Goal: Task Accomplishment & Management: Manage account settings

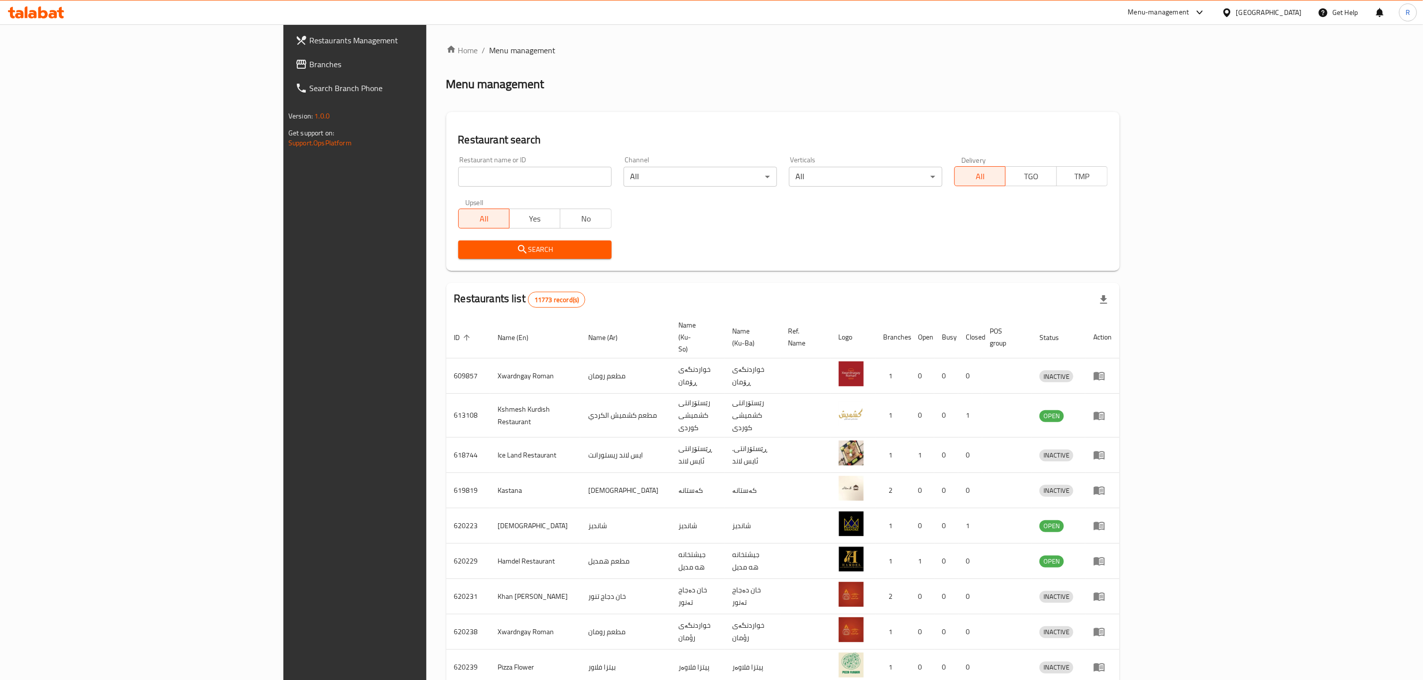
click at [46, 12] on icon at bounding box center [42, 12] width 9 height 12
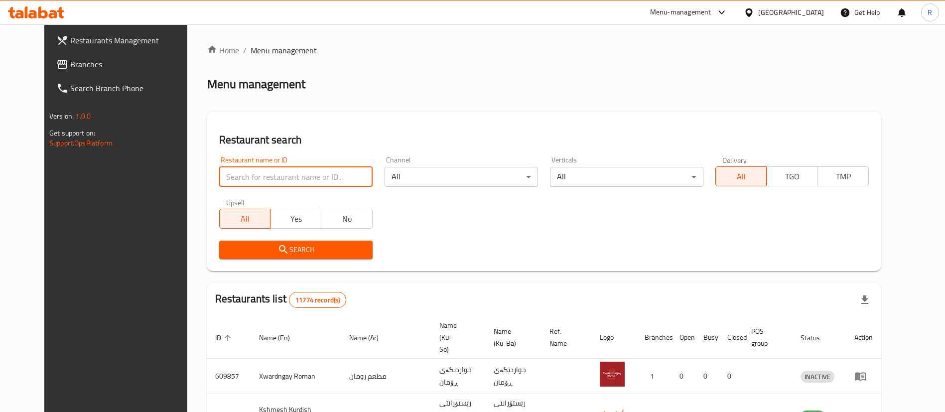
click at [268, 177] on input "search" at bounding box center [295, 177] width 153 height 20
type input "azmir re"
click at [294, 258] on button "Search" at bounding box center [295, 250] width 153 height 18
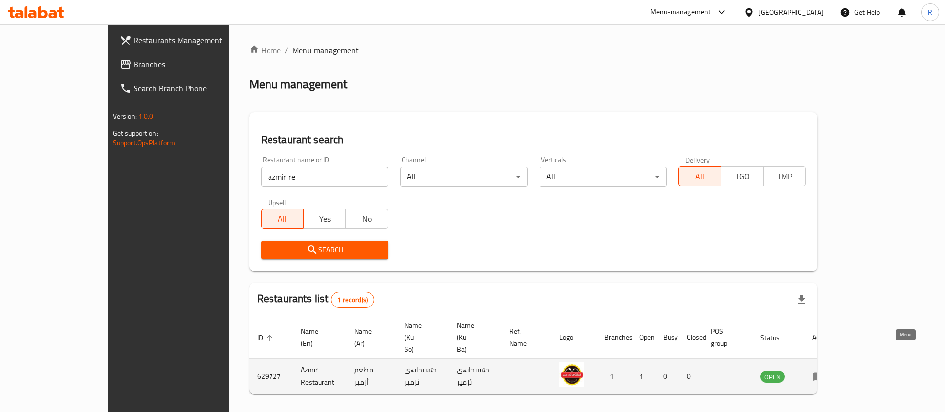
click at [824, 370] on icon "enhanced table" at bounding box center [818, 376] width 12 height 12
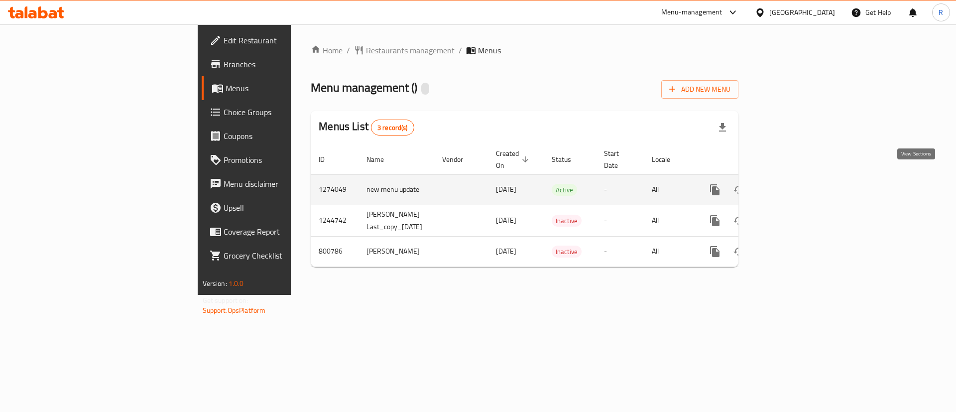
click at [793, 184] on icon "enhanced table" at bounding box center [787, 190] width 12 height 12
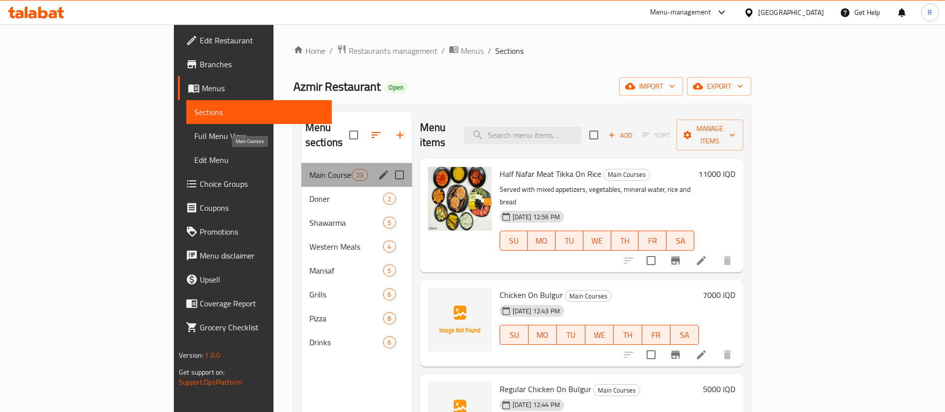
click at [309, 169] on span "Main Courses" at bounding box center [330, 175] width 42 height 12
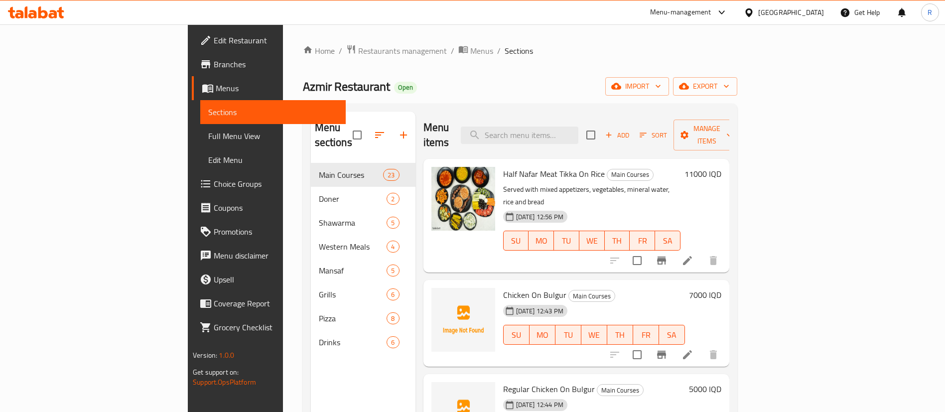
click at [648, 130] on icon "button" at bounding box center [643, 134] width 9 height 9
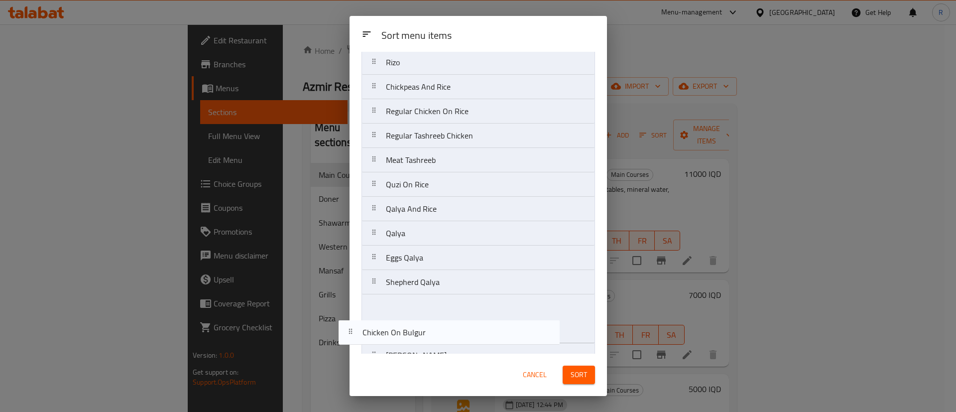
scroll to position [293, 0]
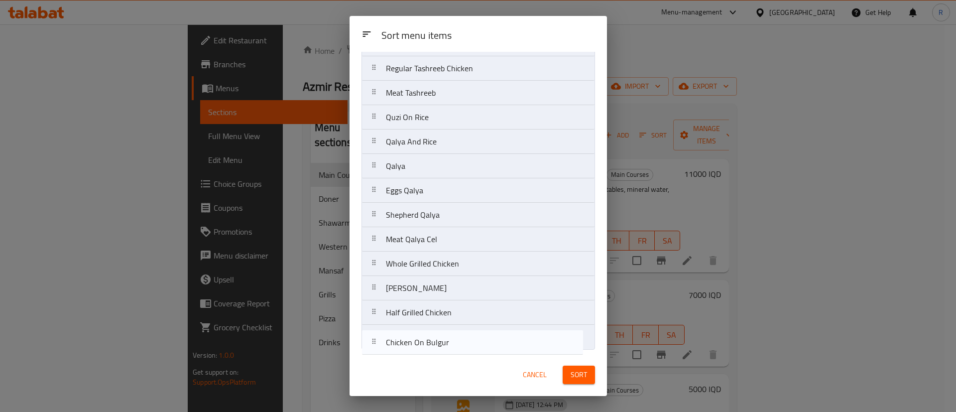
drag, startPoint x: 439, startPoint y: 119, endPoint x: 438, endPoint y: 352, distance: 233.1
click at [438, 352] on div "Sort menu items Half Nafar Meat Tikka On Rice Chicken On Bulgur Regular Chicken…" at bounding box center [479, 203] width 258 height 302
drag, startPoint x: 443, startPoint y: 118, endPoint x: 460, endPoint y: 343, distance: 225.8
click at [442, 342] on nav "Half Nafar Meat Tikka On Rice Regular Chicken On Bulgur Azmir Qali Chicken On R…" at bounding box center [479, 68] width 234 height 562
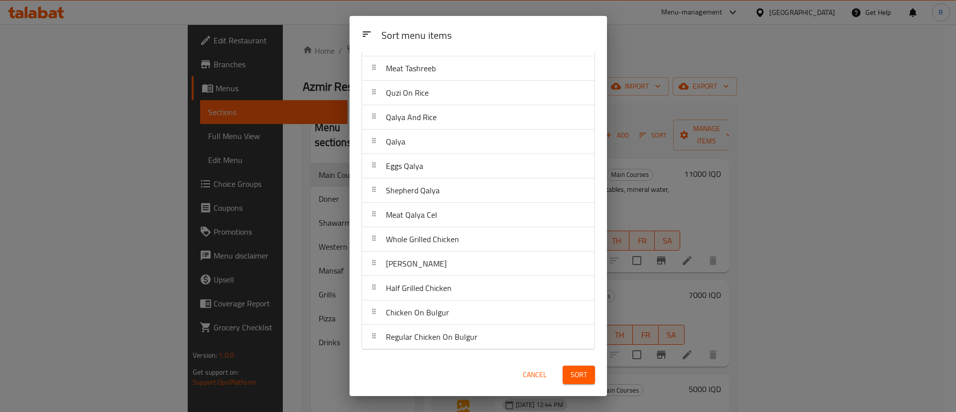
click at [582, 374] on span "Sort" at bounding box center [579, 375] width 16 height 12
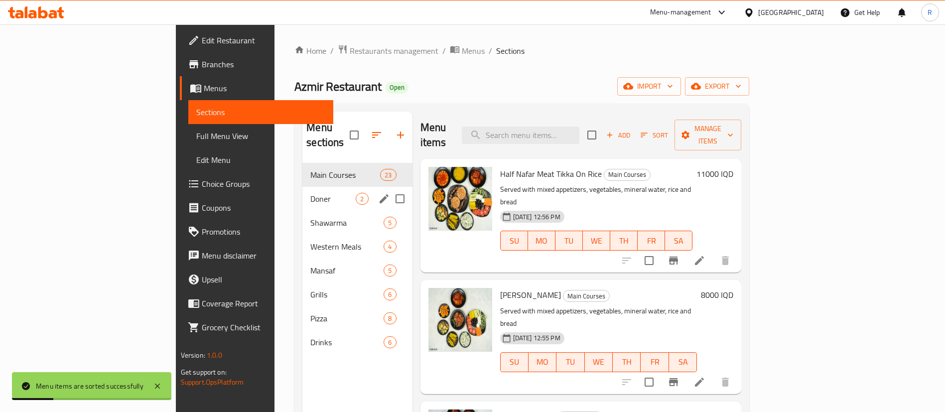
click at [310, 193] on span "Doner" at bounding box center [332, 199] width 45 height 12
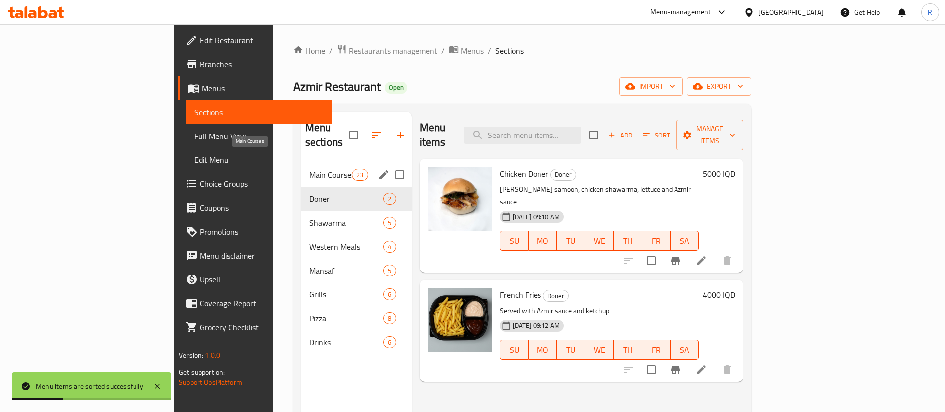
drag, startPoint x: 238, startPoint y: 163, endPoint x: 320, endPoint y: 151, distance: 83.6
click at [309, 169] on span "Main Courses" at bounding box center [330, 175] width 42 height 12
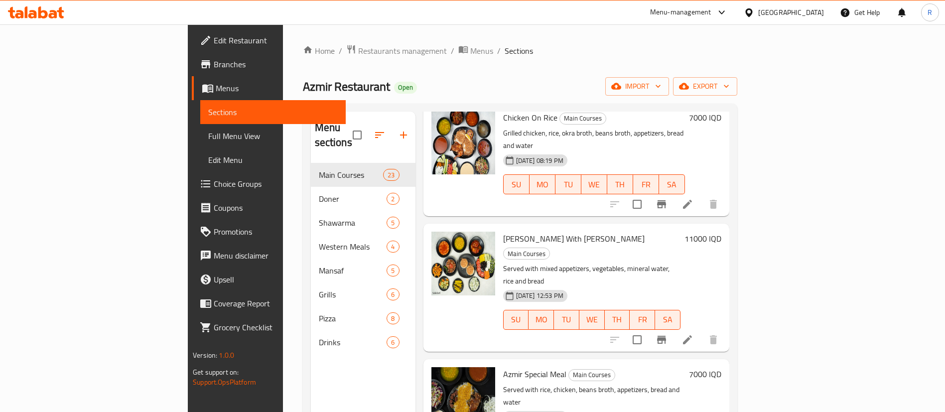
scroll to position [149, 0]
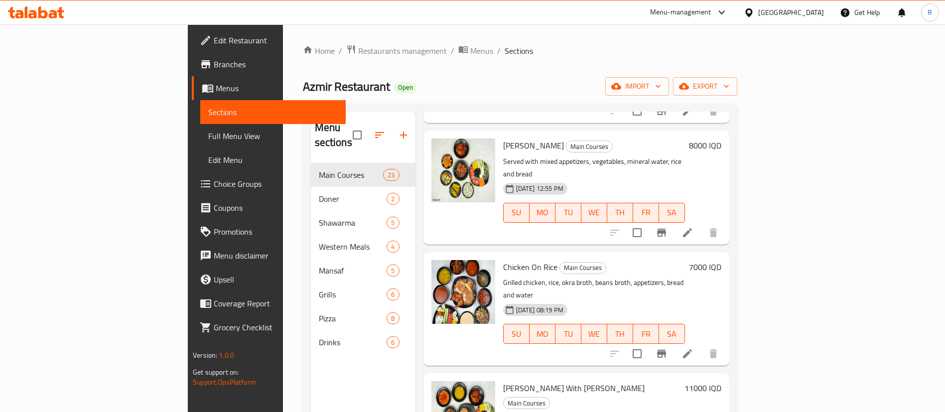
click at [721, 260] on div "7000 IQD" at bounding box center [703, 267] width 36 height 14
click at [721, 260] on h6 "7000 IQD" at bounding box center [705, 267] width 32 height 14
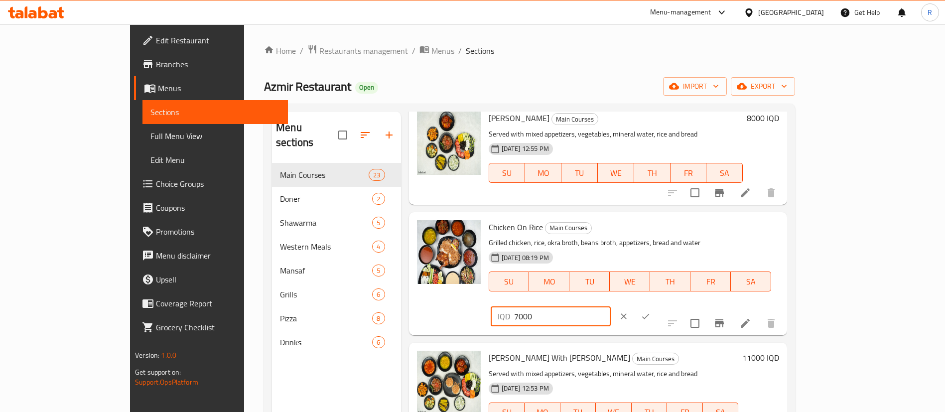
click at [711, 250] on div "Chicken On Rice Main Courses Grilled chicken, rice, okra broth, beans broth, ap…" at bounding box center [634, 273] width 299 height 115
type input "6000"
click at [656, 305] on button "ok" at bounding box center [646, 316] width 22 height 22
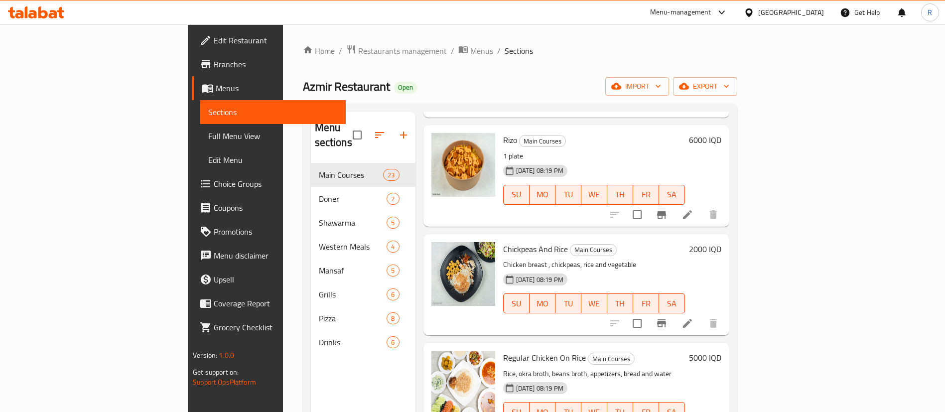
scroll to position [971, 0]
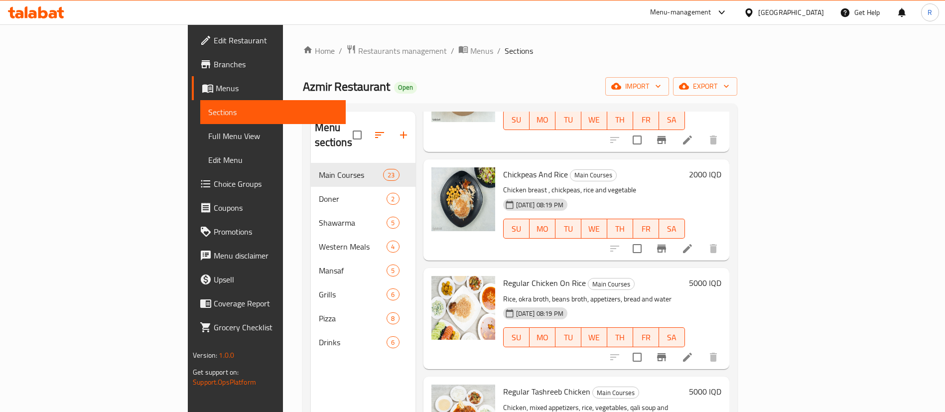
click at [721, 276] on h6 "5000 IQD" at bounding box center [705, 283] width 32 height 14
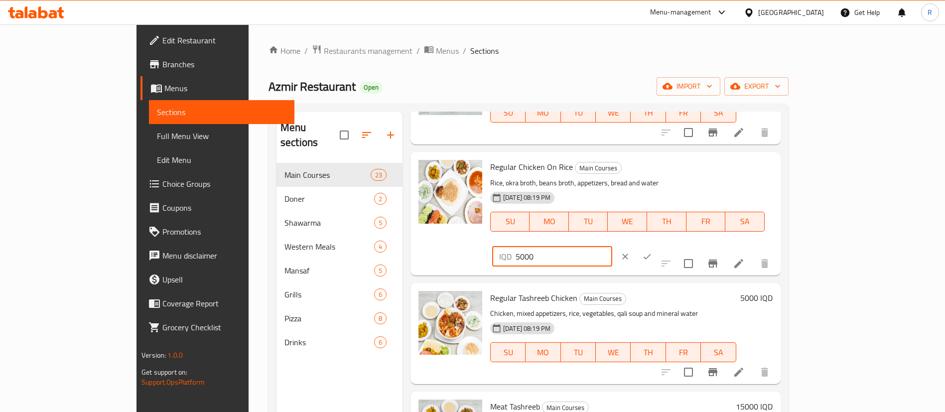
drag, startPoint x: 769, startPoint y: 168, endPoint x: 725, endPoint y: 183, distance: 46.9
click at [725, 183] on div "Regular Chicken On Rice Main Courses Rice, okra broth, beans broth, appetizers,…" at bounding box center [631, 213] width 290 height 115
type input "4000"
click at [652, 252] on icon "ok" at bounding box center [647, 257] width 10 height 10
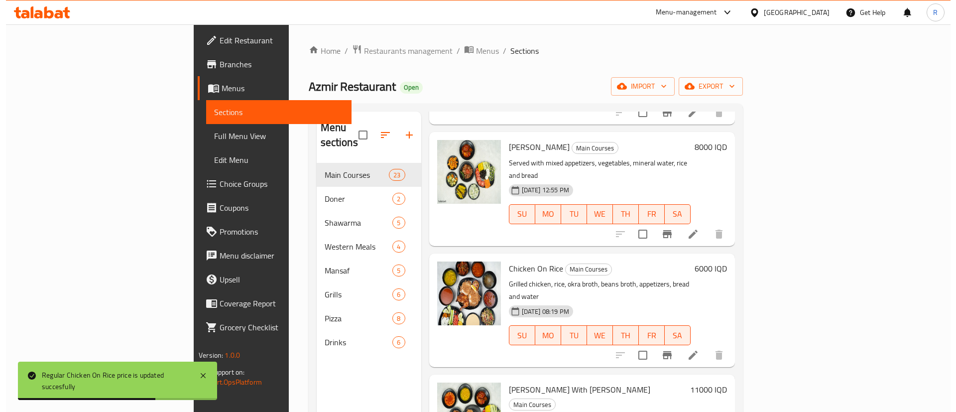
scroll to position [0, 0]
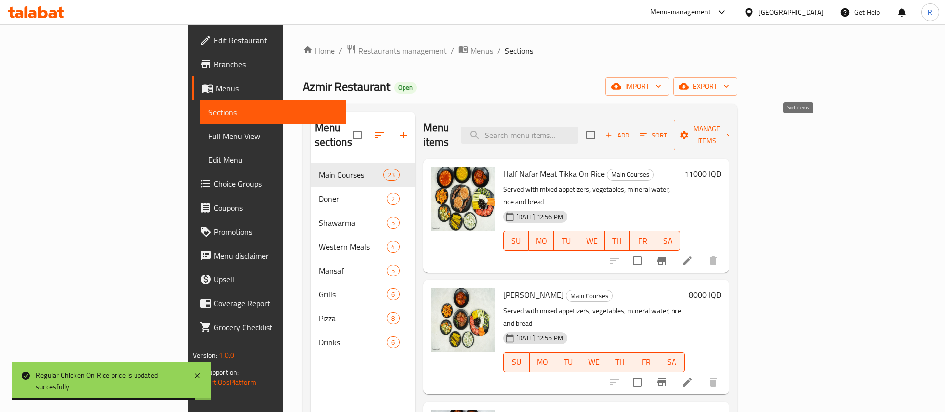
click at [648, 130] on icon "button" at bounding box center [643, 134] width 9 height 9
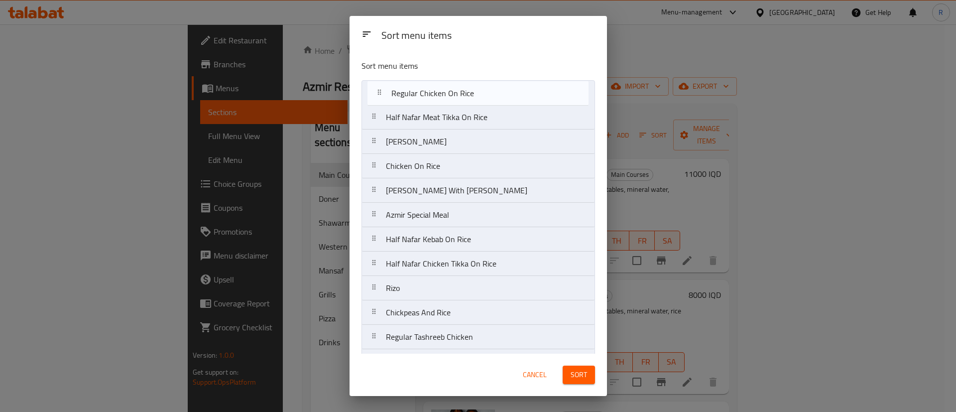
drag, startPoint x: 474, startPoint y: 314, endPoint x: 482, endPoint y: 92, distance: 222.3
click at [482, 92] on nav "Half Nafar Meat Tikka On Rice Azmir Qali Chicken On Rice Qali Azmir With Rice A…" at bounding box center [479, 361] width 234 height 562
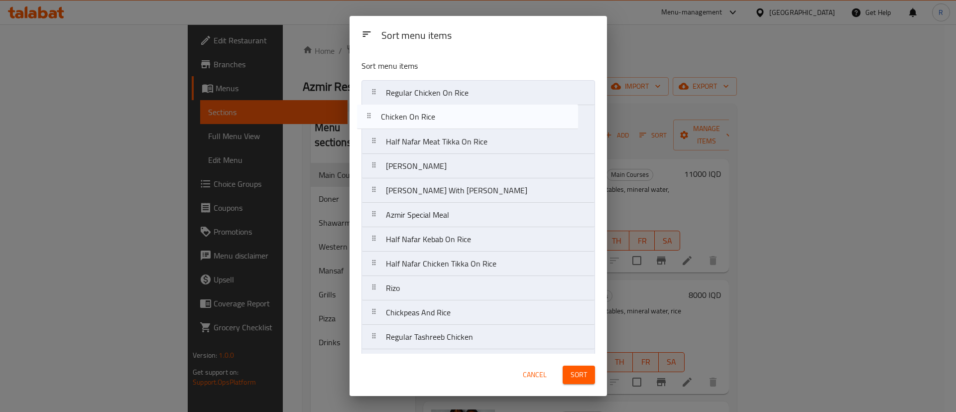
drag, startPoint x: 453, startPoint y: 170, endPoint x: 465, endPoint y: 125, distance: 47.4
click at [452, 117] on nav "Regular Chicken On Rice Half Nafar Meat Tikka On Rice Azmir Qali Chicken On Ric…" at bounding box center [479, 361] width 234 height 562
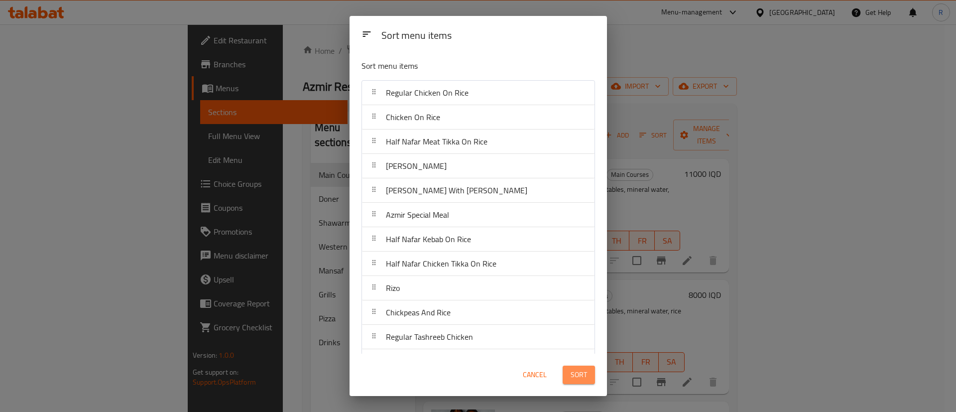
click at [576, 373] on span "Sort" at bounding box center [579, 375] width 16 height 12
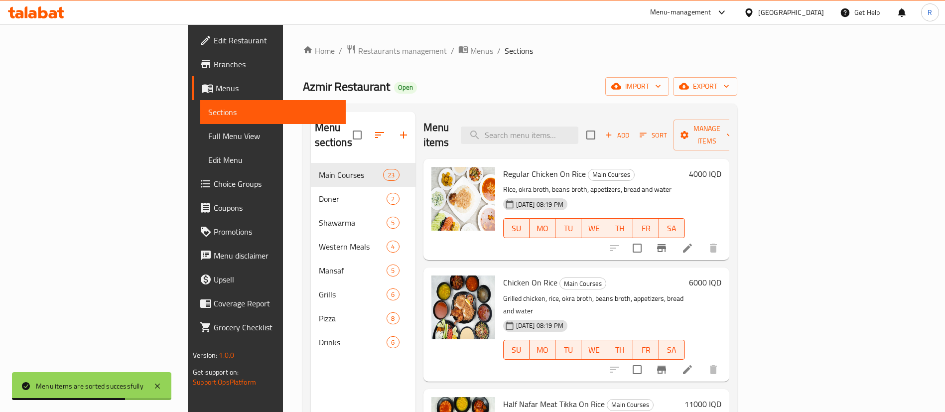
click at [513, 53] on ol "Home / Restaurants management / Menus / Sections" at bounding box center [520, 50] width 434 height 13
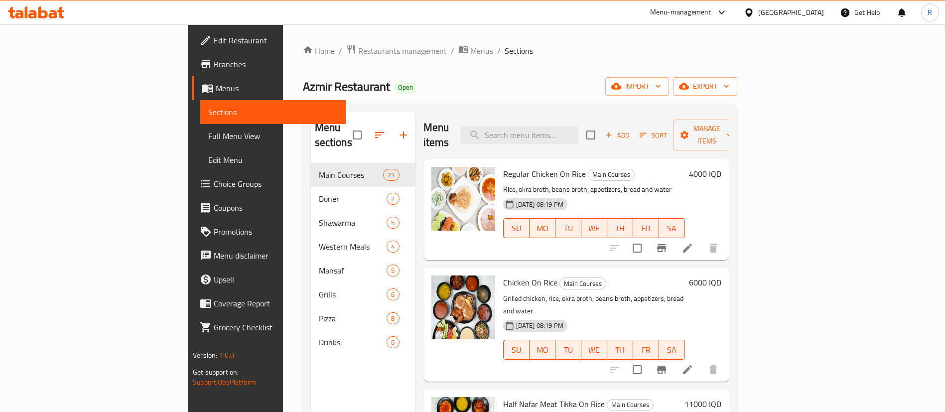
click at [516, 51] on ol "Home / Restaurants management / Menus / Sections" at bounding box center [520, 50] width 434 height 13
drag, startPoint x: 514, startPoint y: 63, endPoint x: 501, endPoint y: 42, distance: 25.0
click at [501, 42] on div "Home / Restaurants management / Menus / Sections Azmir Restaurant Open import e…" at bounding box center [520, 287] width 474 height 527
click at [25, 7] on icon at bounding box center [36, 12] width 56 height 12
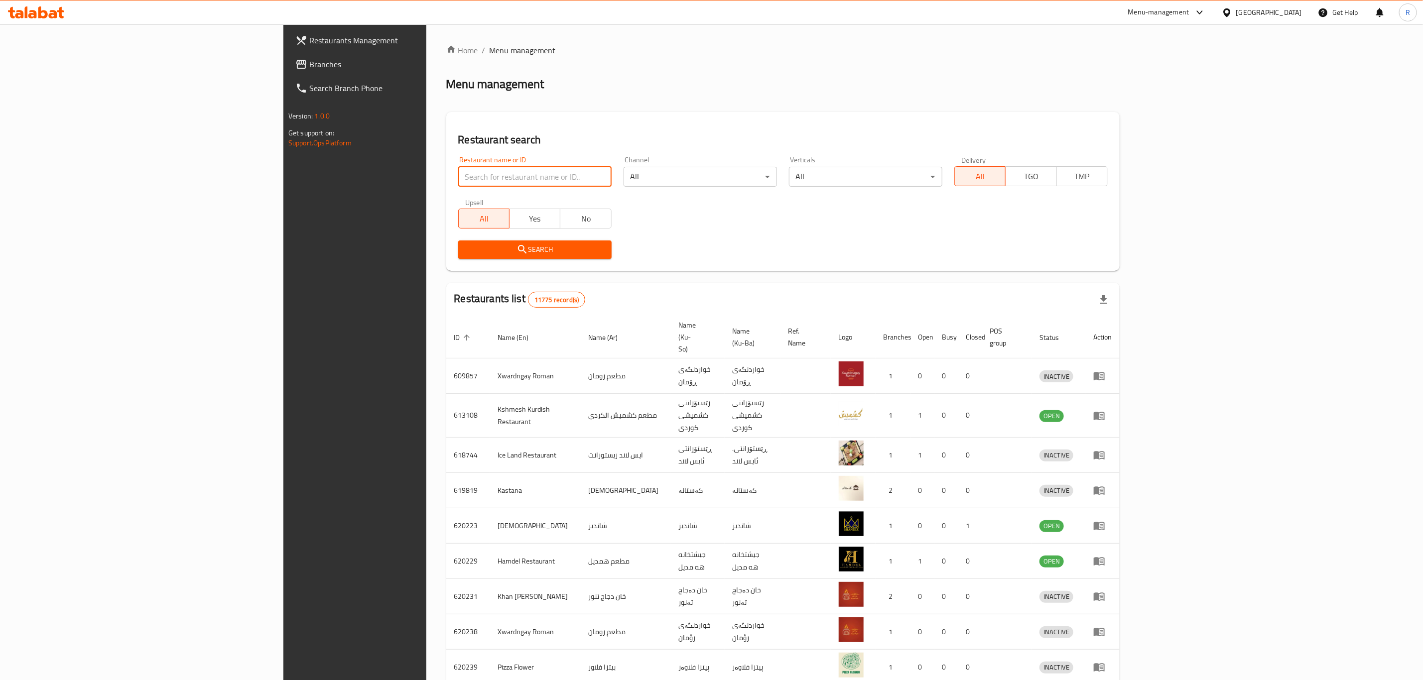
click at [458, 178] on input "search" at bounding box center [534, 177] width 153 height 20
type input "s"
type input "love sh"
click button "Search" at bounding box center [534, 250] width 153 height 18
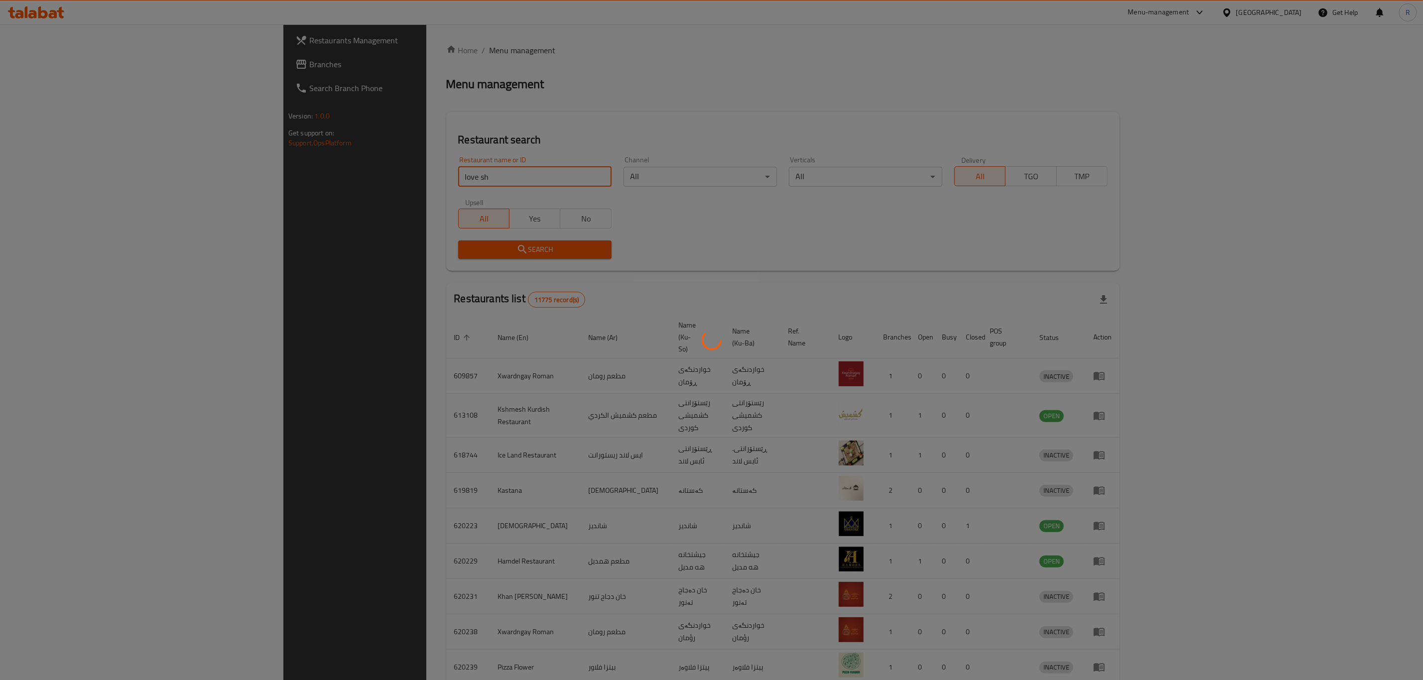
click button "Search" at bounding box center [534, 250] width 153 height 18
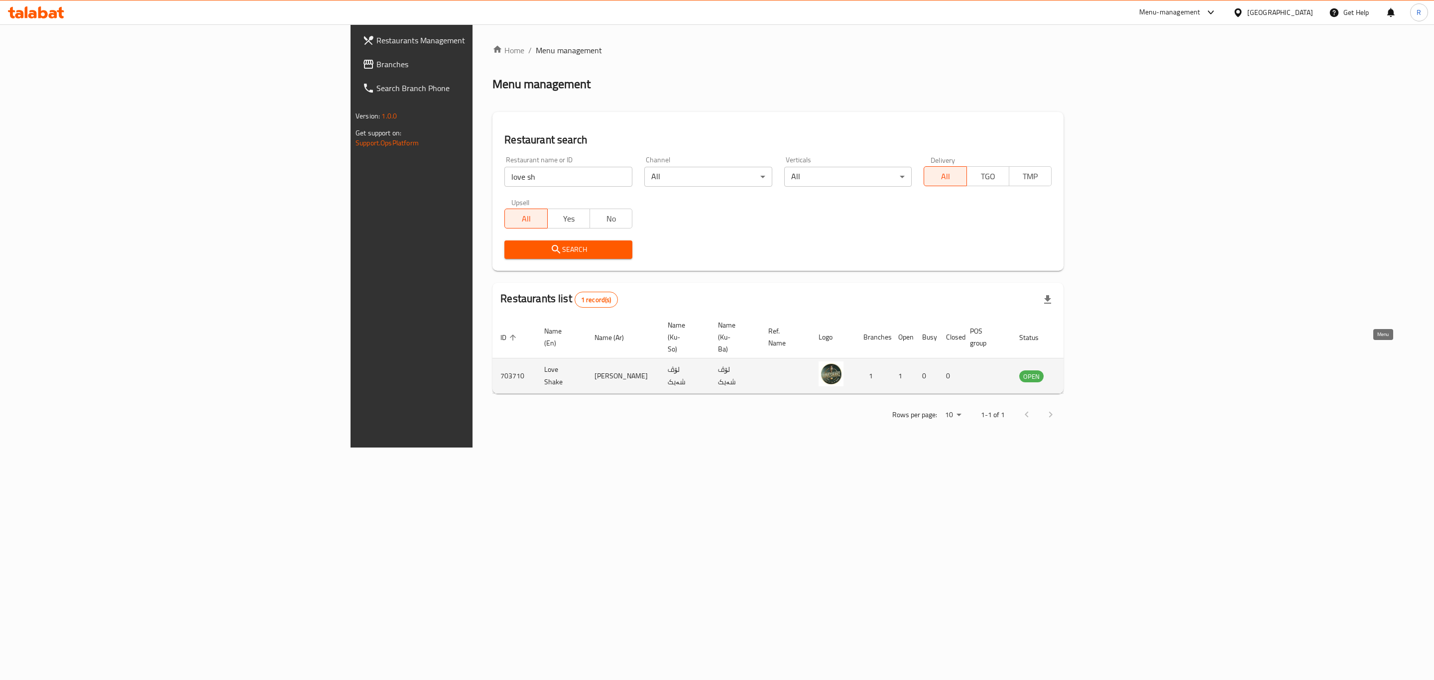
click at [1082, 375] on icon "enhanced table" at bounding box center [1079, 377] width 3 height 4
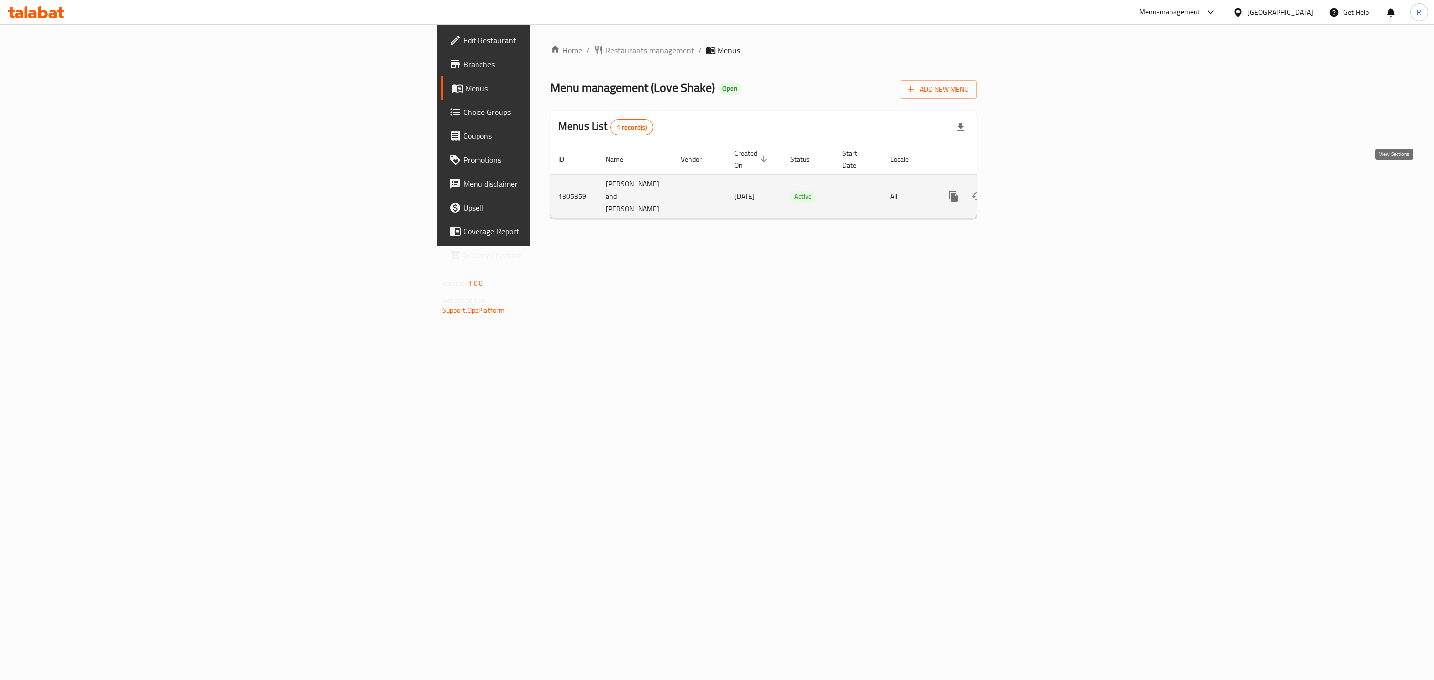
click at [1032, 190] on icon "enhanced table" at bounding box center [1026, 196] width 12 height 12
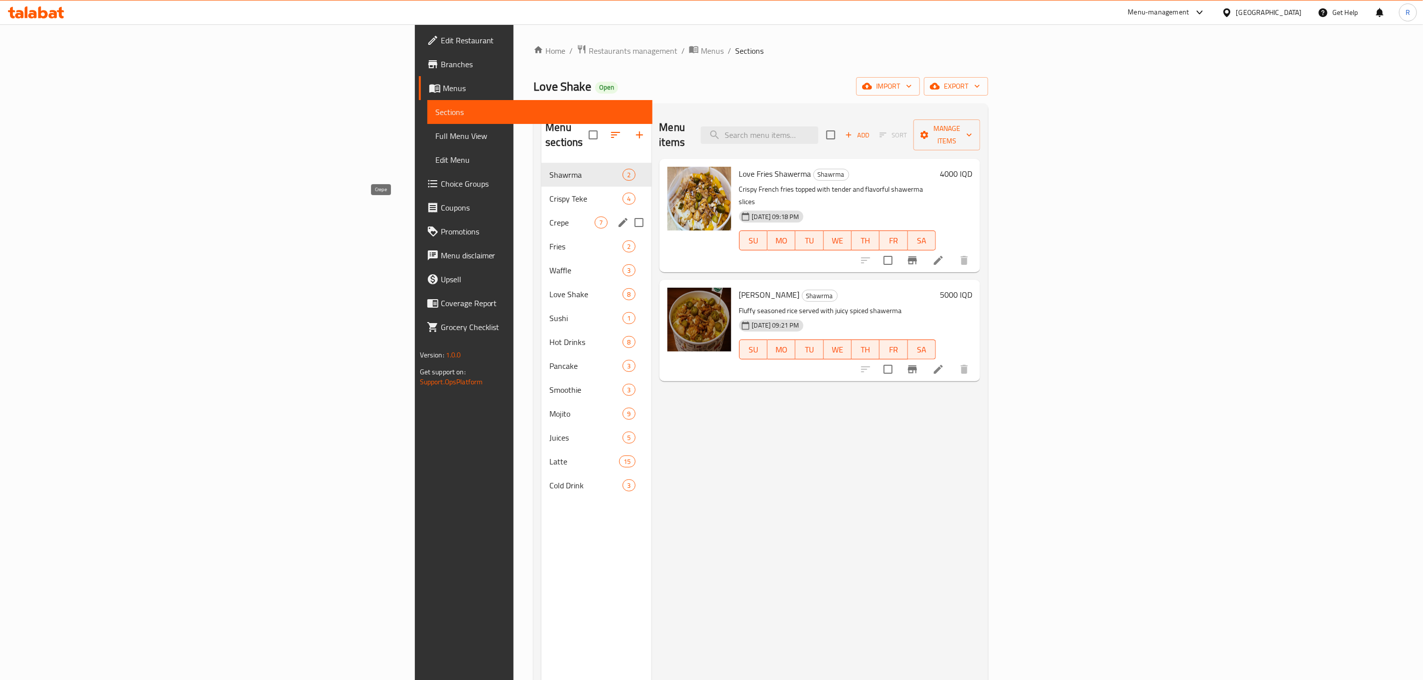
click at [549, 217] on span "Crepe" at bounding box center [571, 223] width 45 height 12
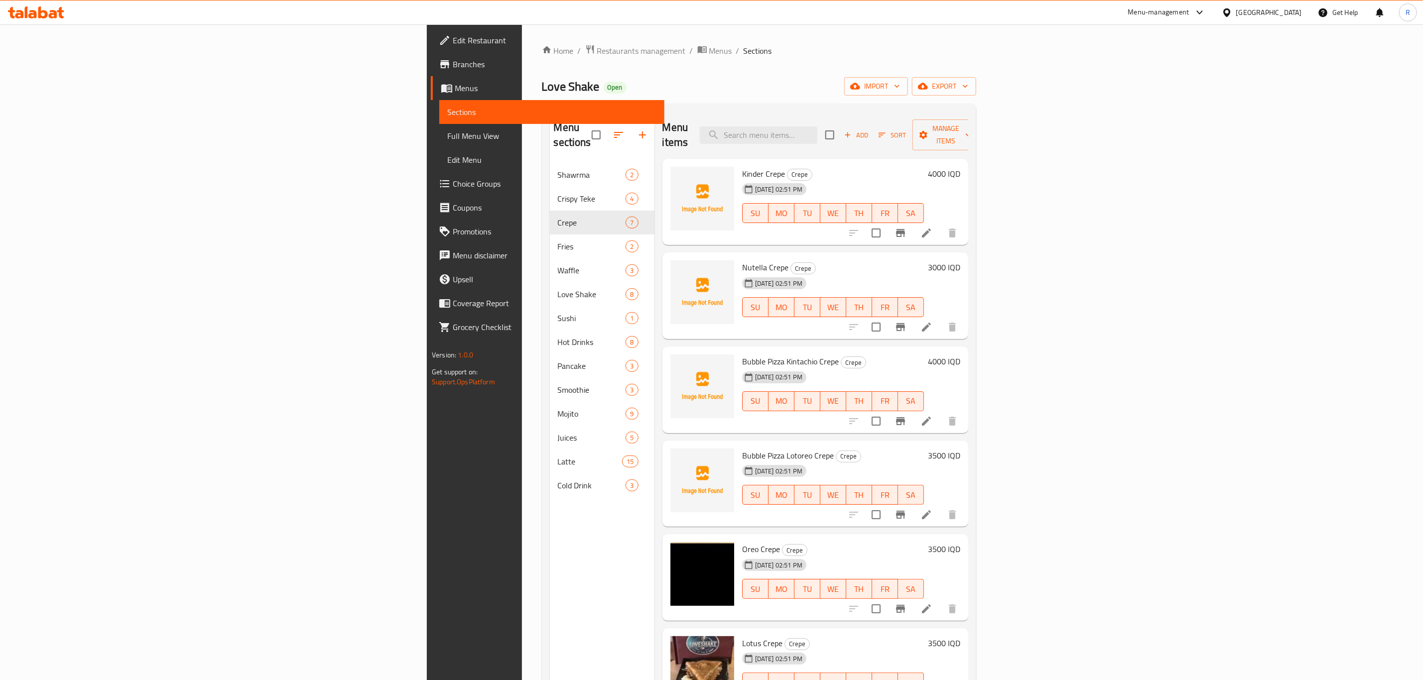
drag, startPoint x: 682, startPoint y: 50, endPoint x: 689, endPoint y: 56, distance: 9.2
click at [689, 56] on ol "Home / Restaurants management / Menus / Sections" at bounding box center [759, 50] width 434 height 13
click at [971, 129] on span "Manage items" at bounding box center [945, 135] width 51 height 25
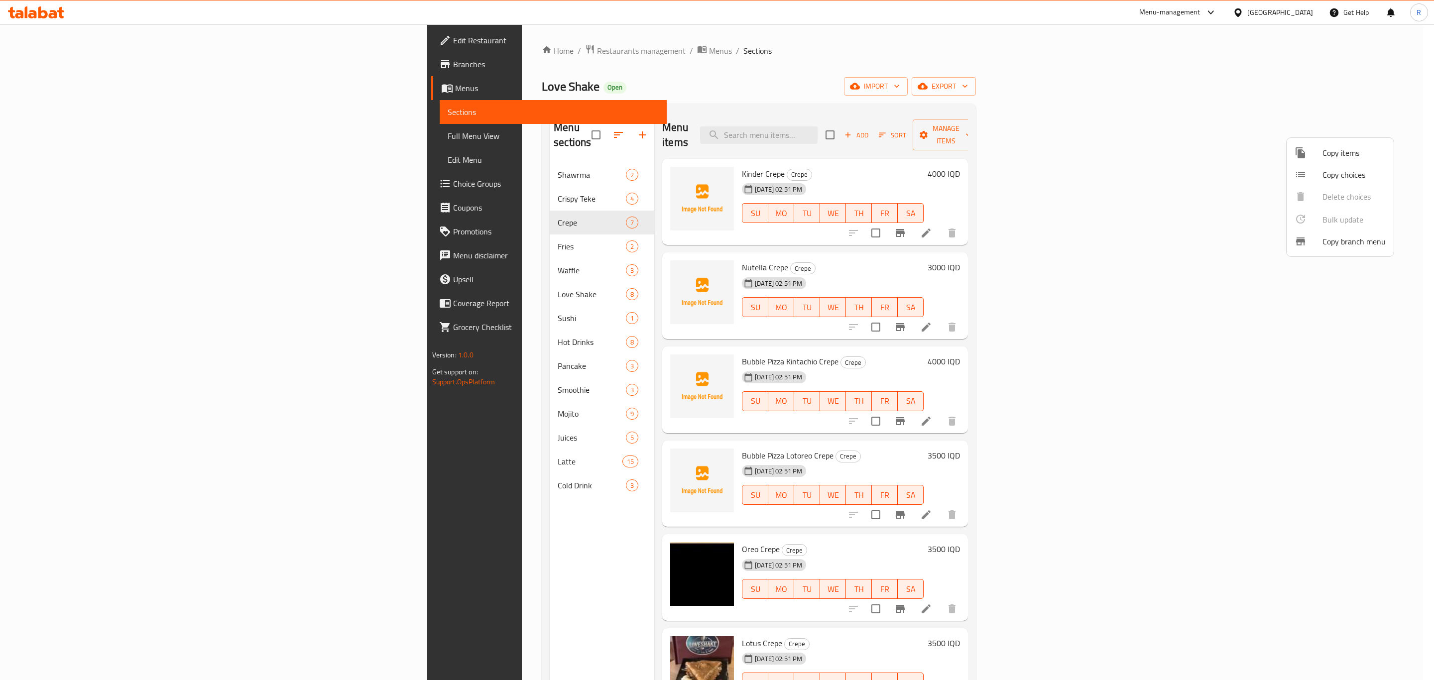
click at [1348, 158] on span "Copy items" at bounding box center [1354, 153] width 63 height 12
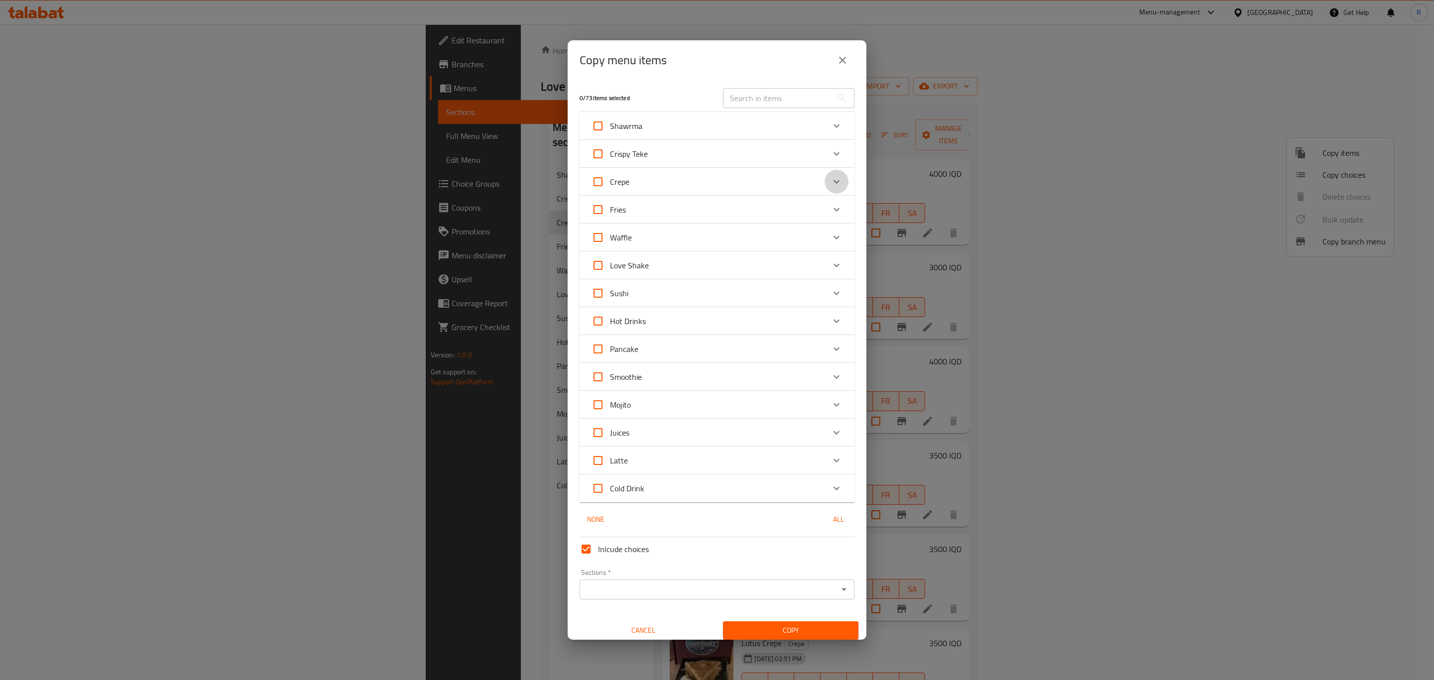
click at [831, 181] on icon "Expand" at bounding box center [837, 182] width 12 height 12
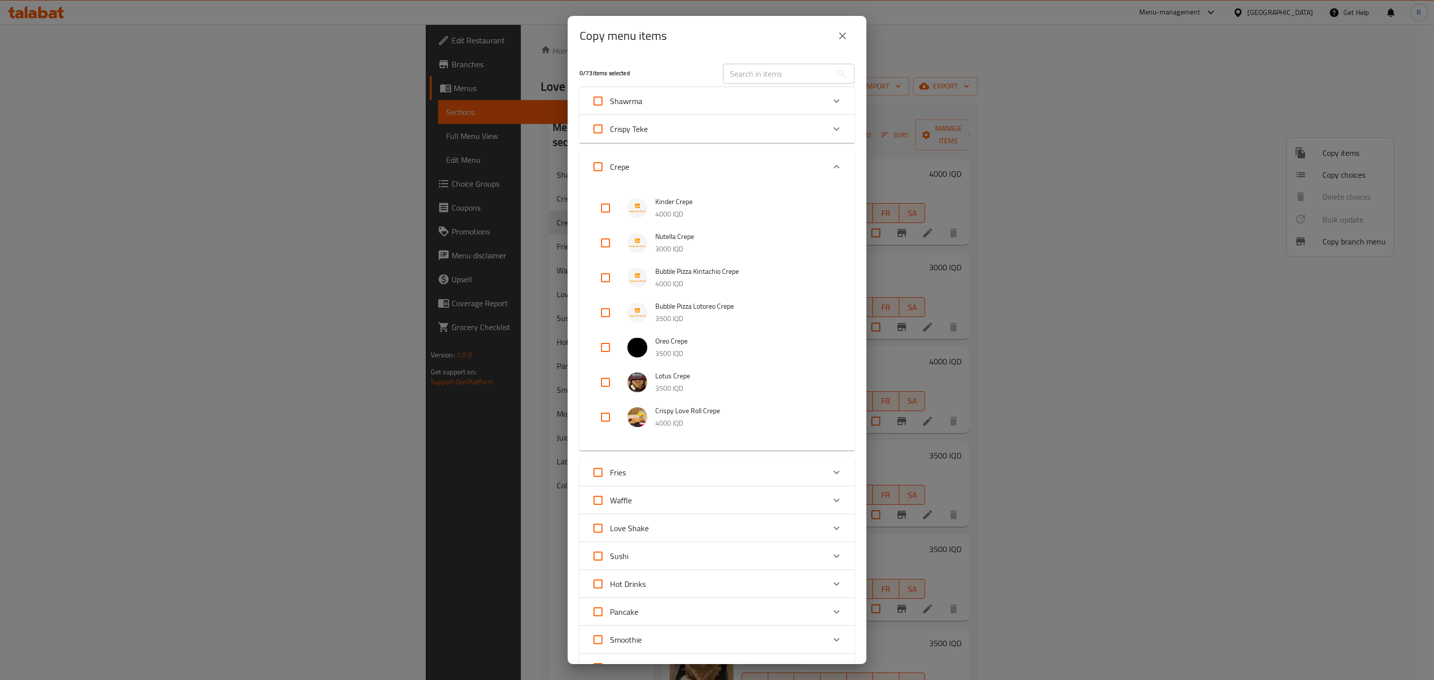
click at [610, 350] on input "checkbox" at bounding box center [606, 348] width 24 height 24
checkbox input "true"
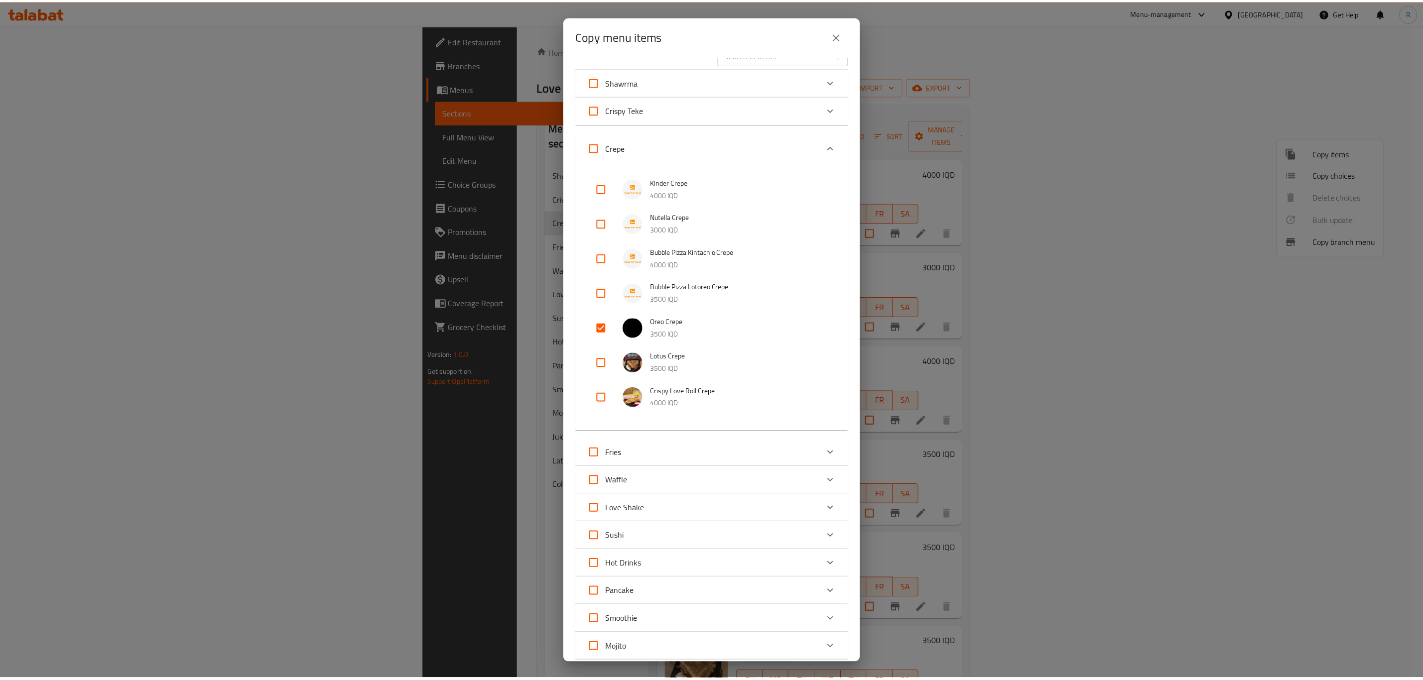
scroll to position [244, 0]
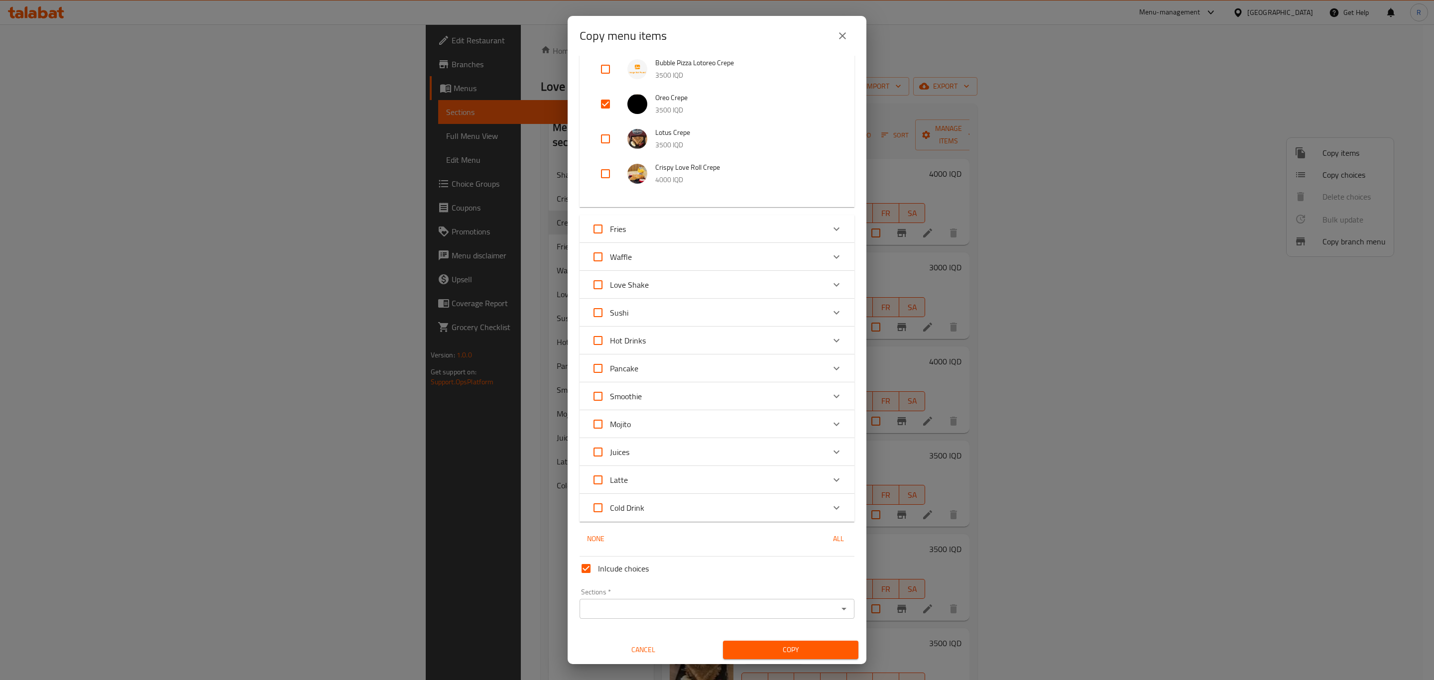
click at [647, 606] on input "Sections   *" at bounding box center [709, 609] width 253 height 14
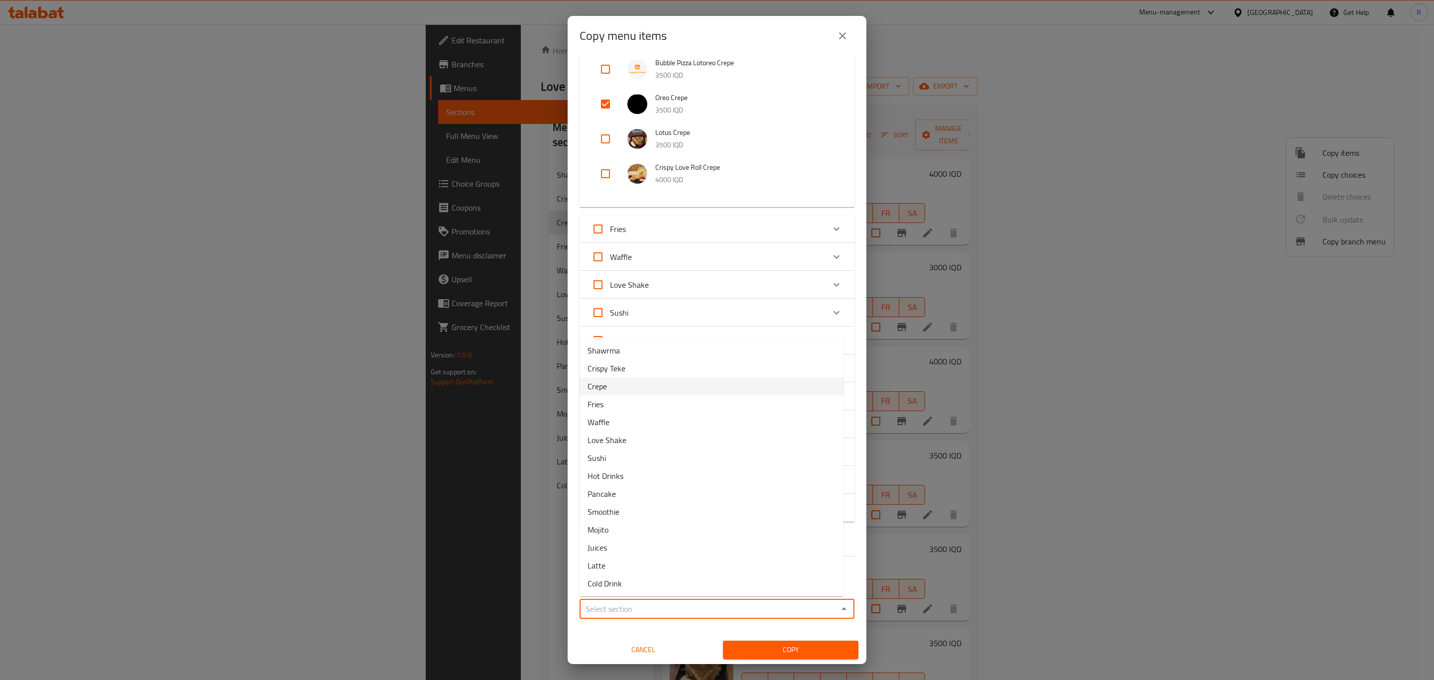
click at [604, 384] on span "Crepe" at bounding box center [597, 387] width 19 height 12
type input "Crepe"
click at [804, 646] on span "Copy" at bounding box center [791, 650] width 120 height 12
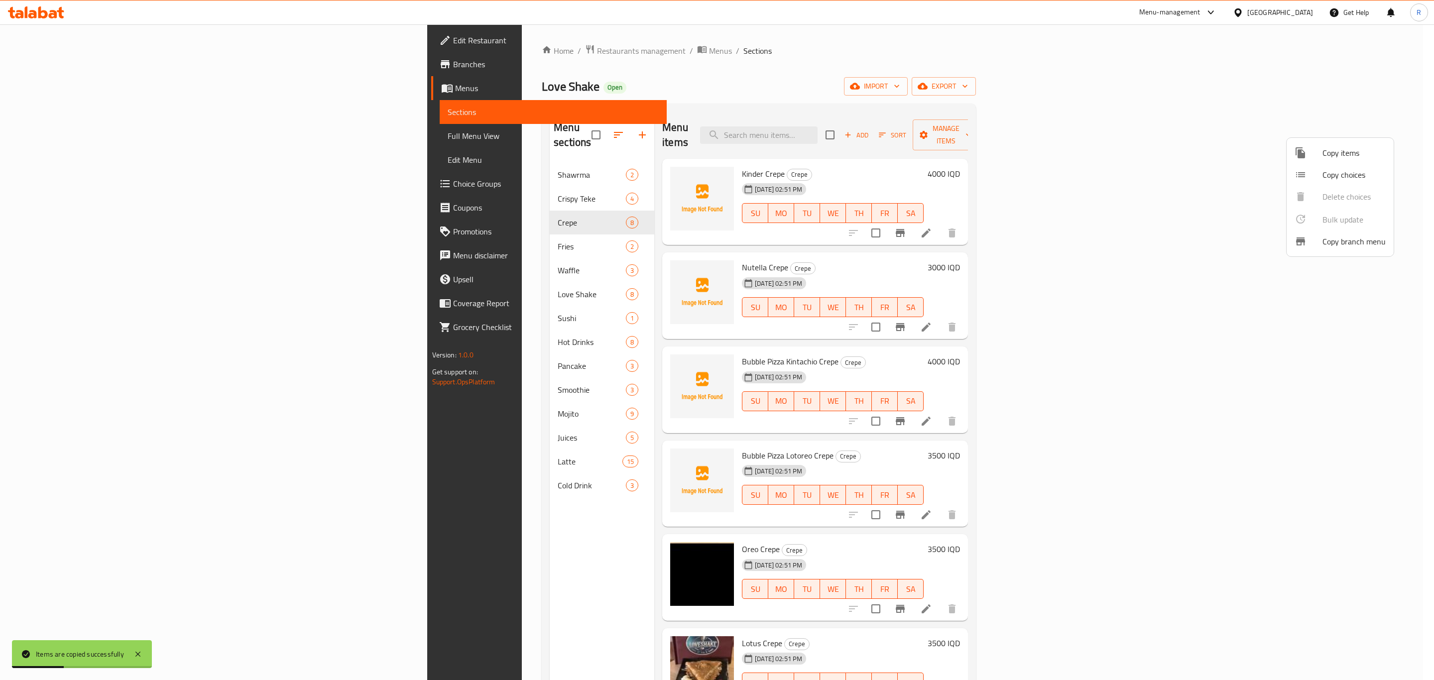
click at [552, 515] on div at bounding box center [717, 340] width 1434 height 680
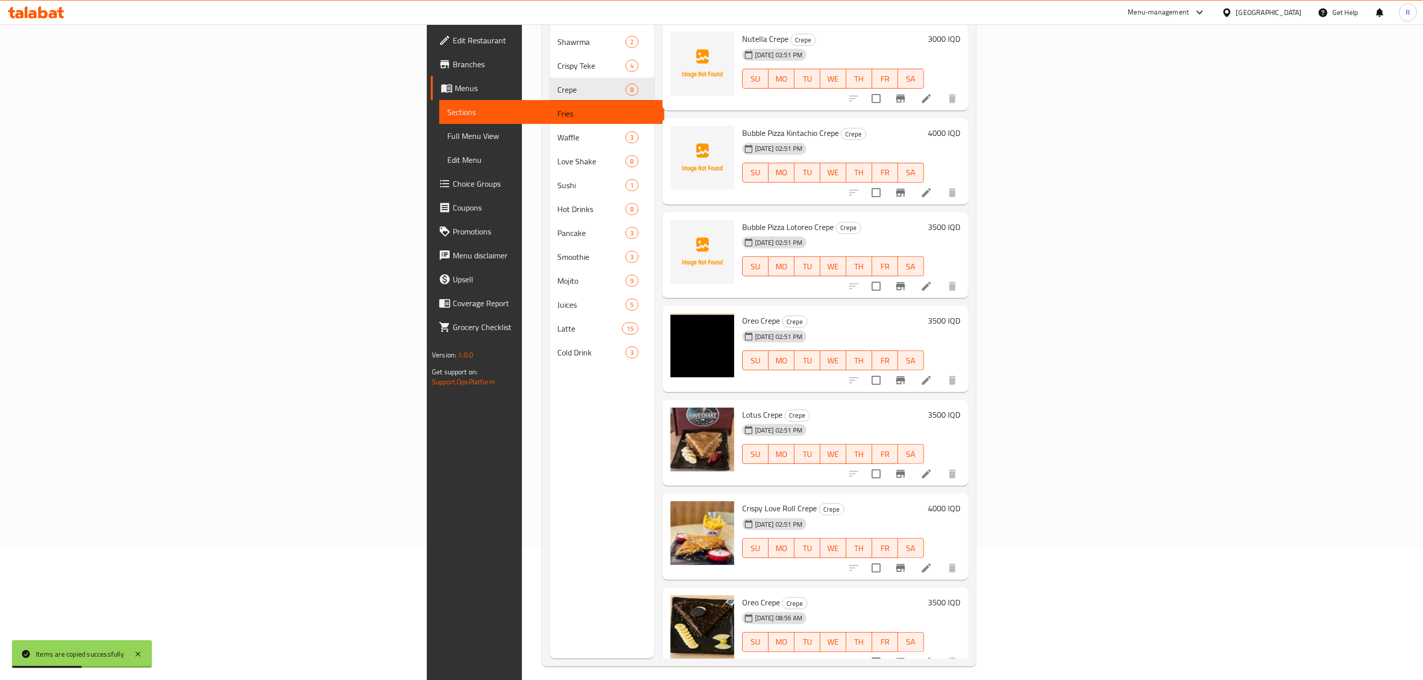
scroll to position [139, 0]
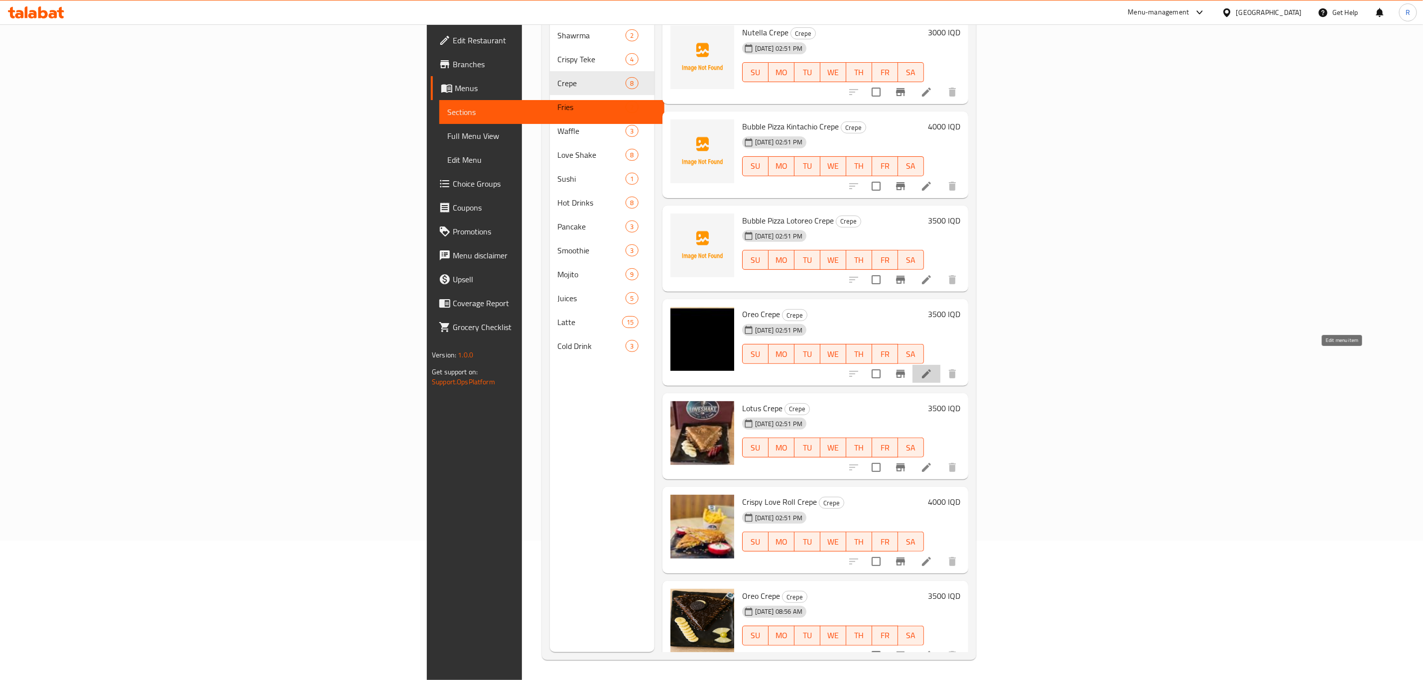
click at [932, 368] on icon at bounding box center [926, 374] width 12 height 12
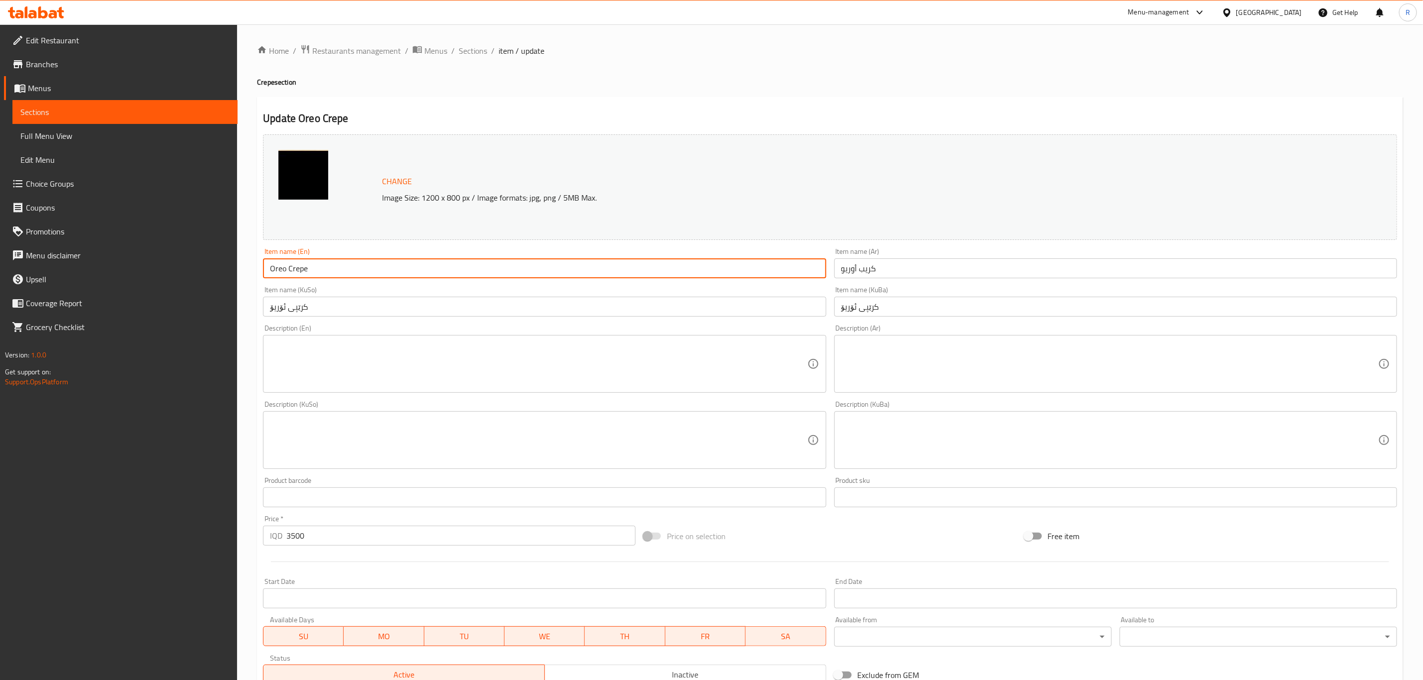
drag, startPoint x: 284, startPoint y: 269, endPoint x: 234, endPoint y: 281, distance: 52.1
click at [234, 281] on div "Edit Restaurant Branches Menus Sections Full Menu View Edit Menu Choice Groups …" at bounding box center [711, 428] width 1423 height 808
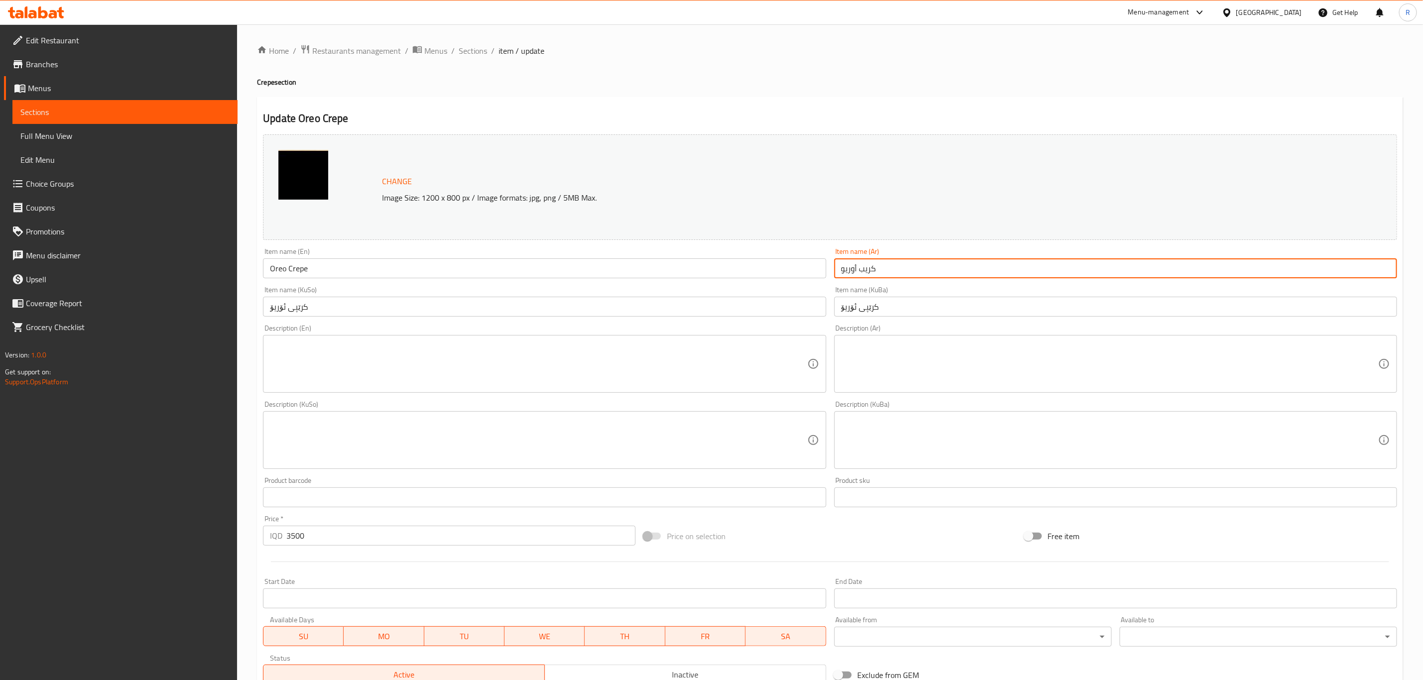
type input "p"
drag, startPoint x: 281, startPoint y: 266, endPoint x: 299, endPoint y: 278, distance: 22.0
click at [281, 267] on input "Oreo Crepe" at bounding box center [544, 269] width 563 height 20
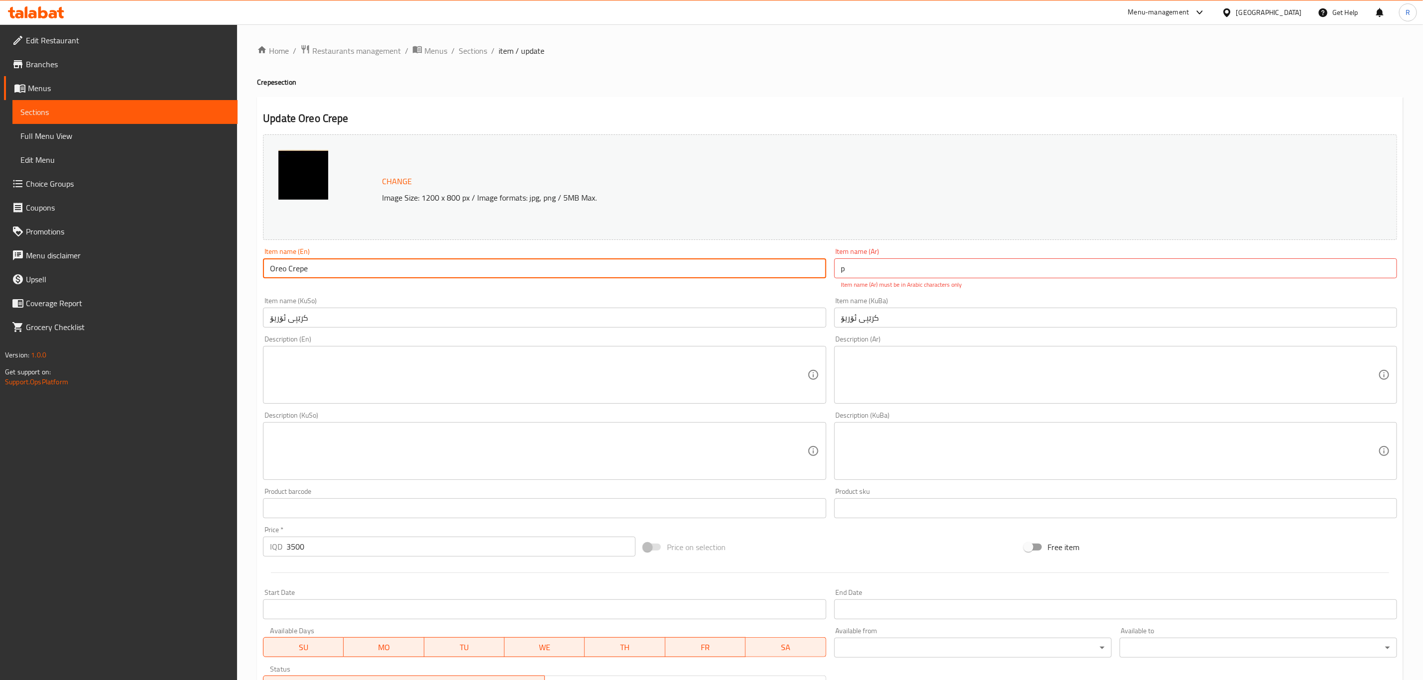
drag, startPoint x: 286, startPoint y: 269, endPoint x: 234, endPoint y: 271, distance: 52.3
click at [234, 271] on div "Edit Restaurant Branches Menus Sections Full Menu View Edit Menu Choice Groups …" at bounding box center [711, 433] width 1423 height 819
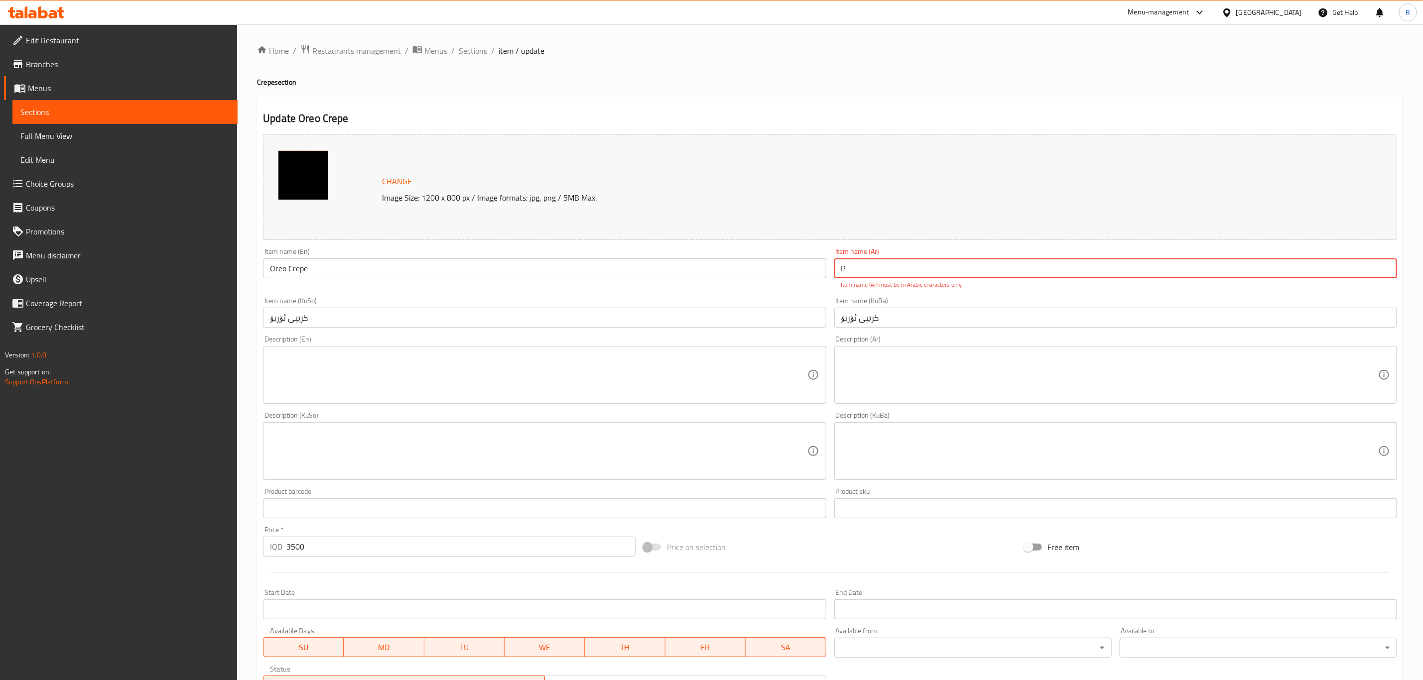
type input "P"
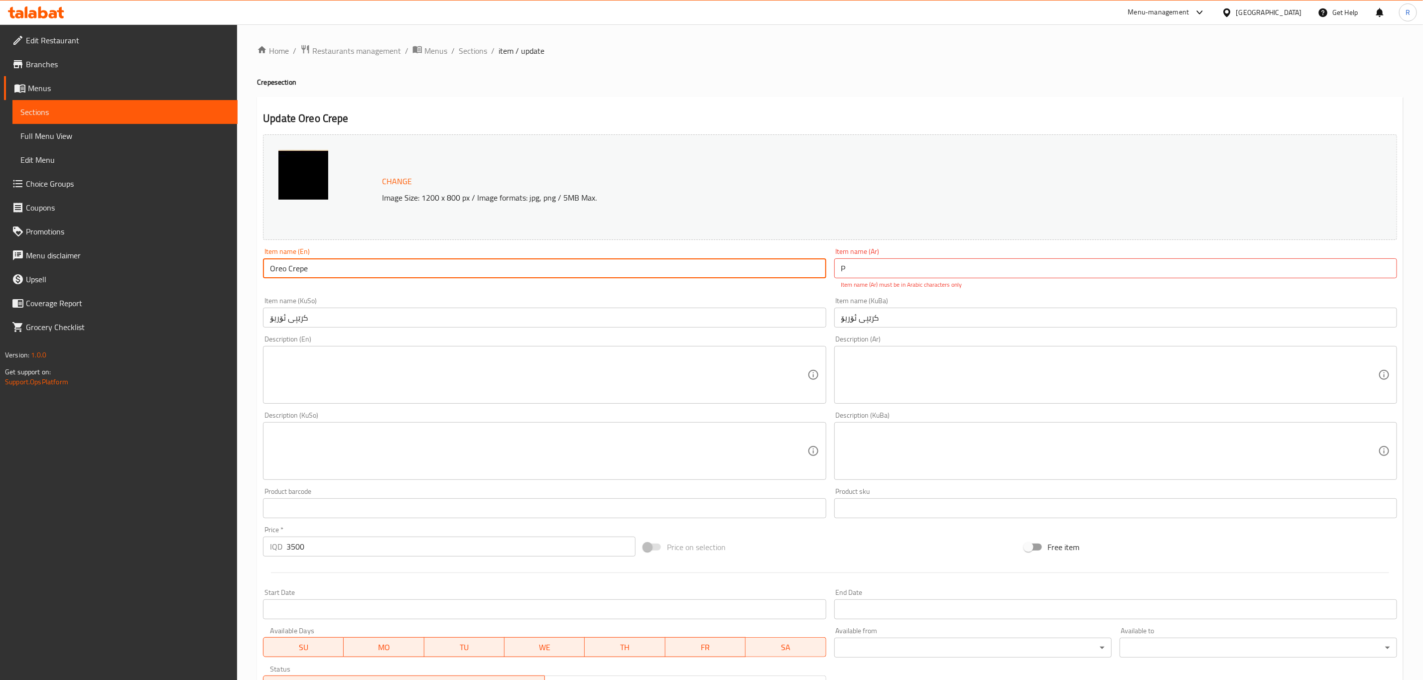
drag, startPoint x: 284, startPoint y: 269, endPoint x: 253, endPoint y: 279, distance: 33.4
click at [259, 275] on div "Item name (En) [PERSON_NAME] Item name (En)" at bounding box center [544, 268] width 571 height 49
type input "Pistachio Crepe"
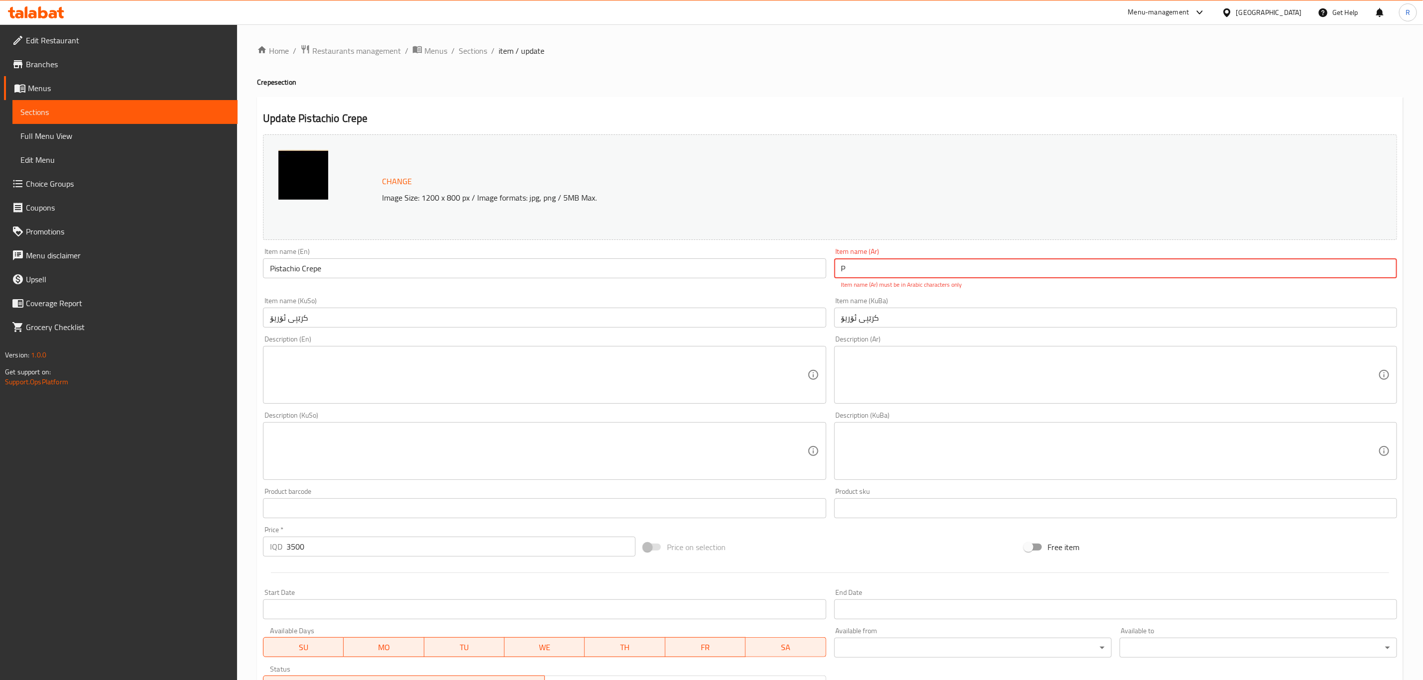
drag, startPoint x: 882, startPoint y: 278, endPoint x: 790, endPoint y: 284, distance: 91.8
click at [790, 284] on div "Change Image Size: 1200 x 800 px / Image formats: jpg, png / 5MB Max. Item name…" at bounding box center [830, 414] width 1142 height 569
type input "كريب فستق"
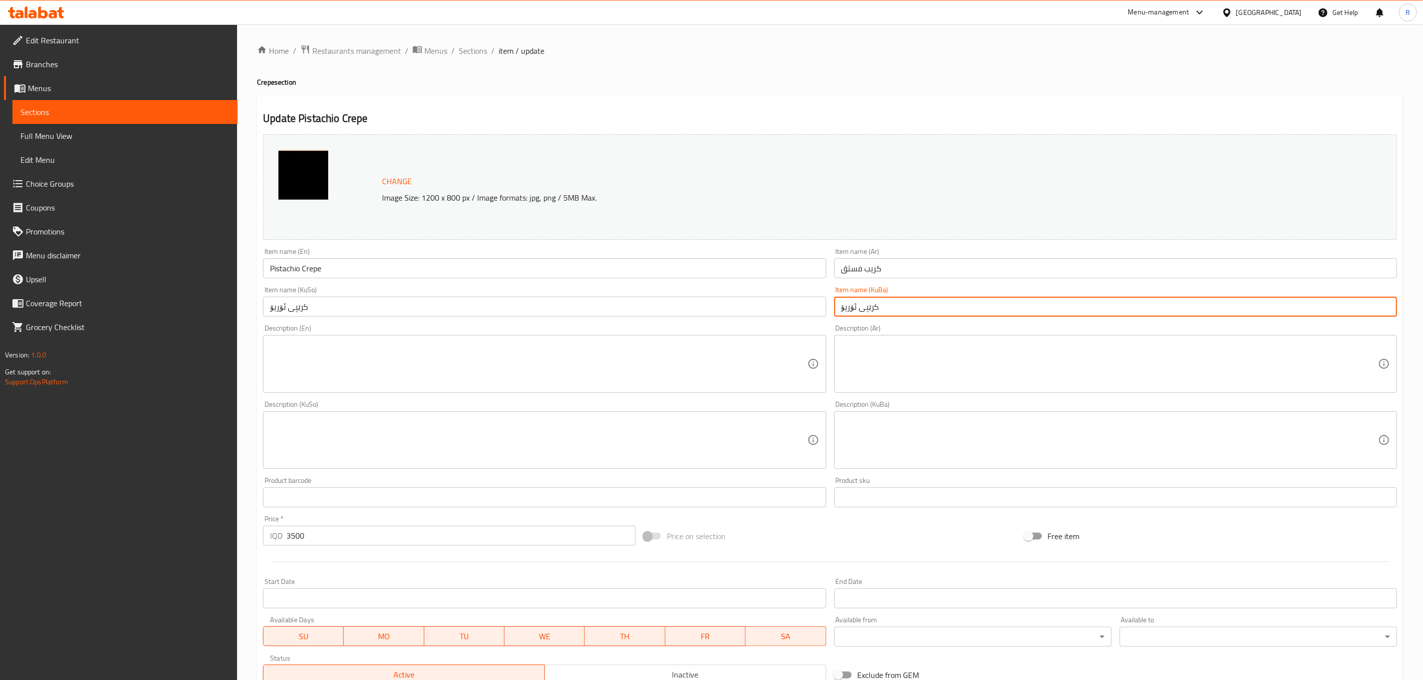
drag, startPoint x: 856, startPoint y: 319, endPoint x: 802, endPoint y: 321, distance: 53.9
click at [802, 321] on div "Change Image Size: 1200 x 800 px / Image formats: jpg, png / 5MB Max. Item name…" at bounding box center [830, 409] width 1142 height 558
type input "کرێپی قستق"
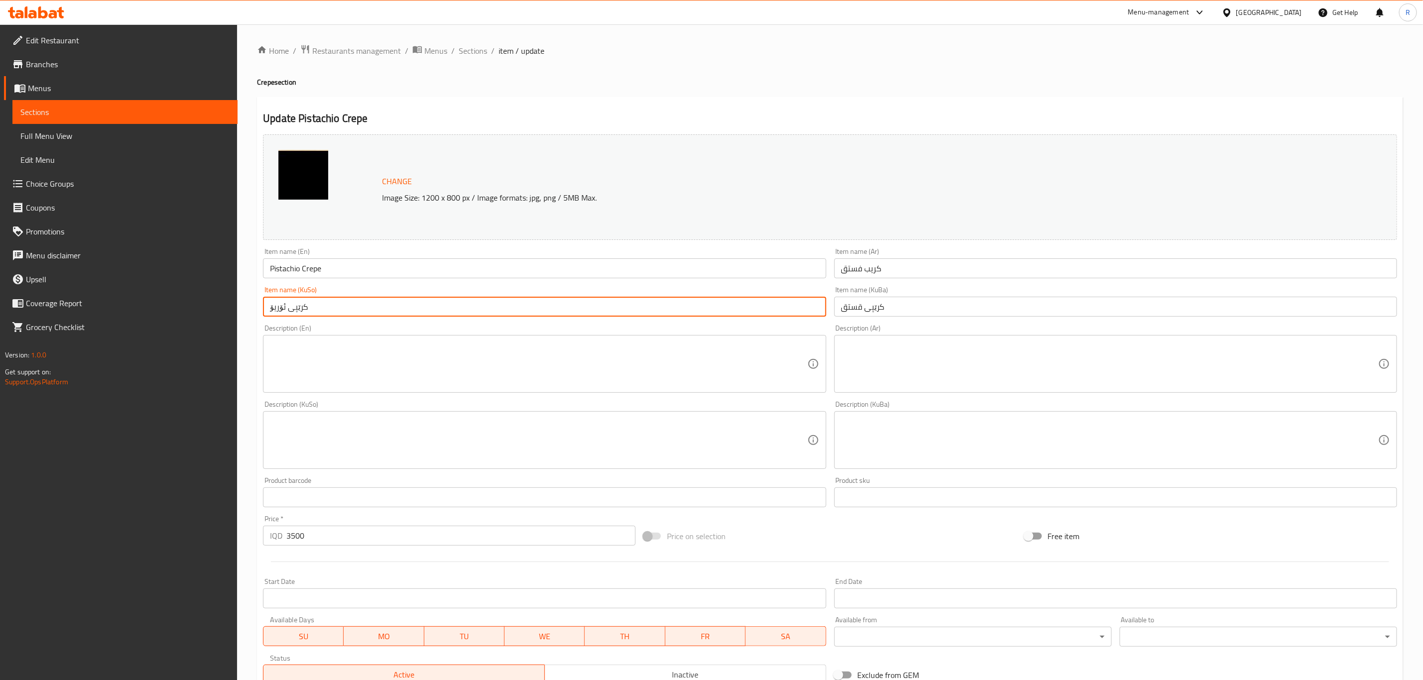
drag, startPoint x: 344, startPoint y: 302, endPoint x: 135, endPoint y: 306, distance: 208.7
click at [134, 306] on div "Edit Restaurant Branches Menus Sections Full Menu View Edit Menu Choice Groups …" at bounding box center [711, 428] width 1423 height 808
paste input "قستق"
type input "کرێپی قستق"
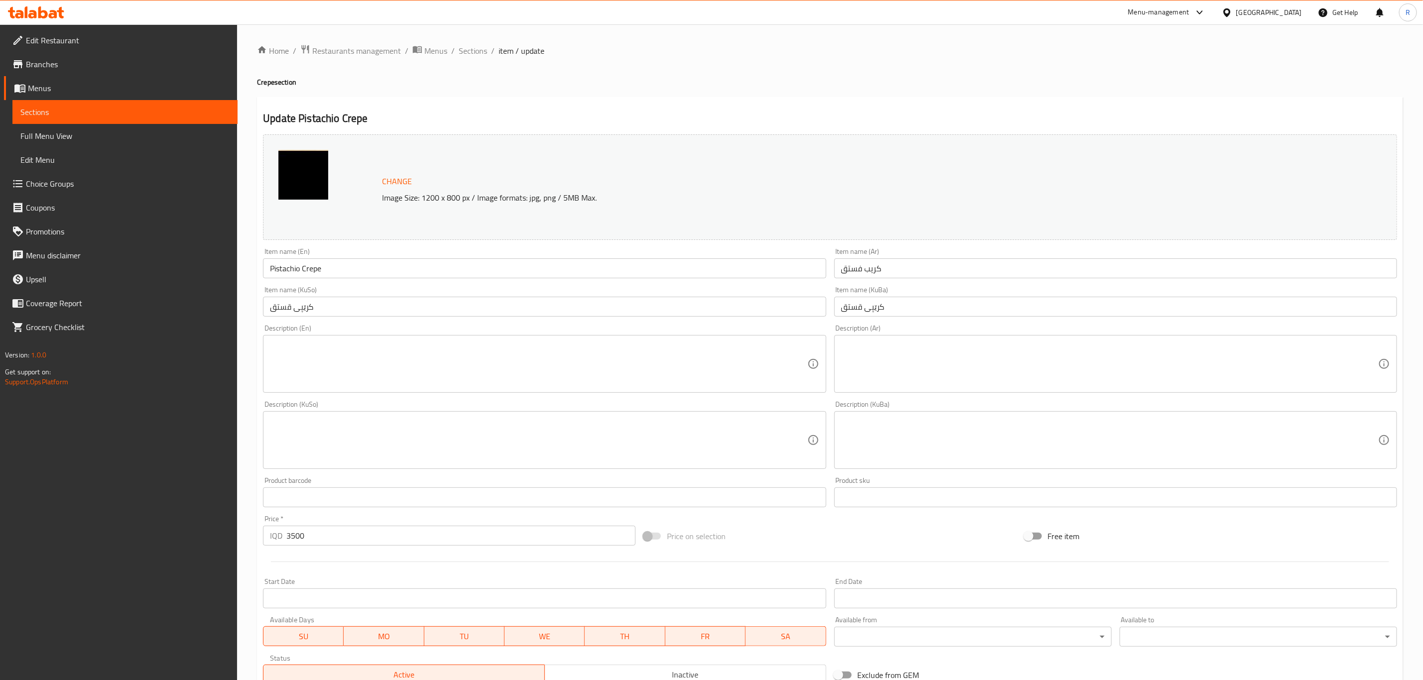
drag, startPoint x: 316, startPoint y: 535, endPoint x: 218, endPoint y: 543, distance: 97.9
click at [218, 543] on div "Edit Restaurant Branches Menus Sections Full Menu View Edit Menu Choice Groups …" at bounding box center [711, 428] width 1423 height 808
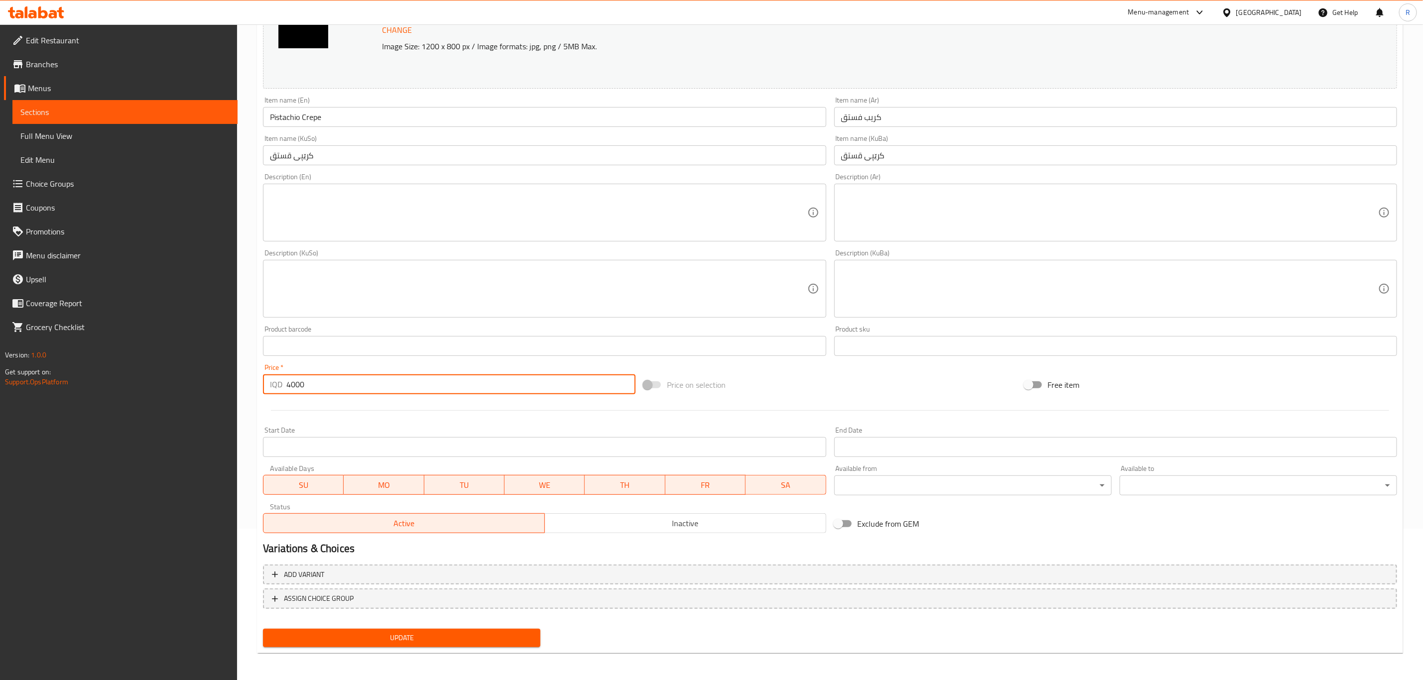
type input "4000"
click at [400, 634] on span "Update" at bounding box center [401, 638] width 261 height 12
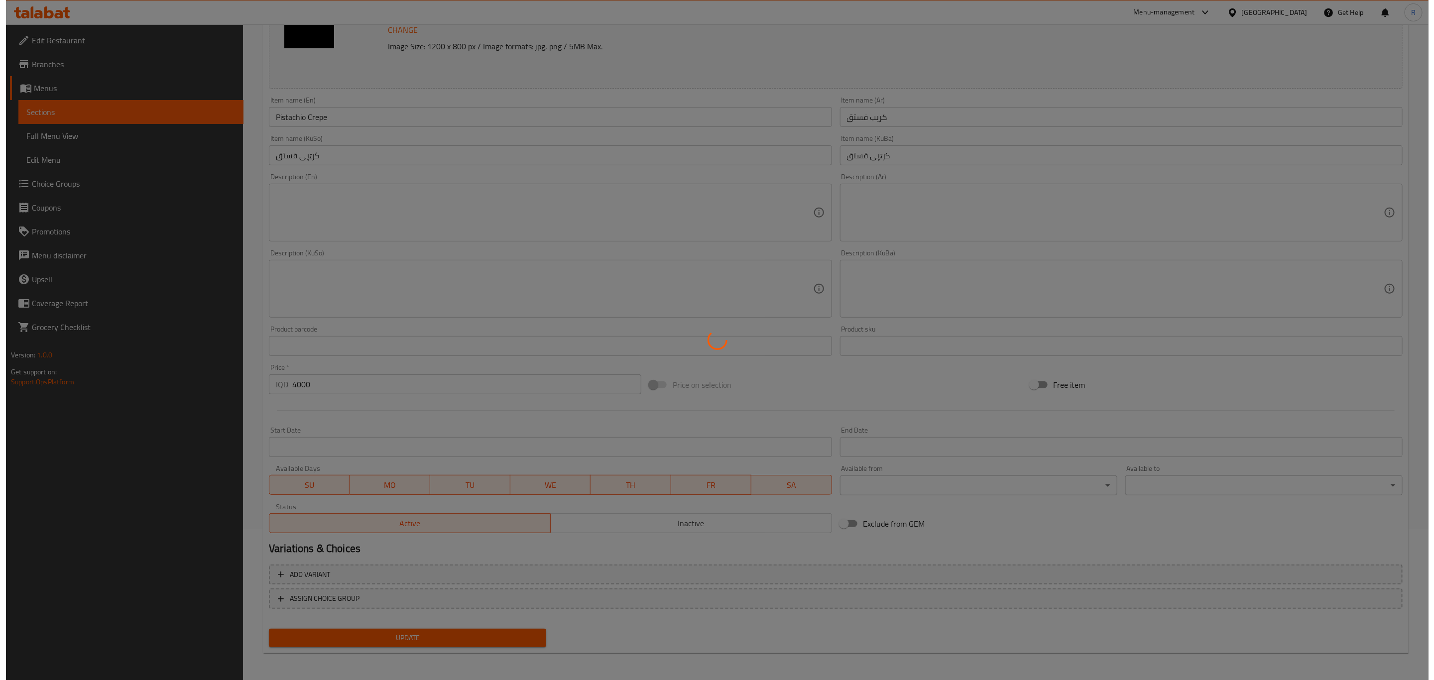
scroll to position [0, 0]
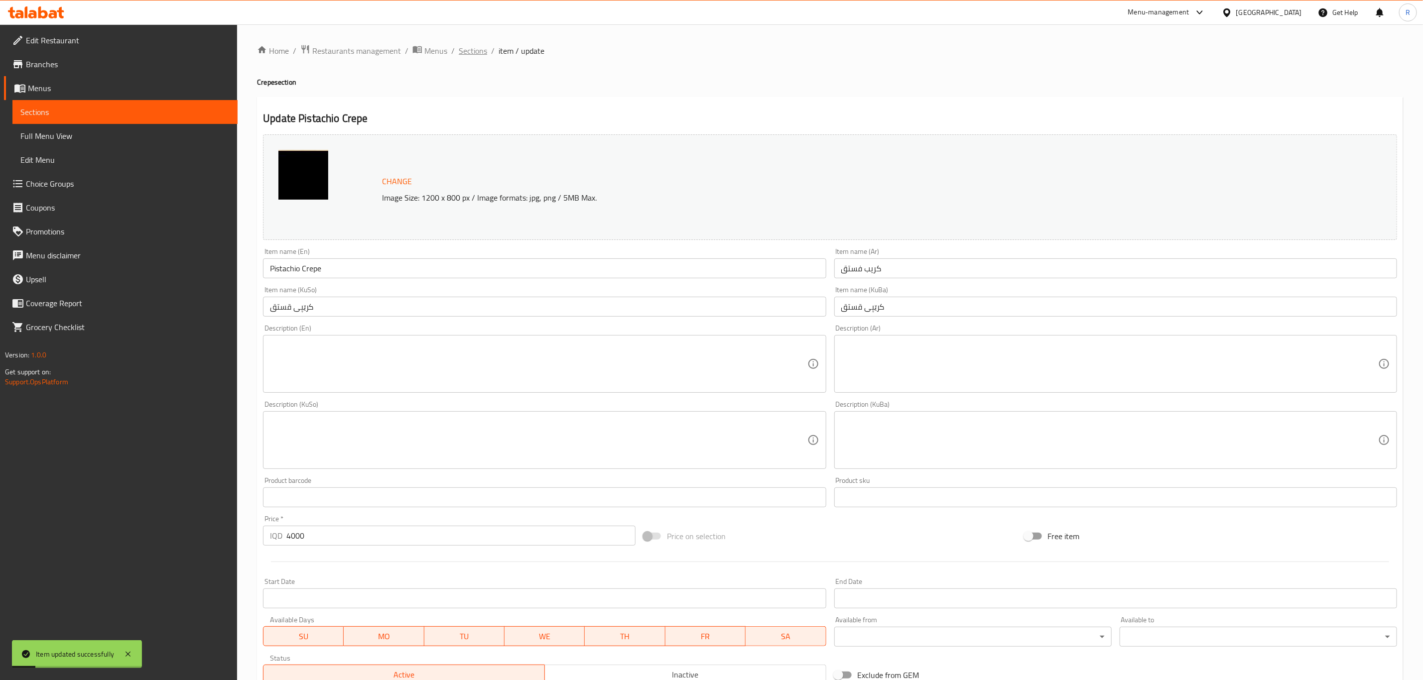
click at [471, 48] on span "Sections" at bounding box center [473, 51] width 28 height 12
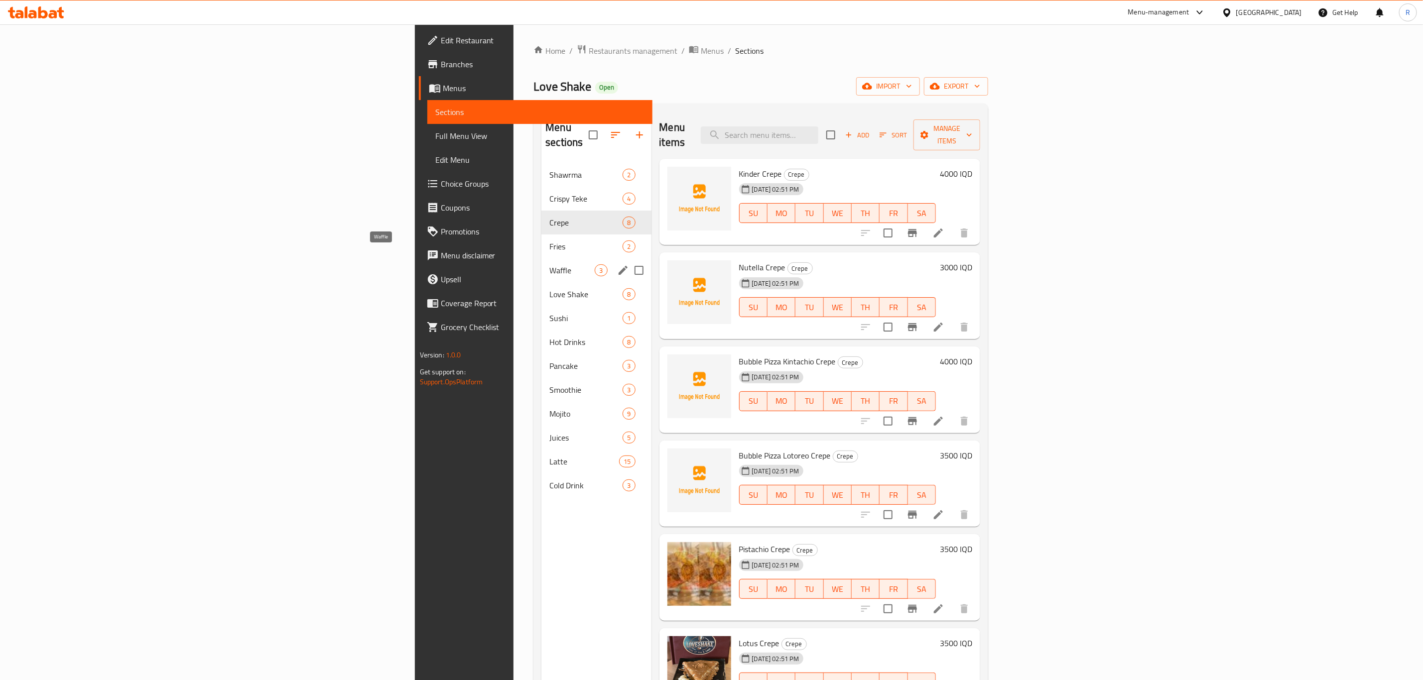
click at [549, 264] on span "Waffle" at bounding box center [571, 270] width 45 height 12
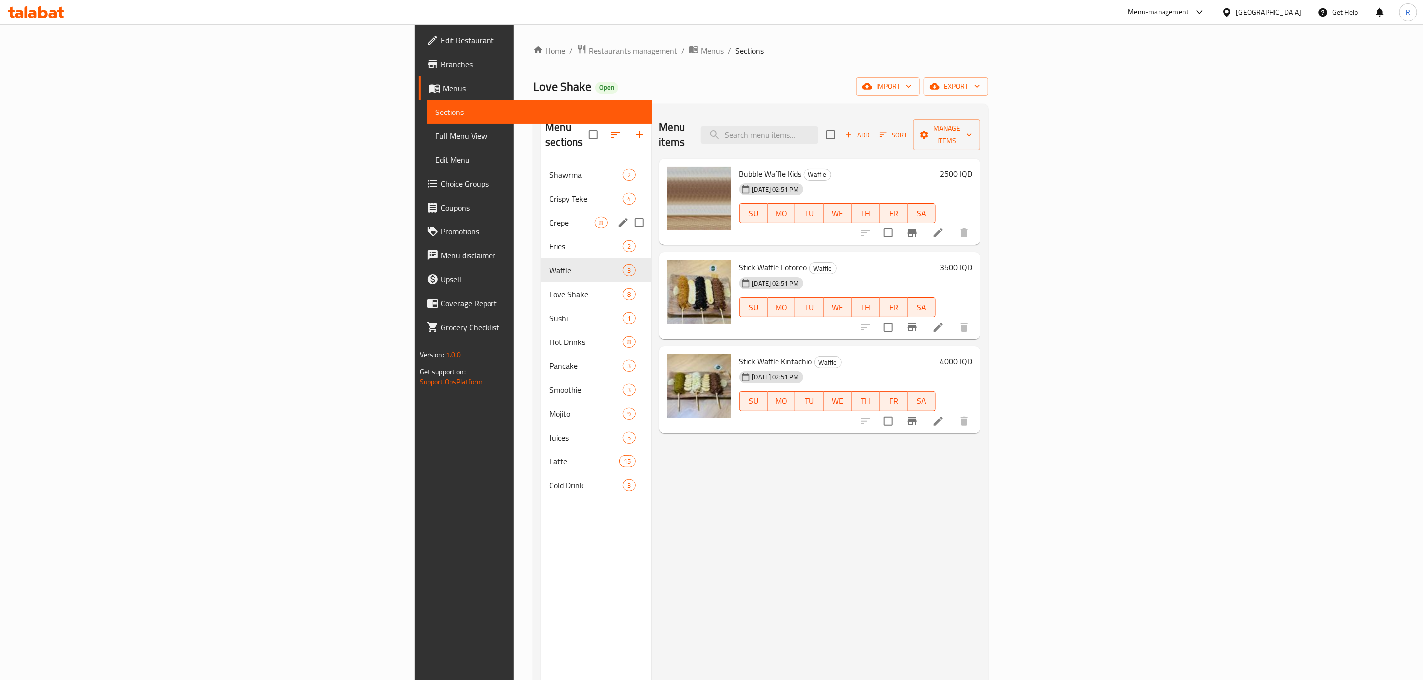
click at [549, 217] on span "Crepe" at bounding box center [571, 223] width 45 height 12
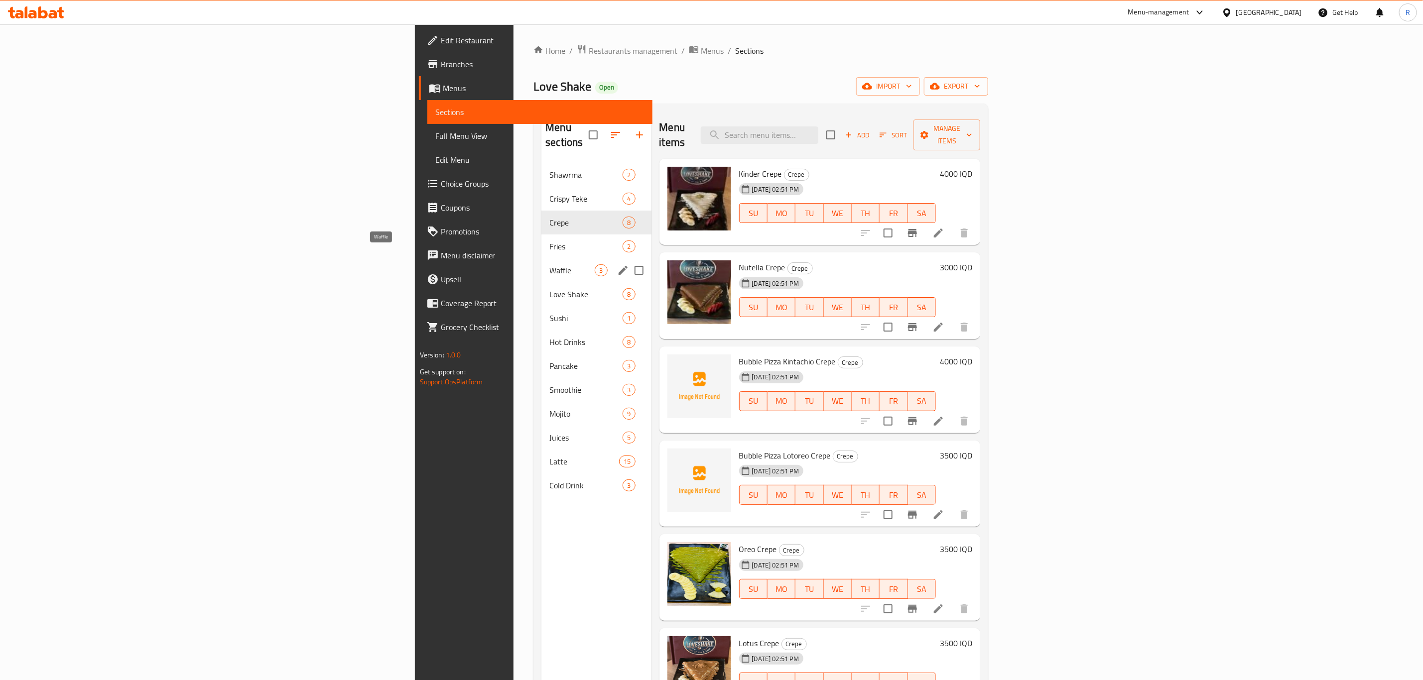
click at [549, 264] on span "Waffle" at bounding box center [571, 270] width 45 height 12
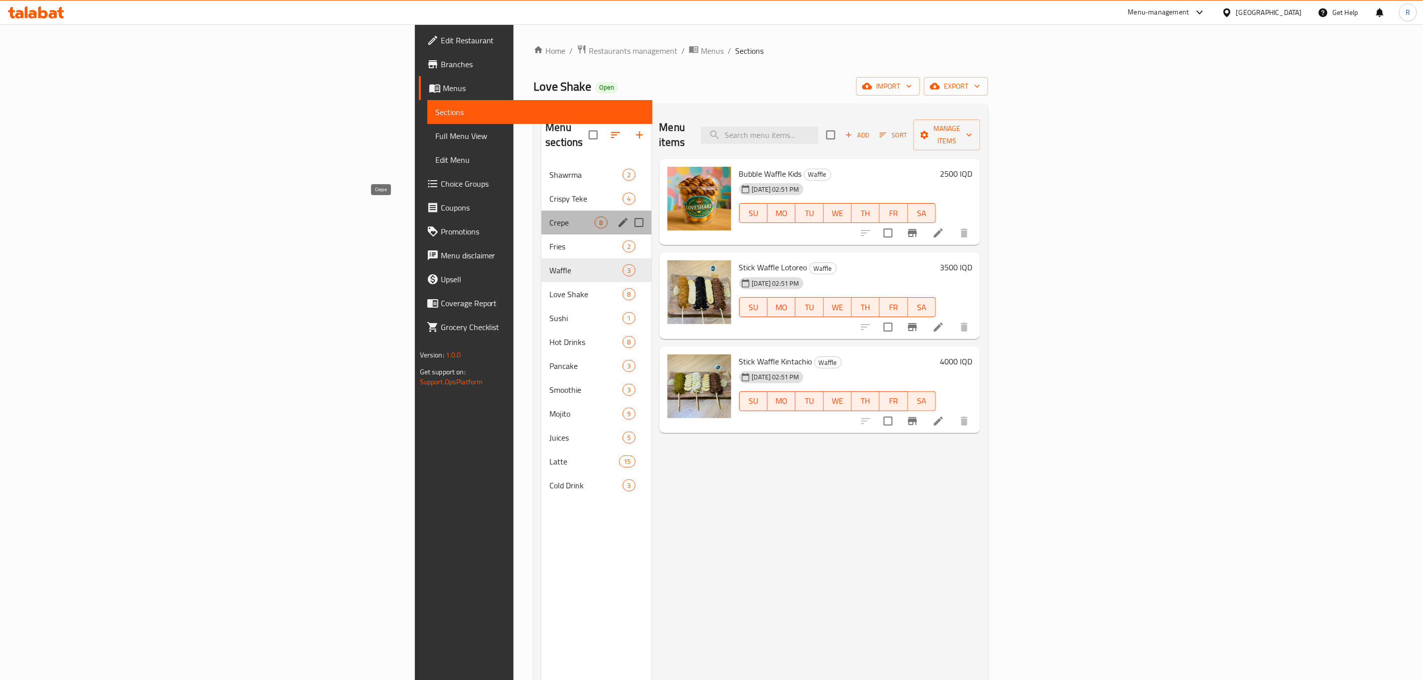
drag, startPoint x: 298, startPoint y: 205, endPoint x: 334, endPoint y: 212, distance: 36.6
click at [549, 217] on span "Crepe" at bounding box center [571, 223] width 45 height 12
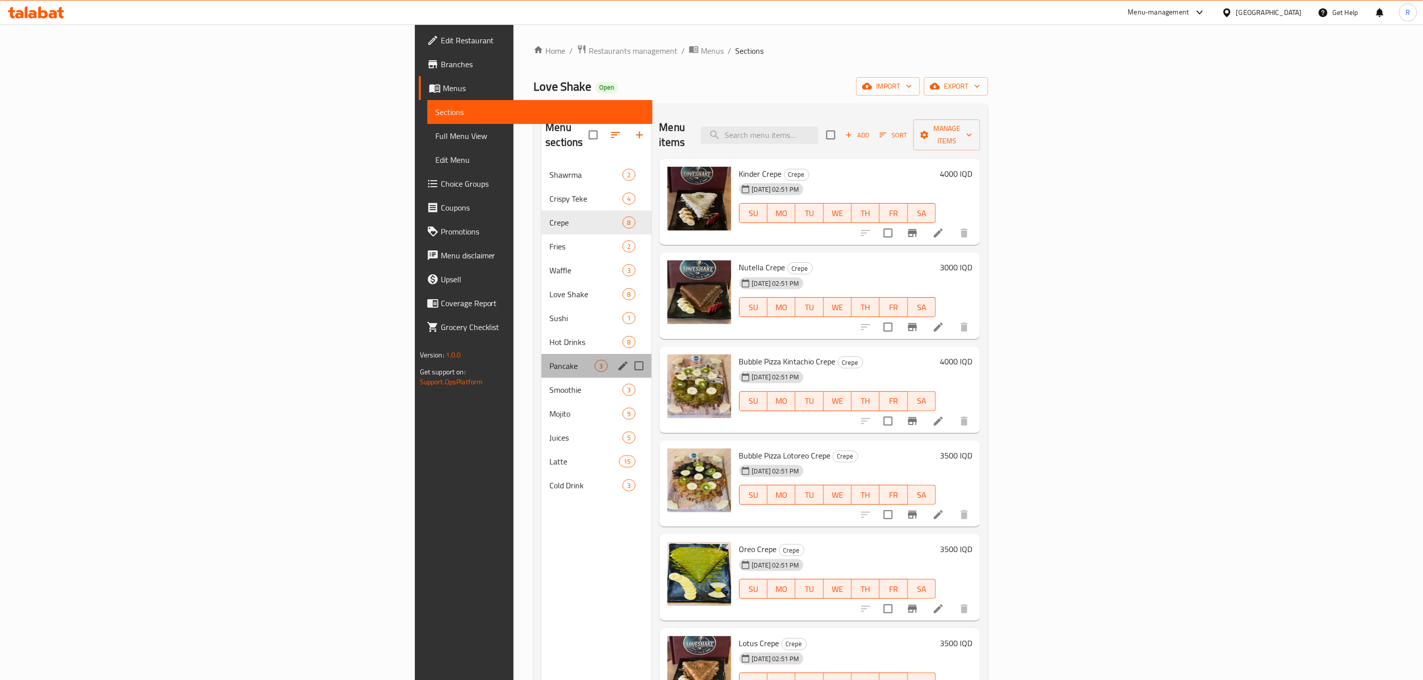
click at [541, 354] on div "Pancake 3" at bounding box center [596, 366] width 110 height 24
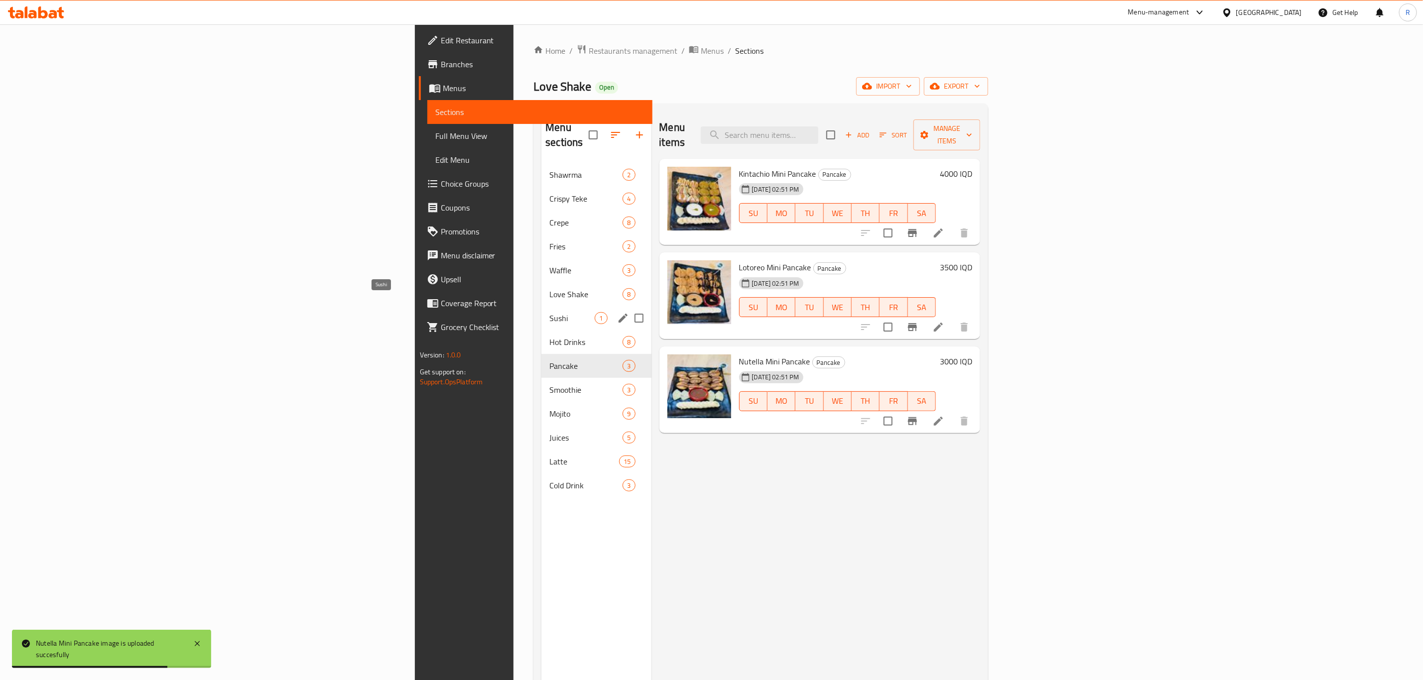
click at [541, 306] on div "Sushi 1" at bounding box center [596, 318] width 110 height 24
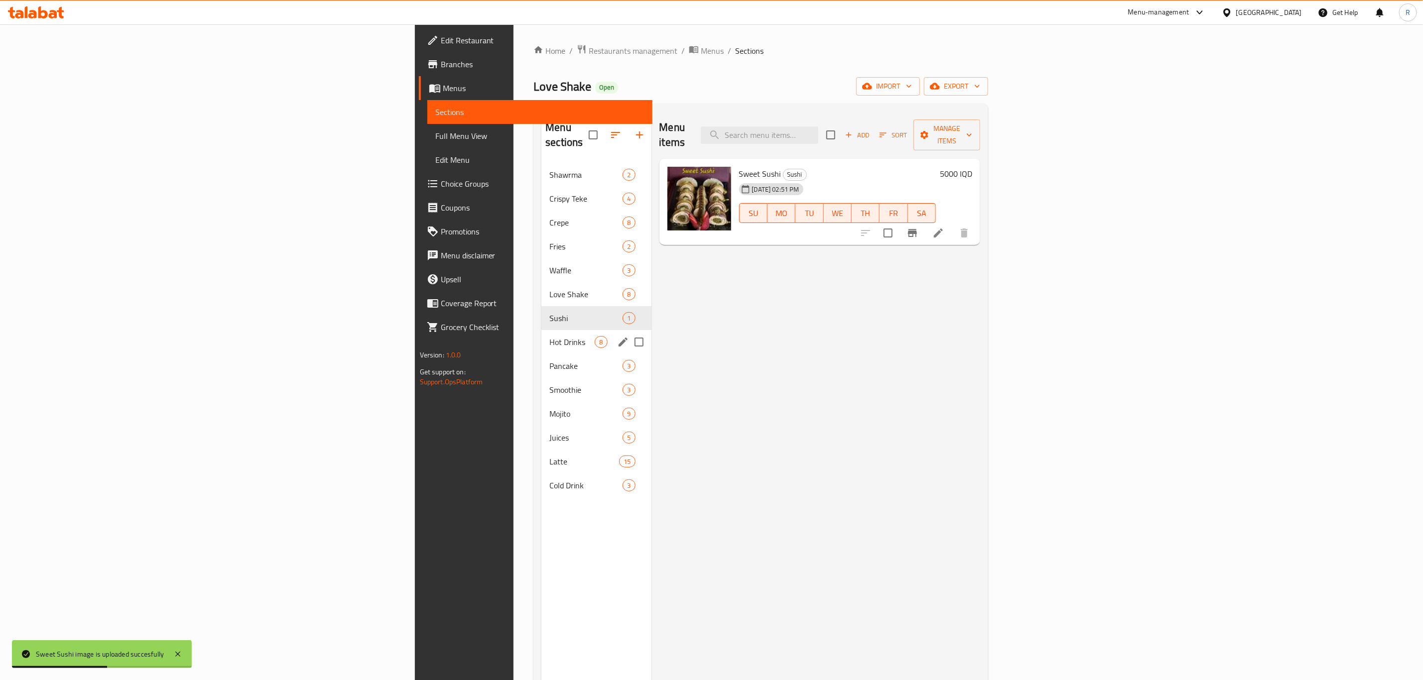
drag, startPoint x: 323, startPoint y: 327, endPoint x: 326, endPoint y: 338, distance: 10.9
click at [549, 336] on span "Hot Drinks" at bounding box center [571, 342] width 45 height 12
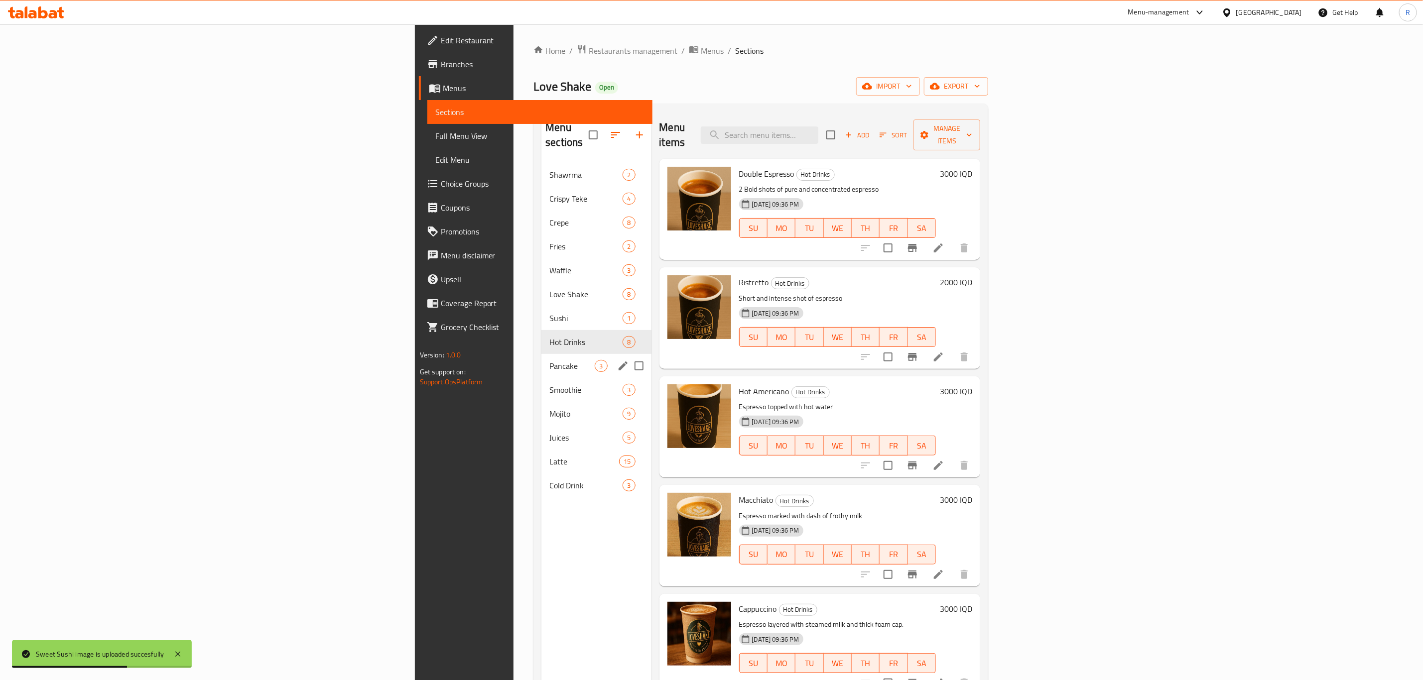
click at [541, 359] on div "Pancake 3" at bounding box center [596, 366] width 110 height 24
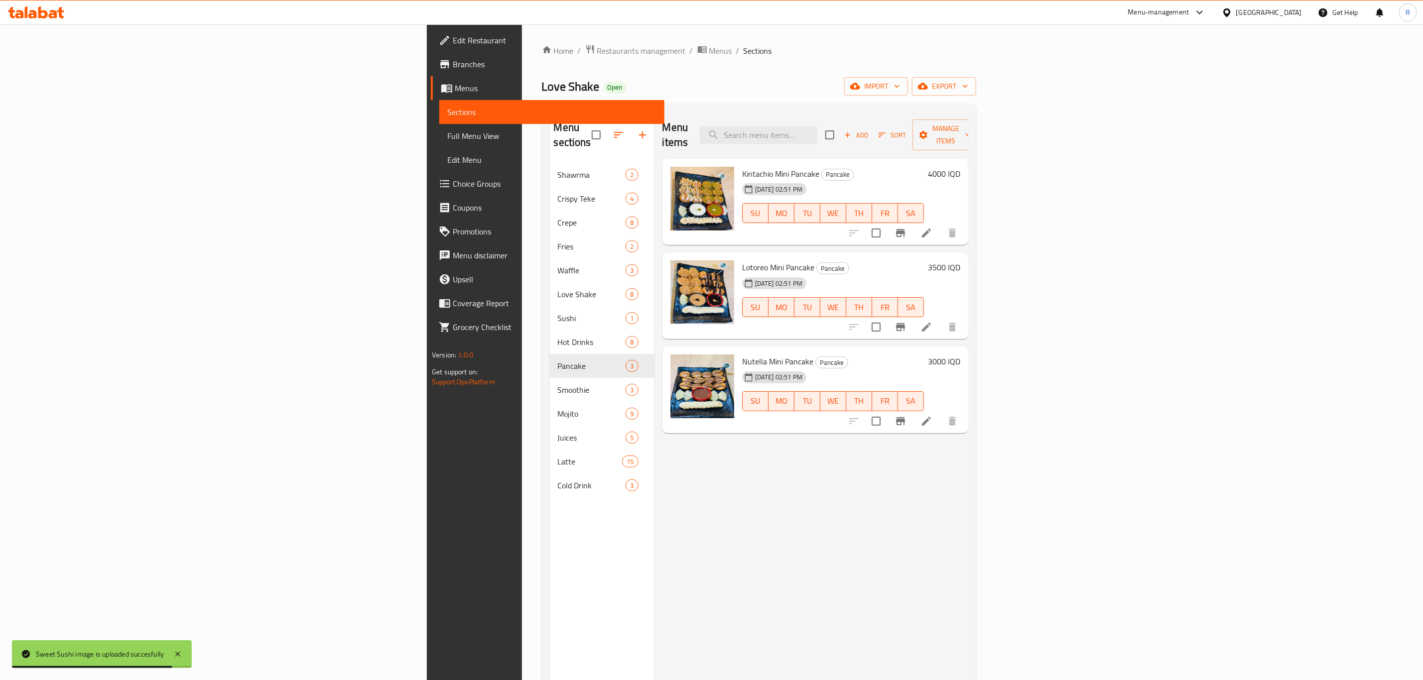
click at [613, 129] on icon "button" at bounding box center [619, 135] width 12 height 12
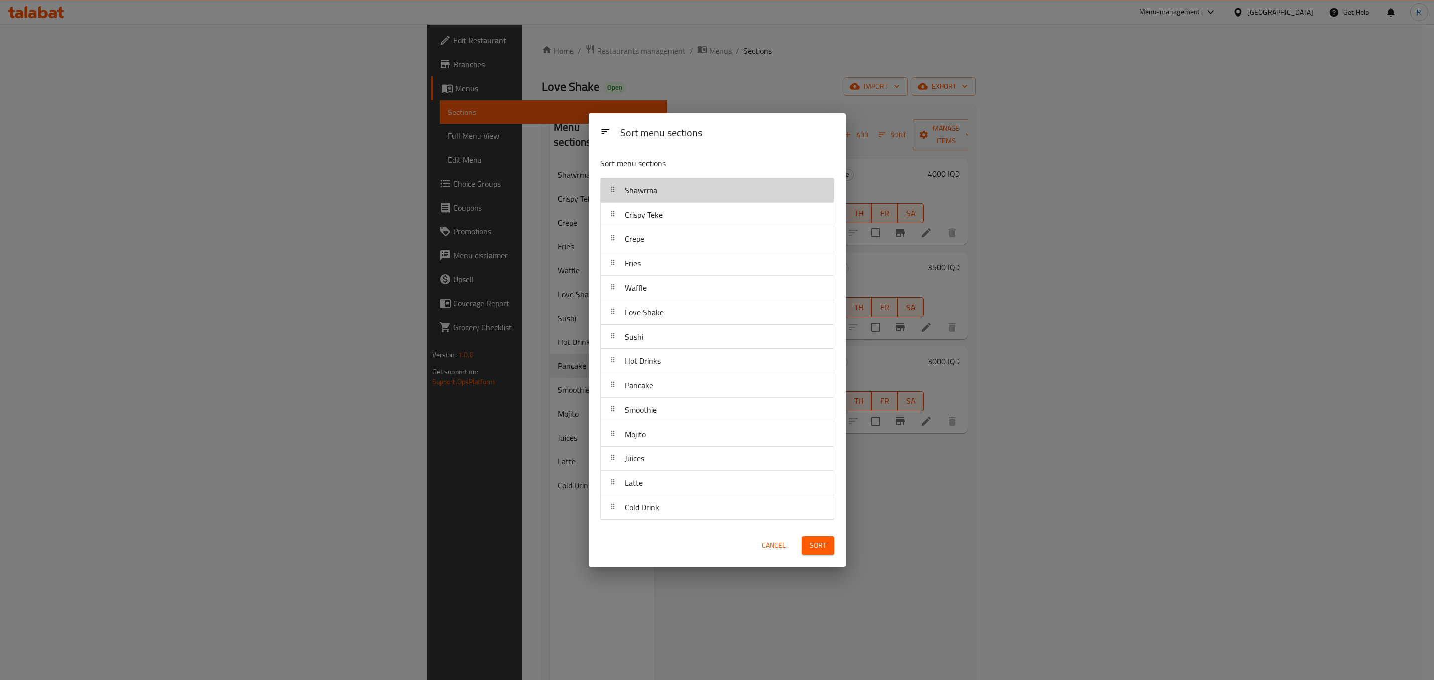
click at [673, 192] on div "Shawrma" at bounding box center [717, 190] width 225 height 24
click at [888, 568] on div "Sort menu sections Sort menu sections Shawrma Crispy Teke Crepe Fries Waffle Lo…" at bounding box center [717, 340] width 1434 height 680
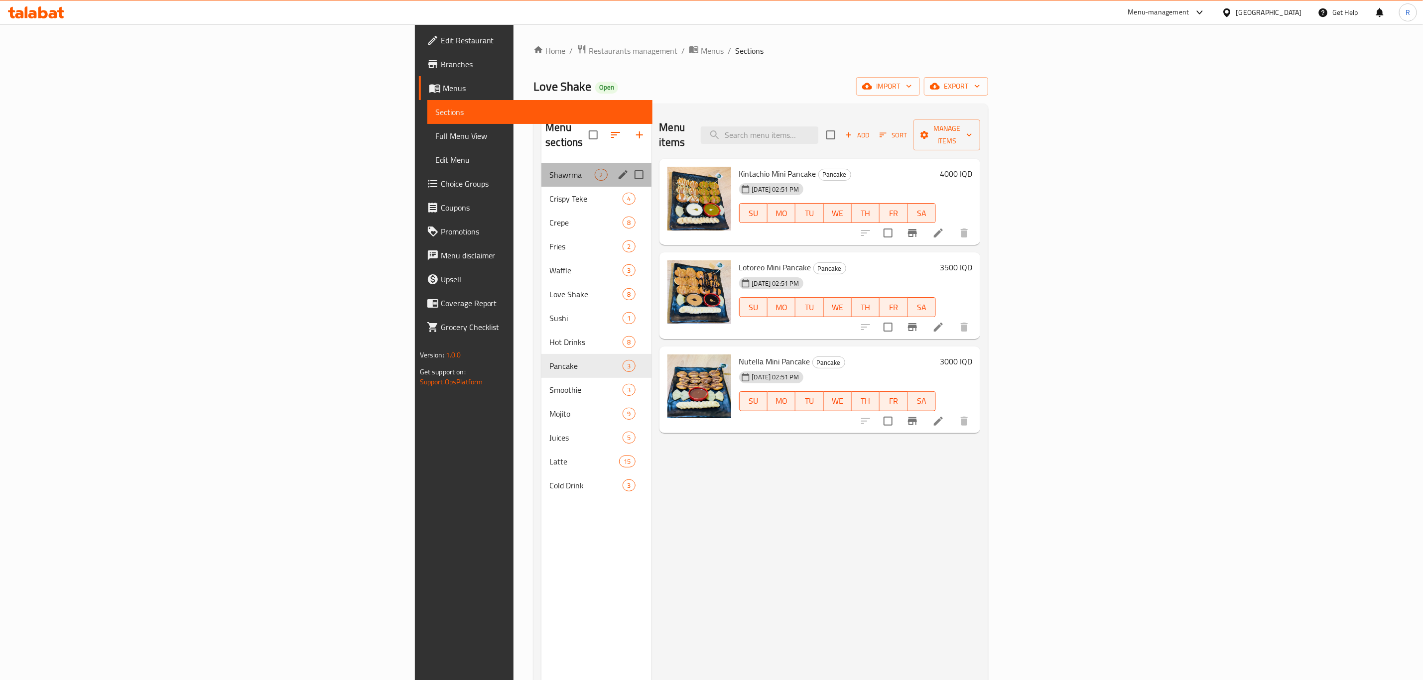
drag, startPoint x: 311, startPoint y: 153, endPoint x: 460, endPoint y: 189, distance: 153.2
click at [541, 163] on div "Shawrma 2" at bounding box center [596, 175] width 110 height 24
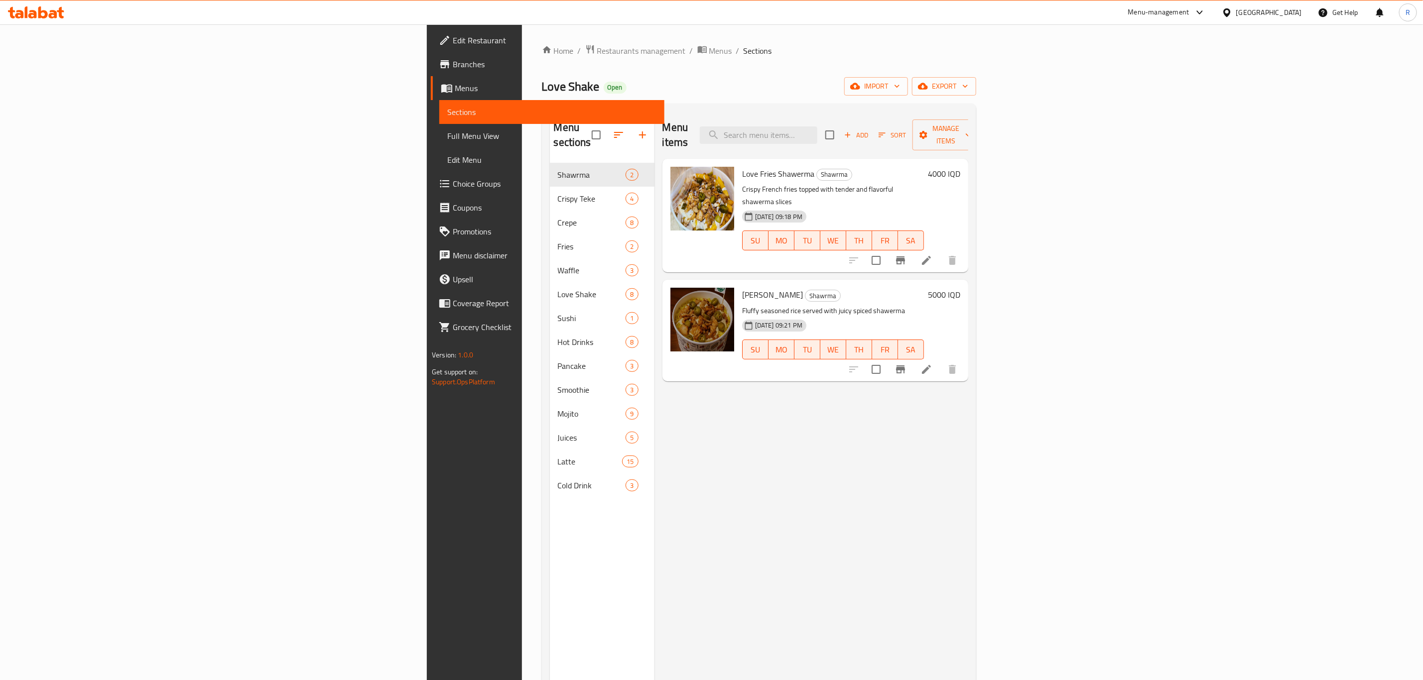
click at [671, 394] on div "Menu items Add Sort Manage items Love Fries Shawerma Shawrma Crispy French frie…" at bounding box center [811, 452] width 314 height 680
click at [613, 130] on icon "button" at bounding box center [619, 135] width 12 height 12
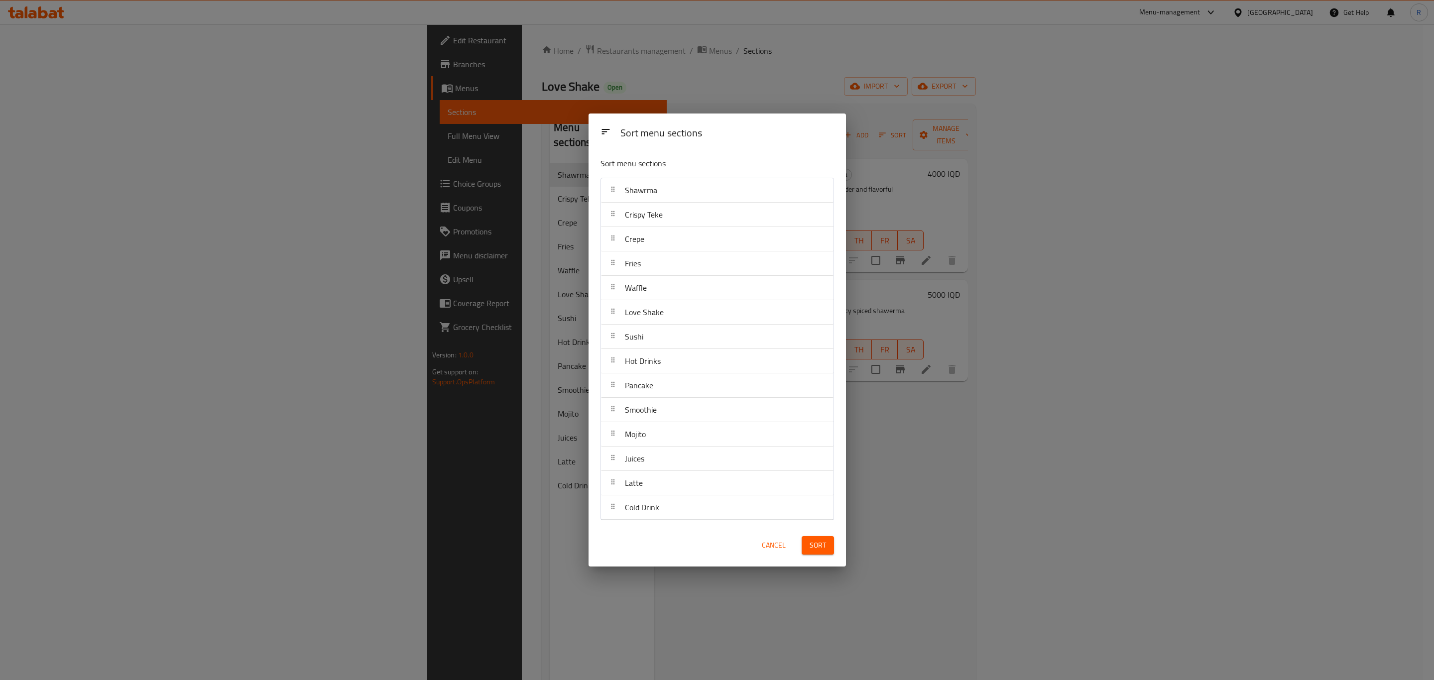
click at [1015, 391] on div "Sort menu sections Sort menu sections Shawrma Crispy Teke Crepe Fries Waffle Lo…" at bounding box center [717, 340] width 1434 height 680
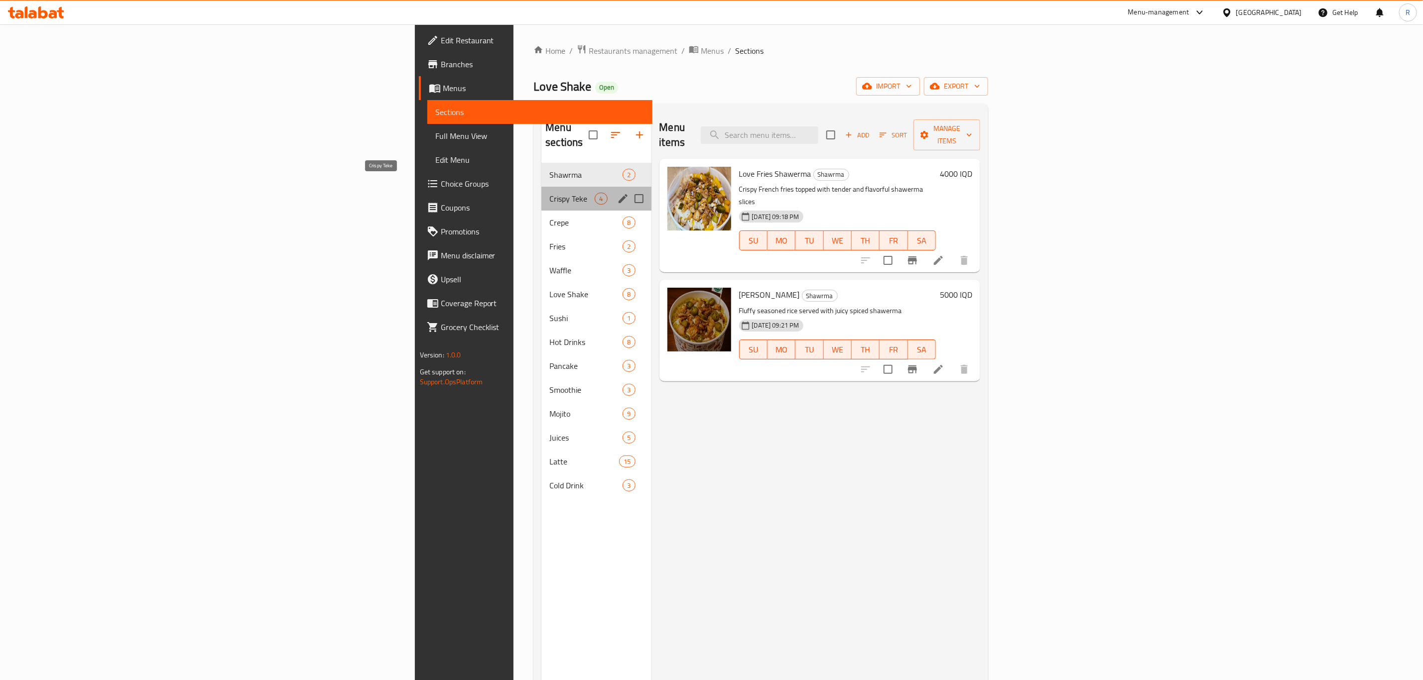
drag, startPoint x: 315, startPoint y: 183, endPoint x: 321, endPoint y: 183, distance: 6.0
click at [549, 193] on span "Crispy Teke" at bounding box center [571, 199] width 45 height 12
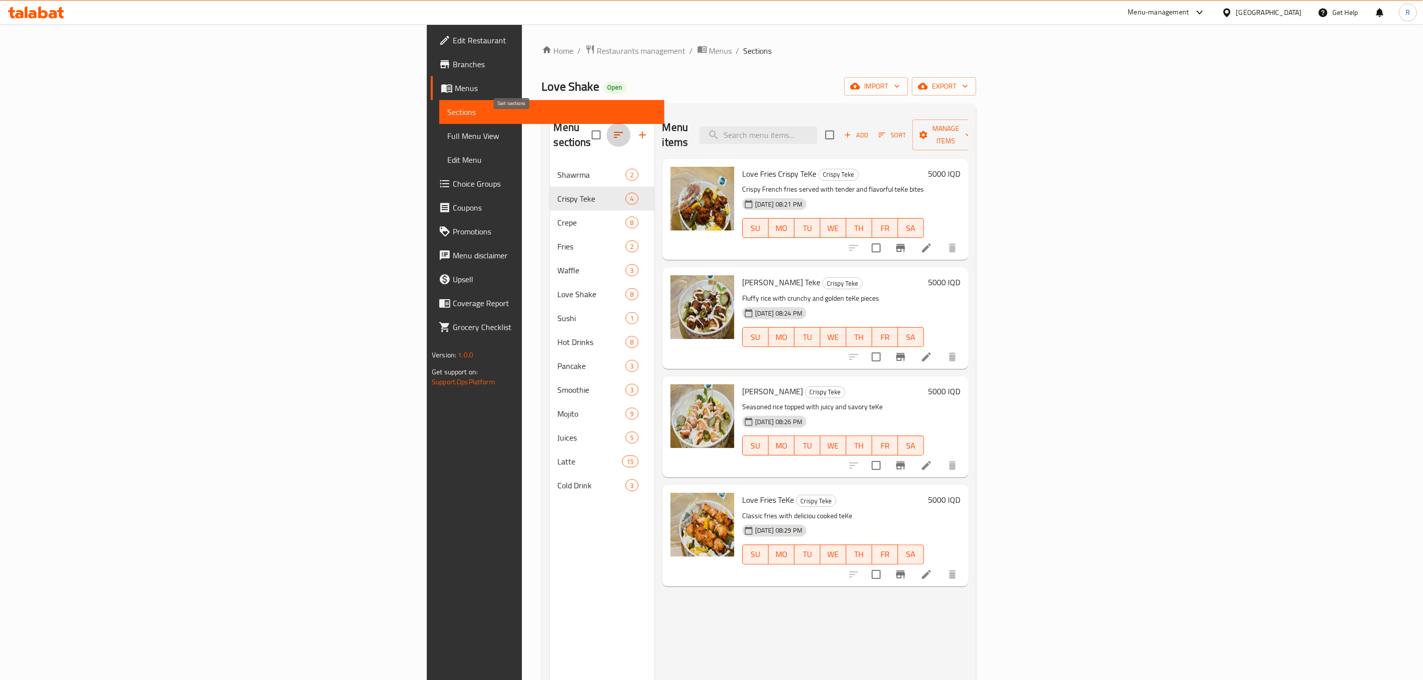
click at [613, 130] on icon "button" at bounding box center [619, 135] width 12 height 12
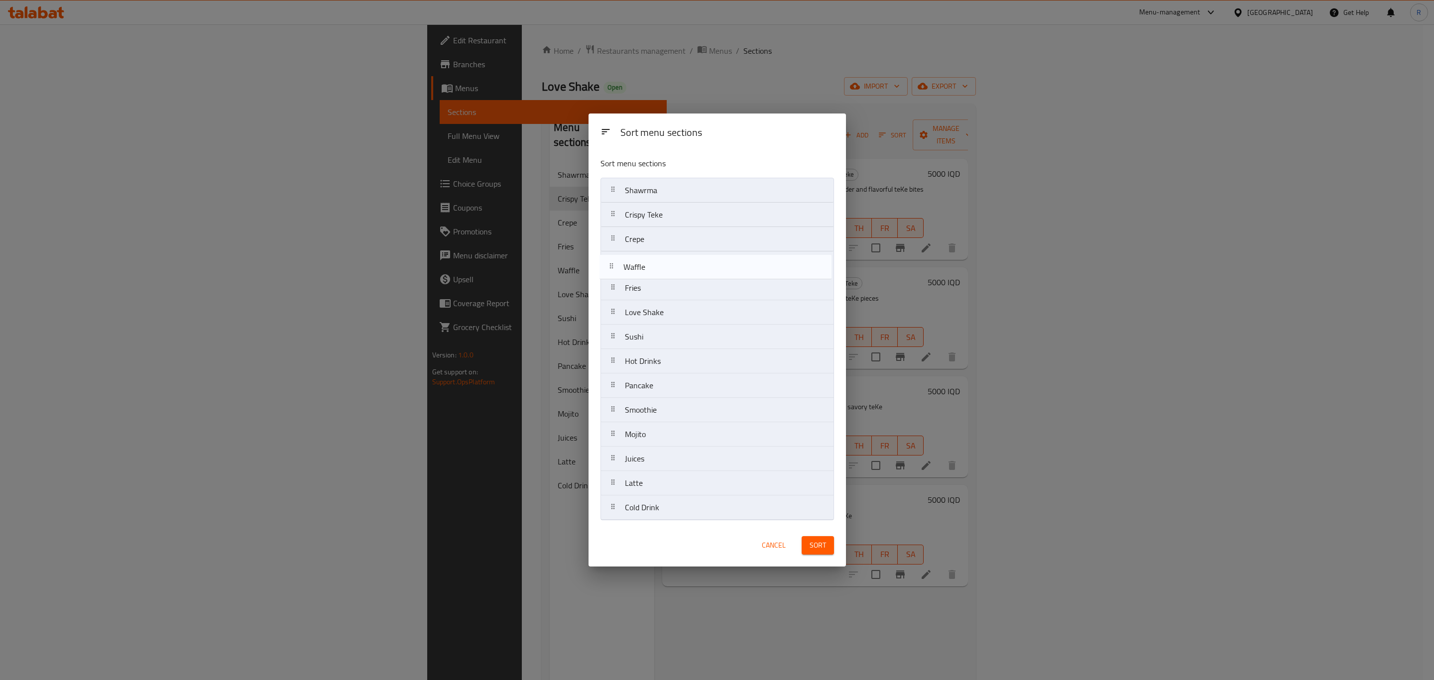
drag, startPoint x: 651, startPoint y: 286, endPoint x: 648, endPoint y: 262, distance: 24.1
click at [649, 262] on nav "Shawrma Crispy Teke Crepe Fries Waffle Love Shake Sushi Hot Drinks Pancake Smoo…" at bounding box center [718, 349] width 234 height 343
drag, startPoint x: 666, startPoint y: 384, endPoint x: 664, endPoint y: 288, distance: 95.7
click at [664, 288] on nav "Shawrma Crispy Teke Crepe Waffle Fries Love Shake Sushi Hot Drinks Pancake Smoo…" at bounding box center [718, 349] width 234 height 343
drag, startPoint x: 649, startPoint y: 338, endPoint x: 647, endPoint y: 312, distance: 25.4
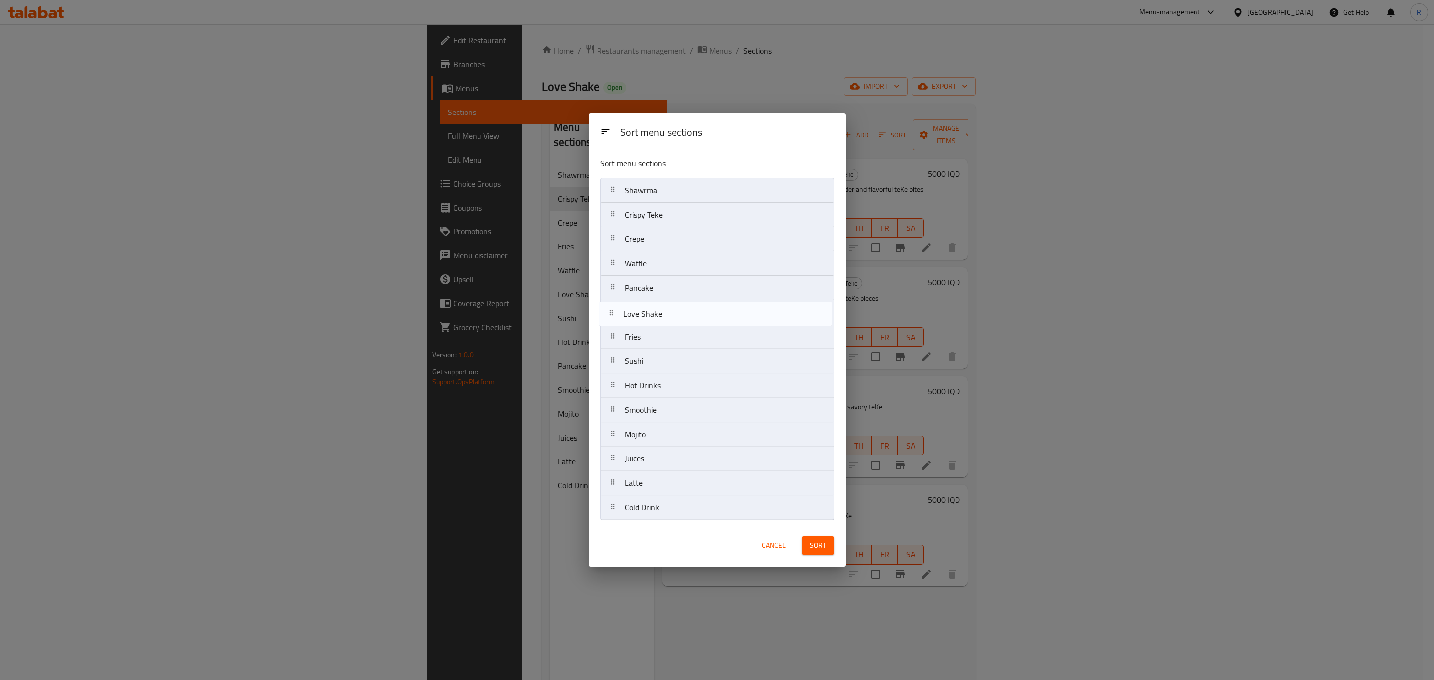
click at [647, 312] on nav "Shawrma Crispy Teke Crepe Waffle Pancake Fries Love Shake Sushi Hot Drinks Smoo…" at bounding box center [718, 349] width 234 height 343
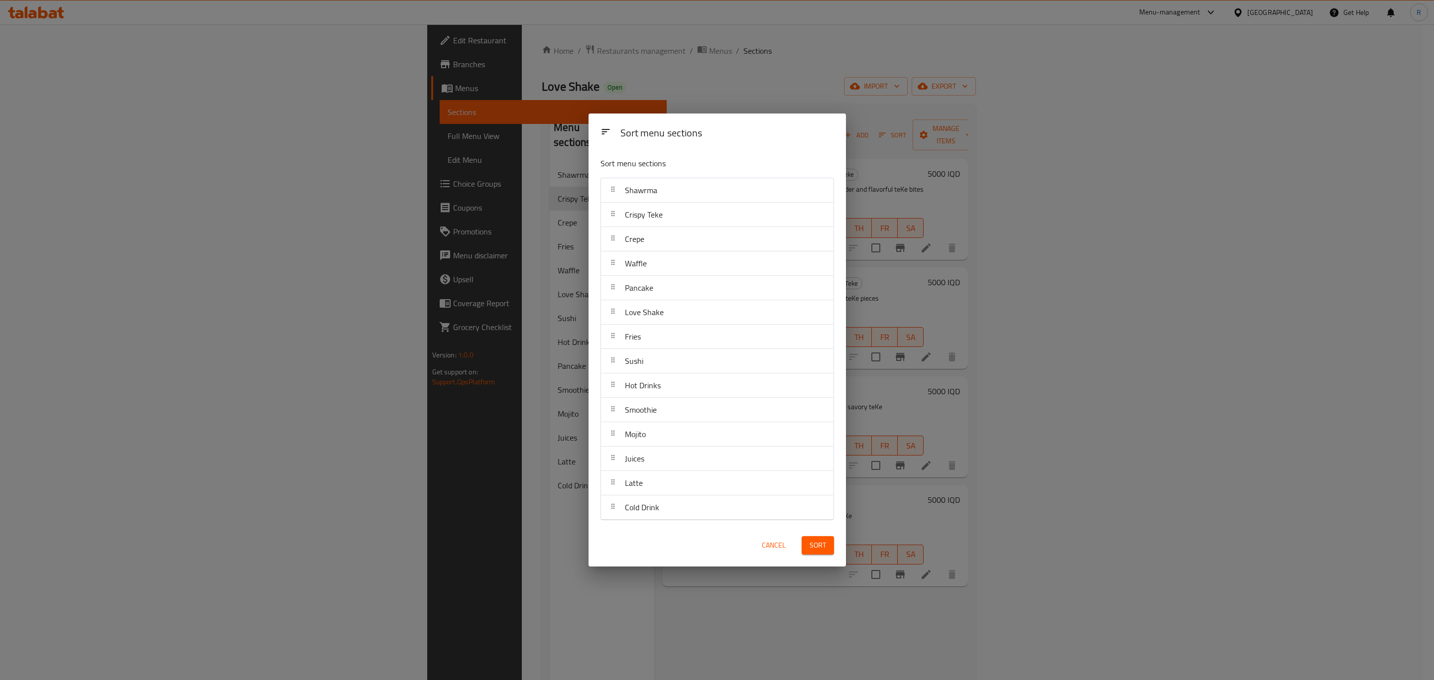
click at [823, 550] on span "Sort" at bounding box center [818, 545] width 16 height 12
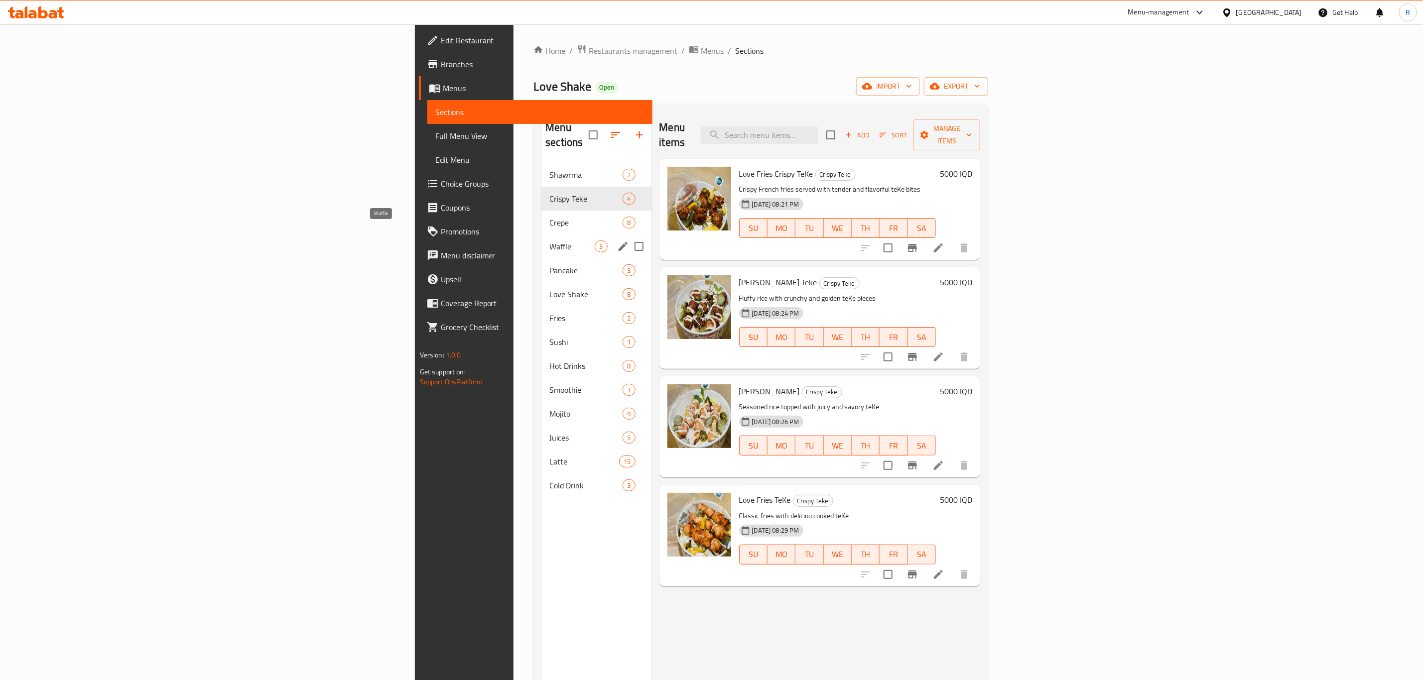
click at [549, 241] on span "Waffle" at bounding box center [571, 247] width 45 height 12
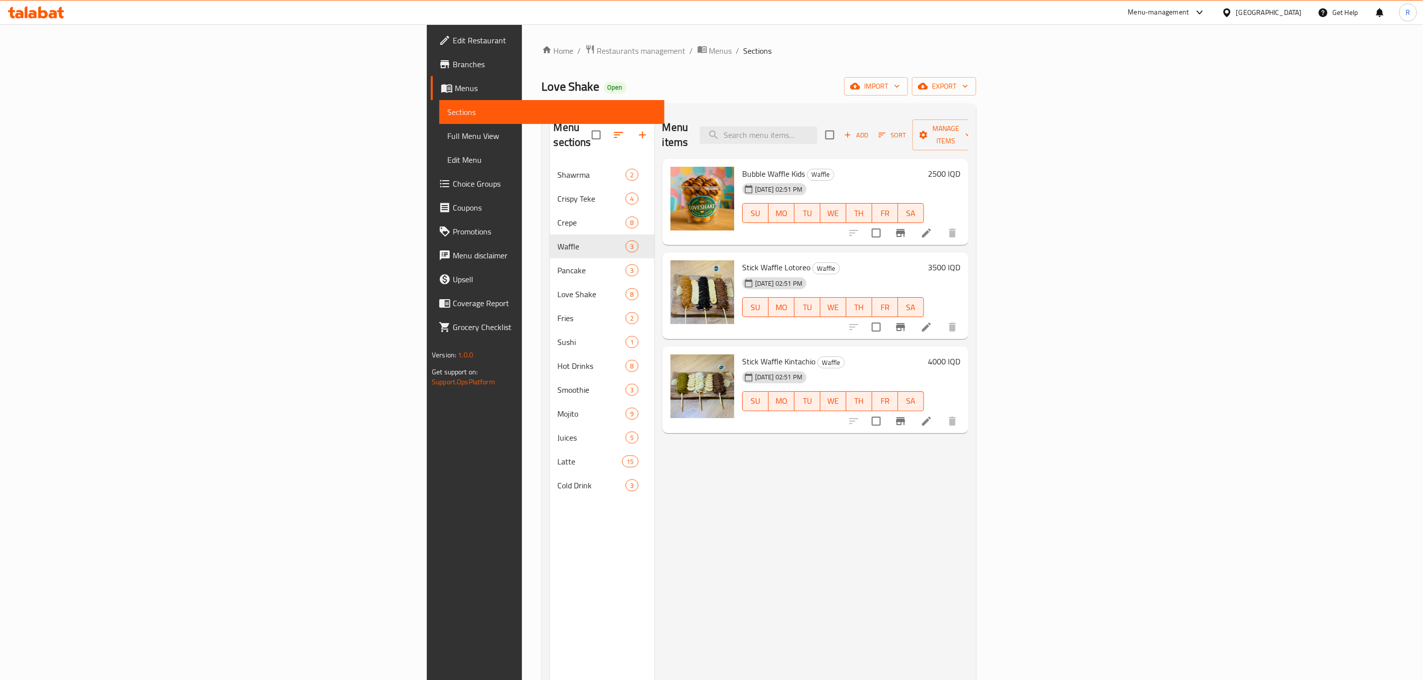
click at [689, 475] on div "Menu items Add Sort Manage items Bubble Waffle Kids Waffle [DATE] 02:51 PM SU M…" at bounding box center [811, 452] width 314 height 680
click at [891, 538] on div "Menu items Add Sort Manage items Bubble Waffle Kids Waffle [DATE] 02:51 PM SU M…" at bounding box center [811, 452] width 314 height 680
click at [971, 127] on span "Manage items" at bounding box center [945, 135] width 51 height 25
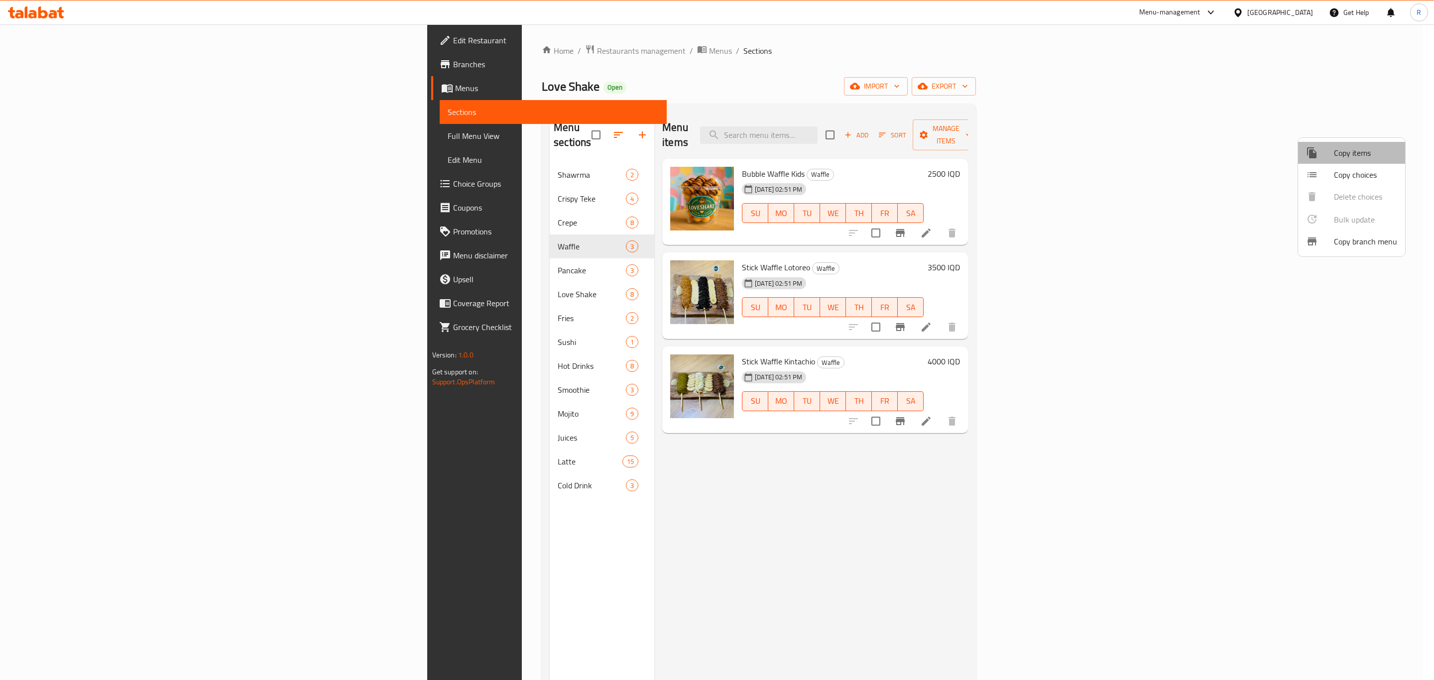
click at [1354, 151] on span "Copy items" at bounding box center [1365, 153] width 63 height 12
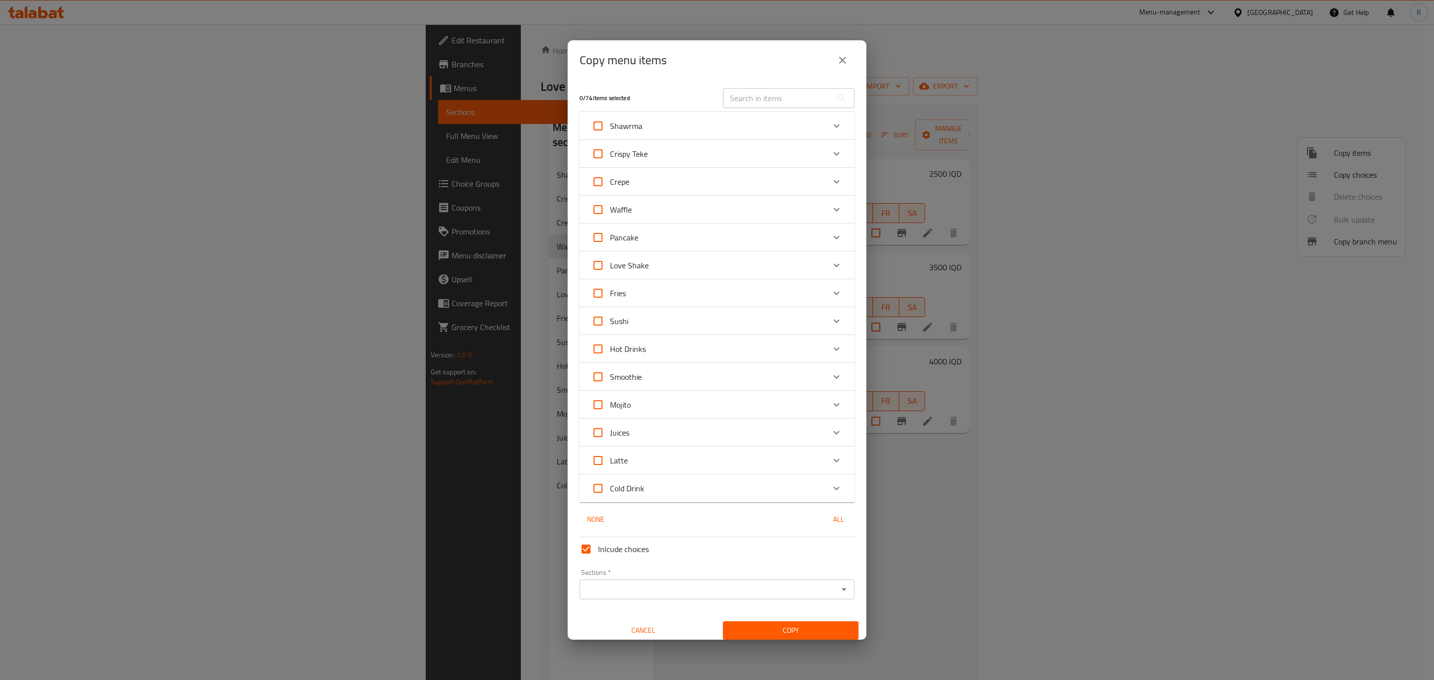
click at [831, 209] on icon "Expand" at bounding box center [837, 210] width 12 height 12
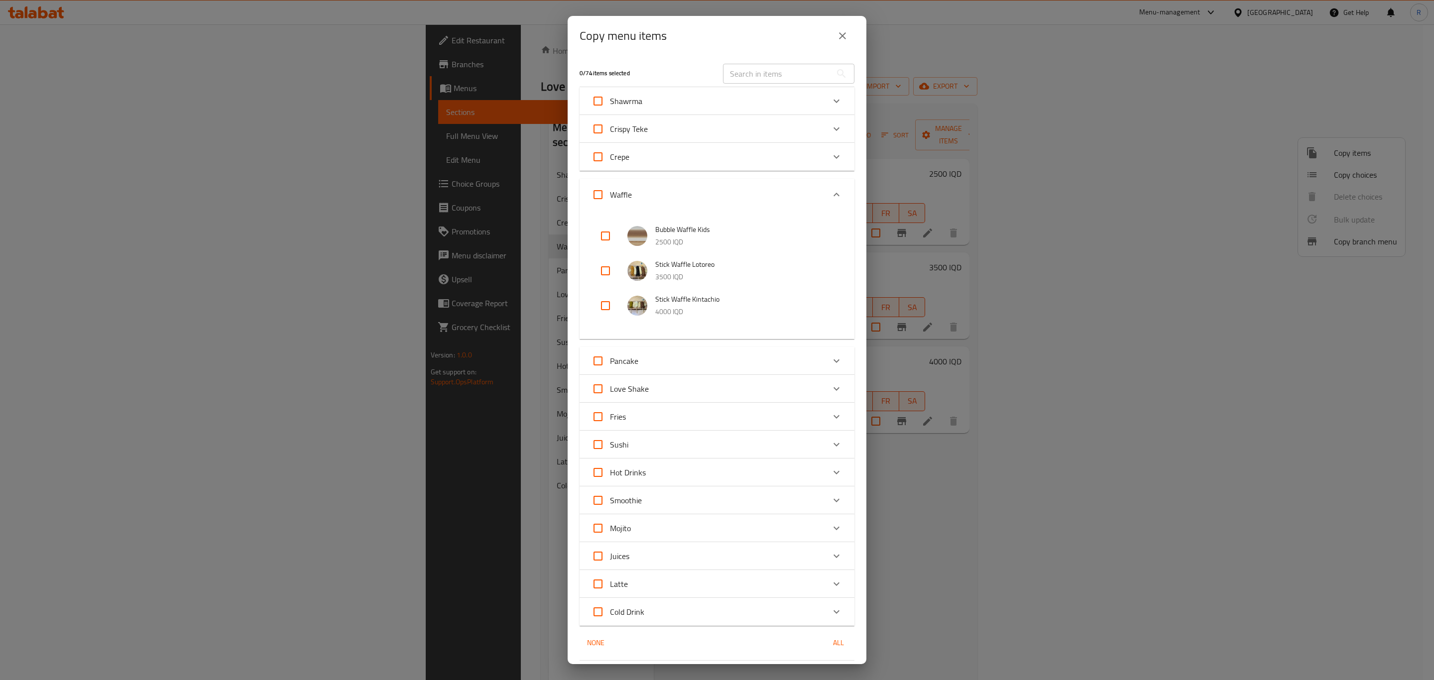
click at [607, 234] on input "checkbox" at bounding box center [606, 236] width 24 height 24
checkbox input "true"
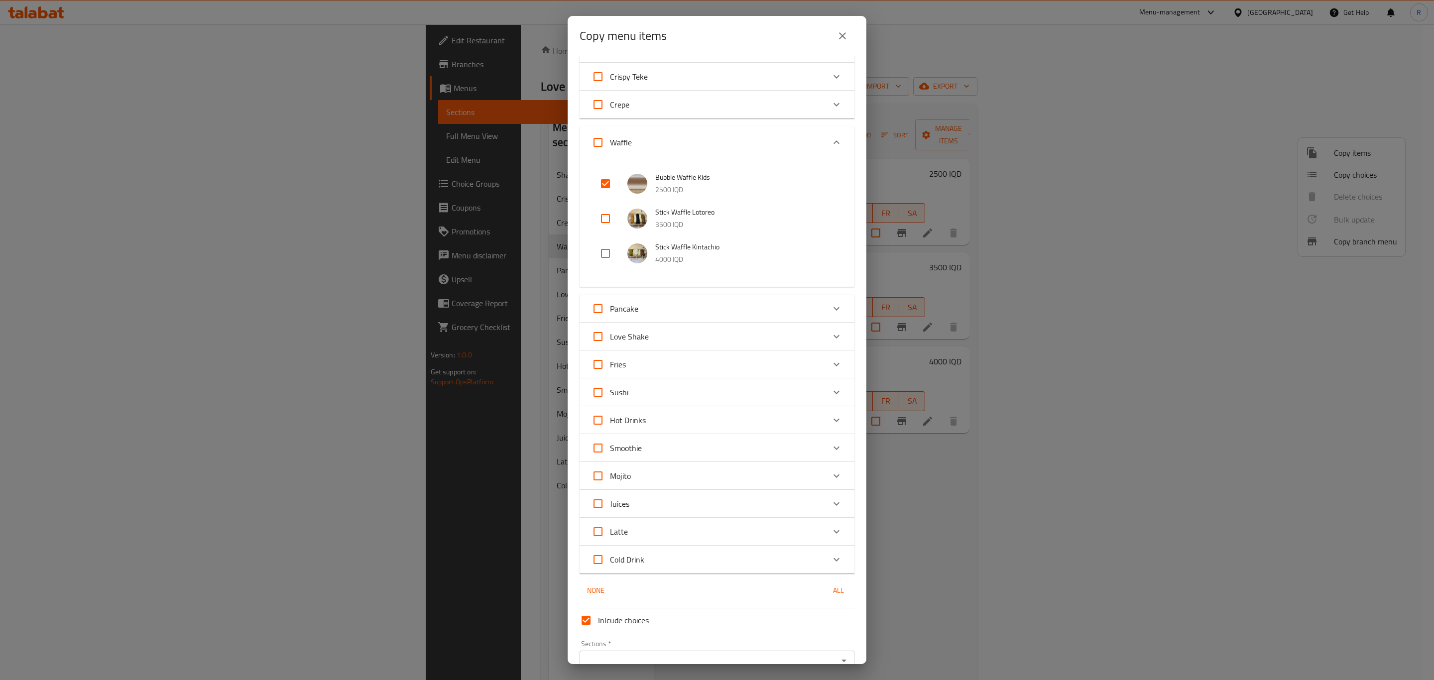
scroll to position [105, 0]
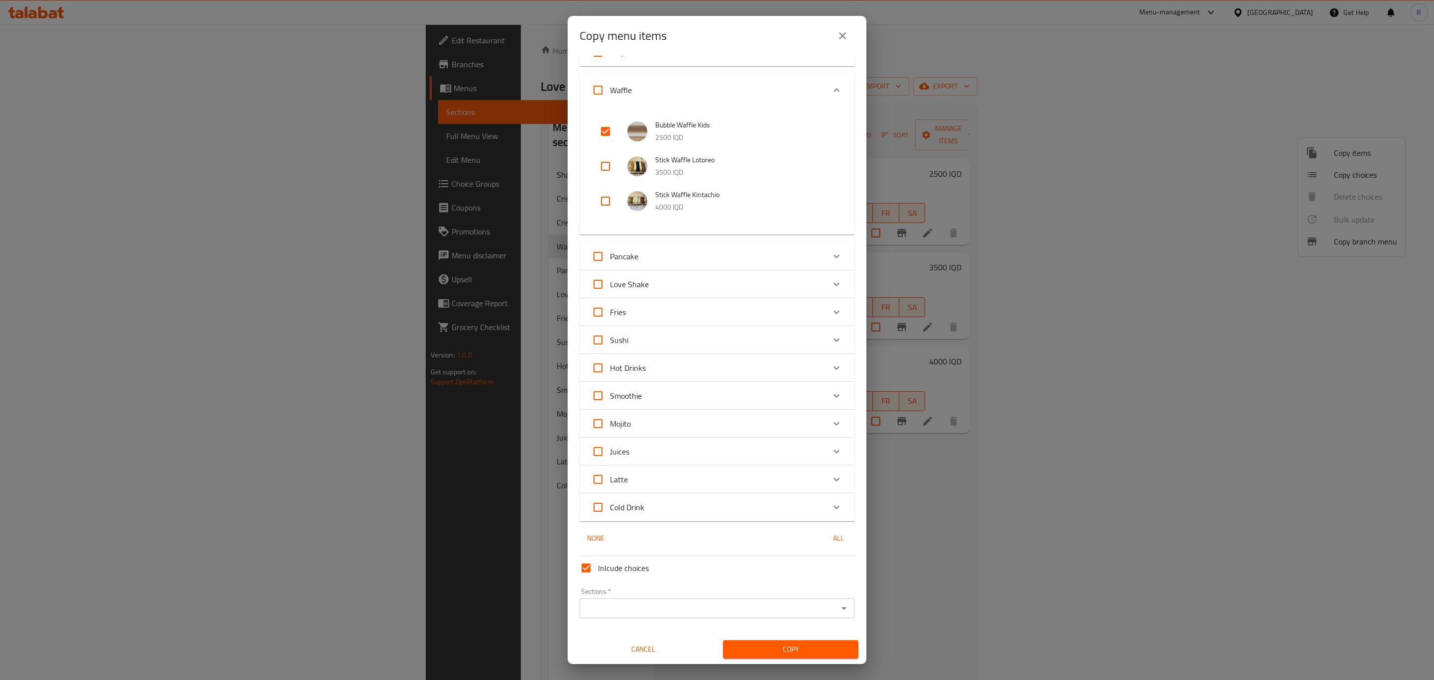
click at [669, 616] on div "Sections *" at bounding box center [717, 609] width 275 height 20
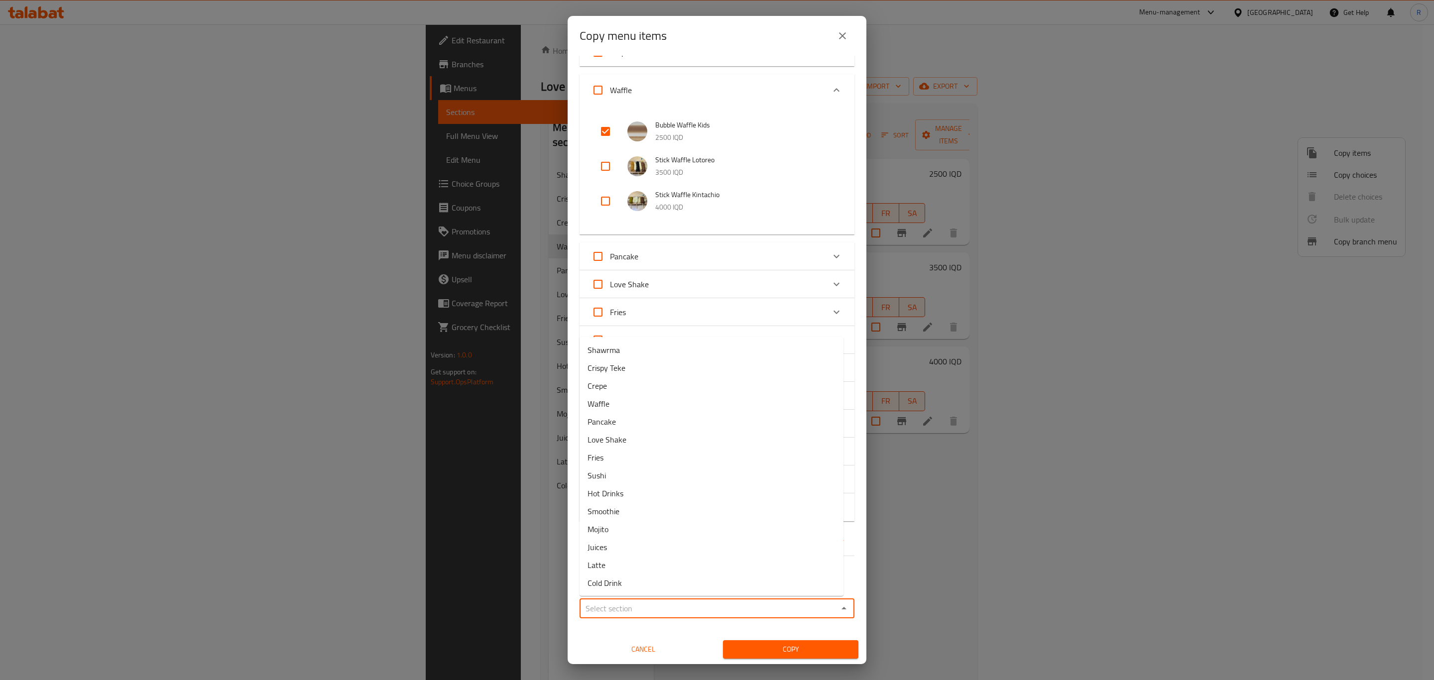
click at [650, 610] on input "Sections   *" at bounding box center [709, 609] width 253 height 14
click at [595, 401] on span "Waffle" at bounding box center [599, 404] width 22 height 12
type input "Waffle"
click at [790, 647] on span "Copy" at bounding box center [791, 650] width 120 height 12
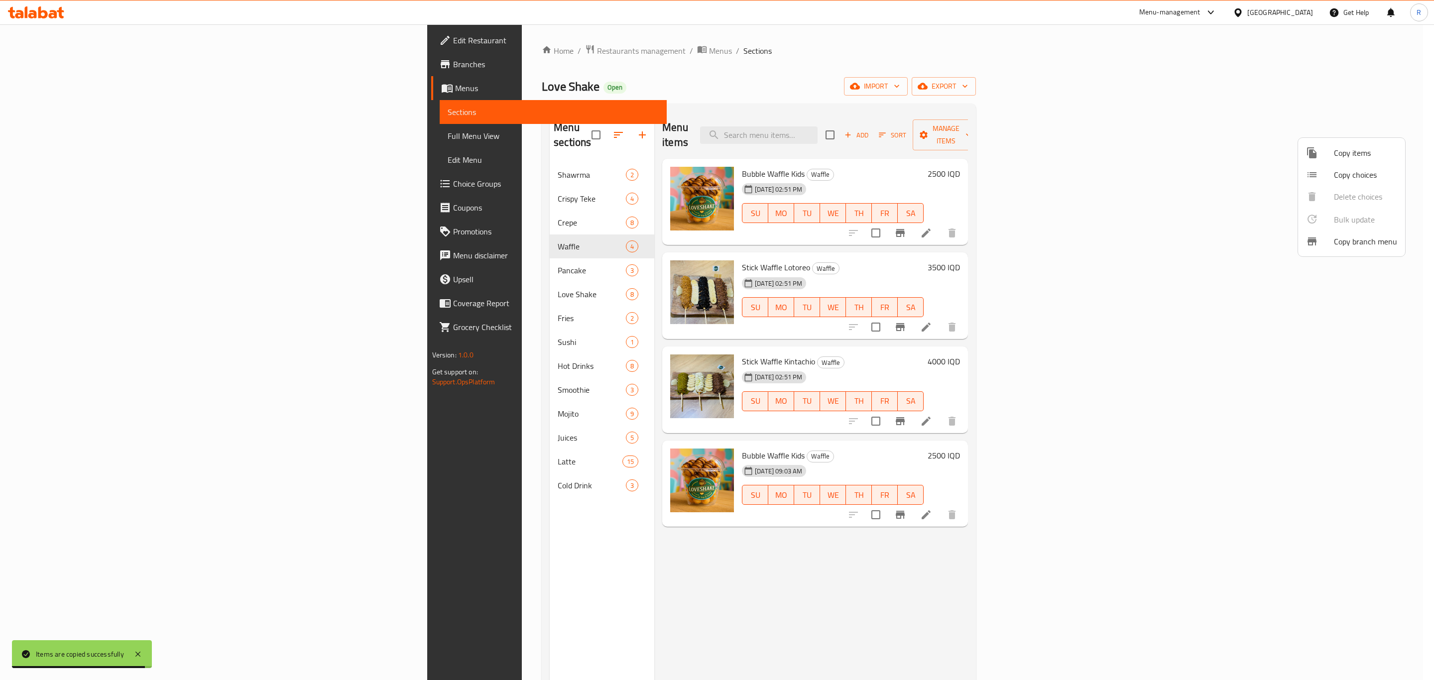
click at [1351, 501] on div at bounding box center [717, 340] width 1434 height 680
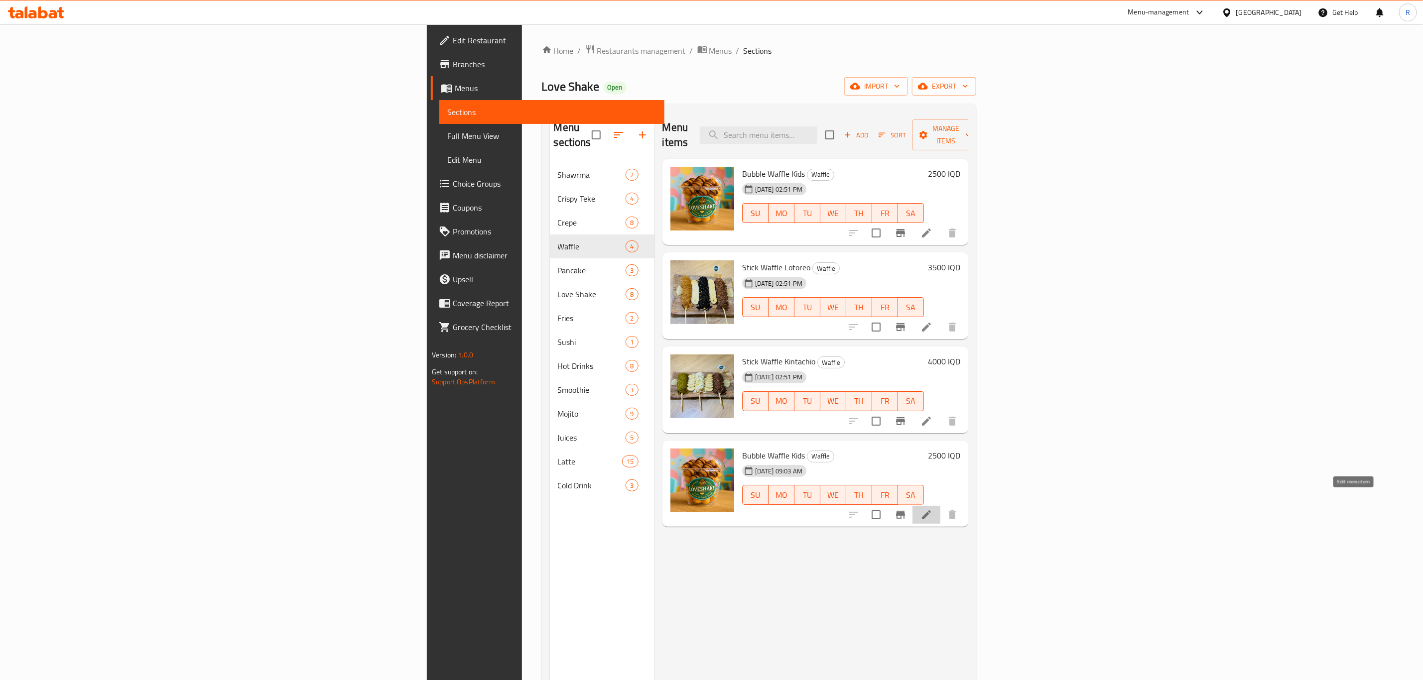
click at [931, 511] on icon at bounding box center [926, 515] width 9 height 9
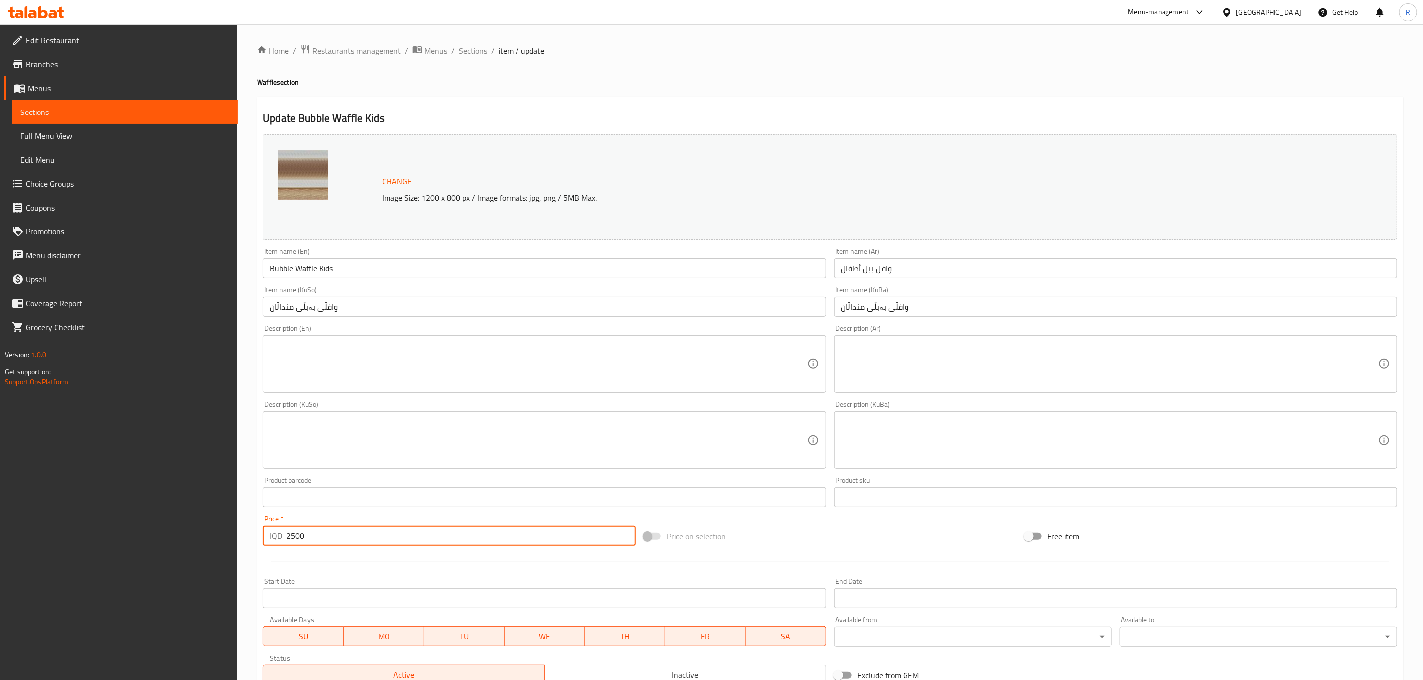
drag, startPoint x: 303, startPoint y: 544, endPoint x: 98, endPoint y: 564, distance: 206.6
click at [98, 564] on div "Edit Restaurant Branches Menus Sections Full Menu View Edit Menu Choice Groups …" at bounding box center [711, 428] width 1423 height 808
type input "1000"
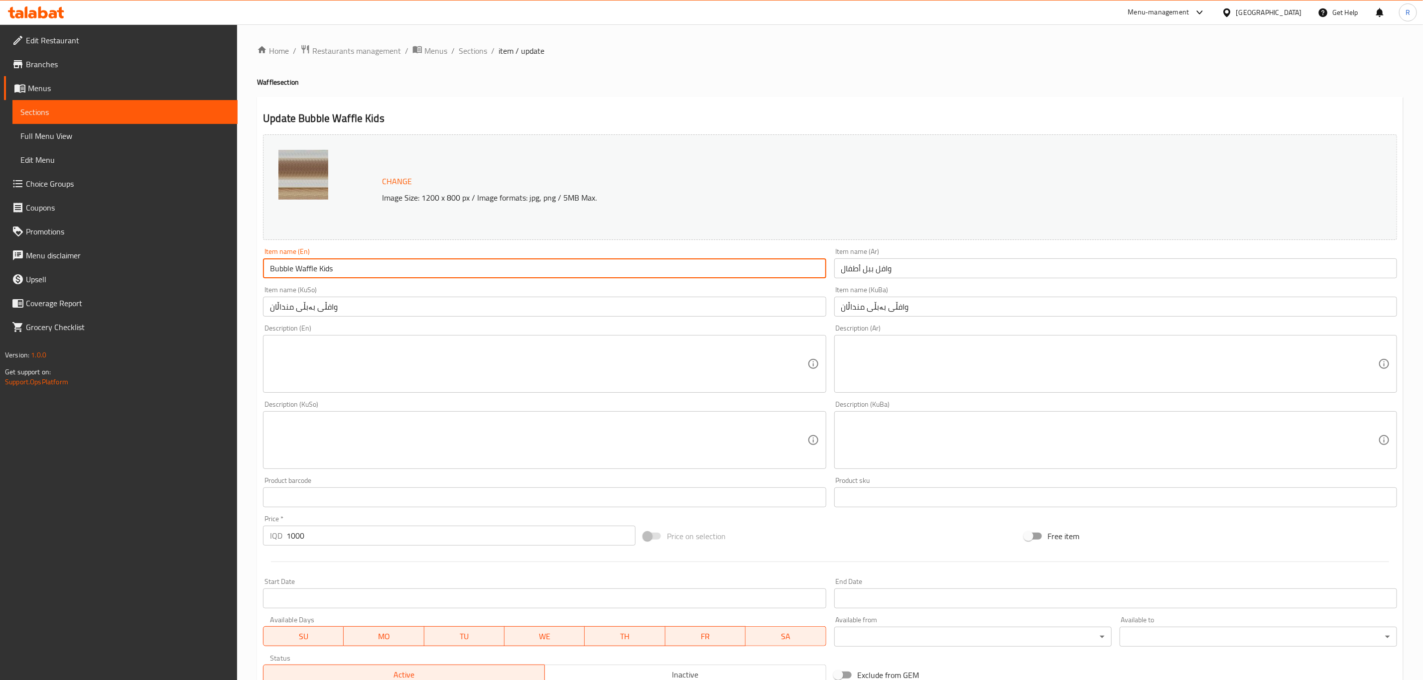
drag, startPoint x: 278, startPoint y: 266, endPoint x: 200, endPoint y: 260, distance: 78.5
click at [200, 260] on div "Edit Restaurant Branches Menus Sections Full Menu View Edit Menu Choice Groups …" at bounding box center [711, 428] width 1423 height 808
type input "Stick Waffle Kids"
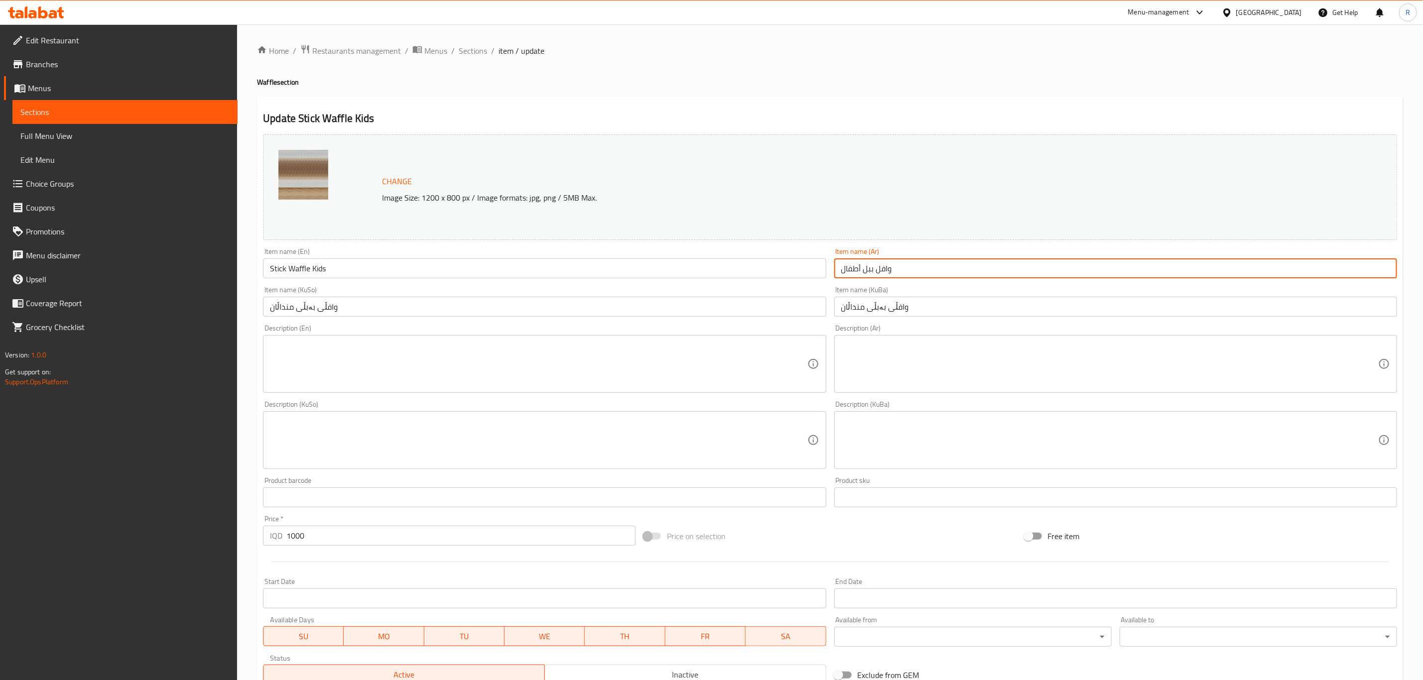
drag, startPoint x: 875, startPoint y: 268, endPoint x: 865, endPoint y: 273, distance: 10.9
click at [864, 269] on input "وافل ببل أطفال" at bounding box center [1115, 269] width 563 height 20
click at [882, 269] on input "وافلستيك أطفال" at bounding box center [1115, 269] width 563 height 20
type input "وافل ستيك أطفال"
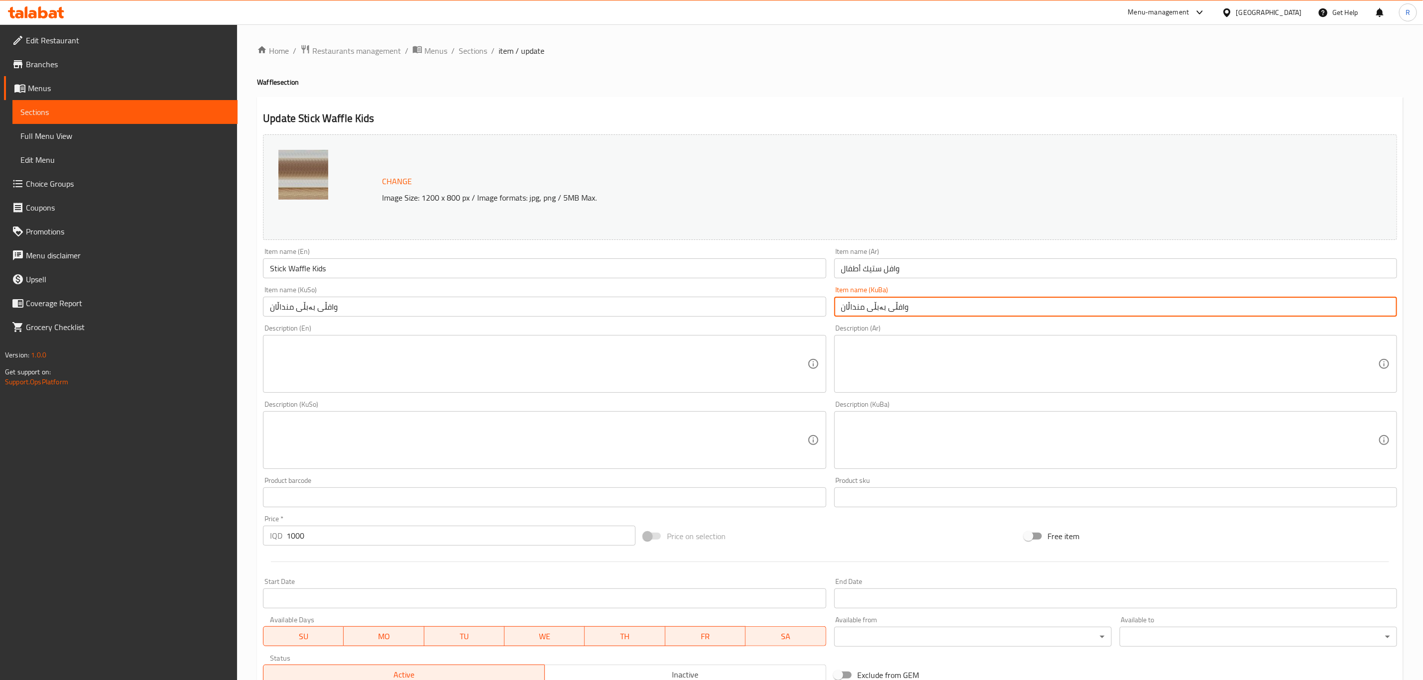
drag, startPoint x: 882, startPoint y: 308, endPoint x: 868, endPoint y: 308, distance: 13.5
click at [868, 308] on input "وافڵی بەبڵی منداڵان" at bounding box center [1115, 307] width 563 height 20
type input "وافڵی ستيك منداڵان"
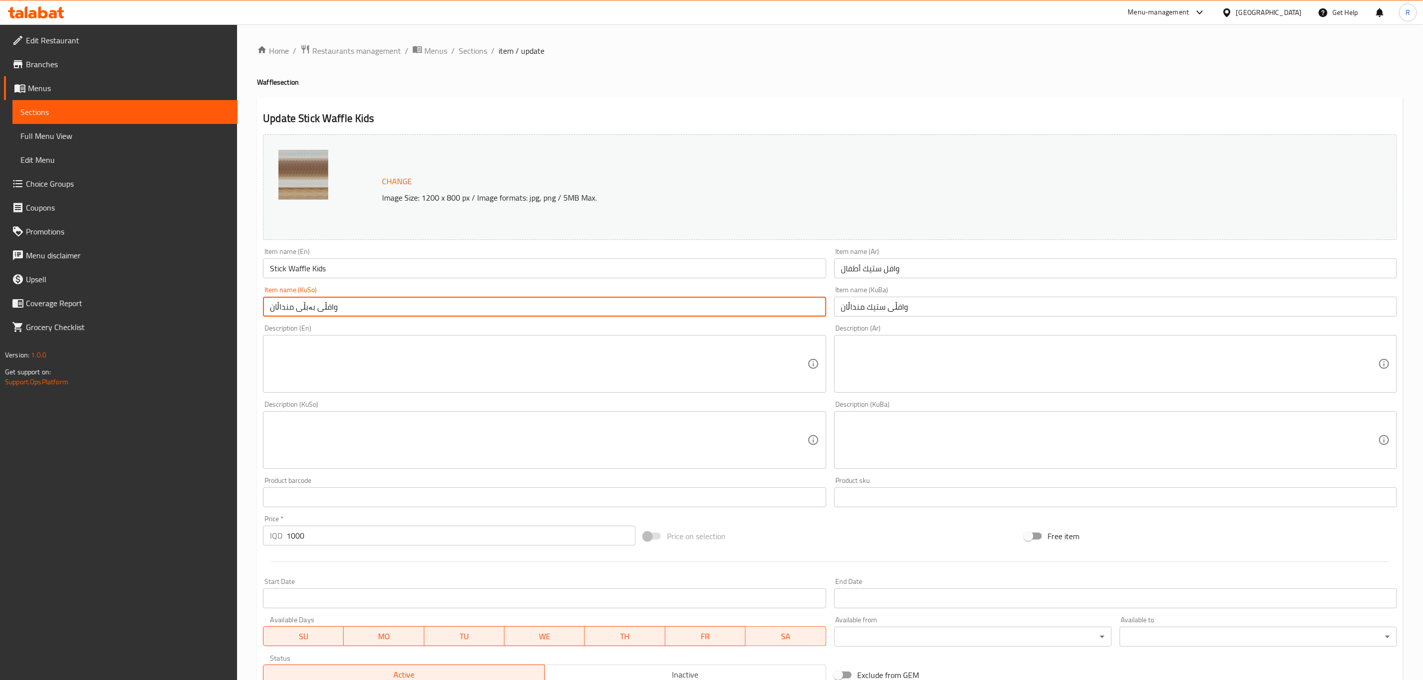
drag, startPoint x: 373, startPoint y: 309, endPoint x: 240, endPoint y: 324, distance: 133.8
click at [240, 324] on div "Home / Restaurants management / Menus / Sections / item / update Waffle section…" at bounding box center [830, 428] width 1186 height 808
paste input "تيك"
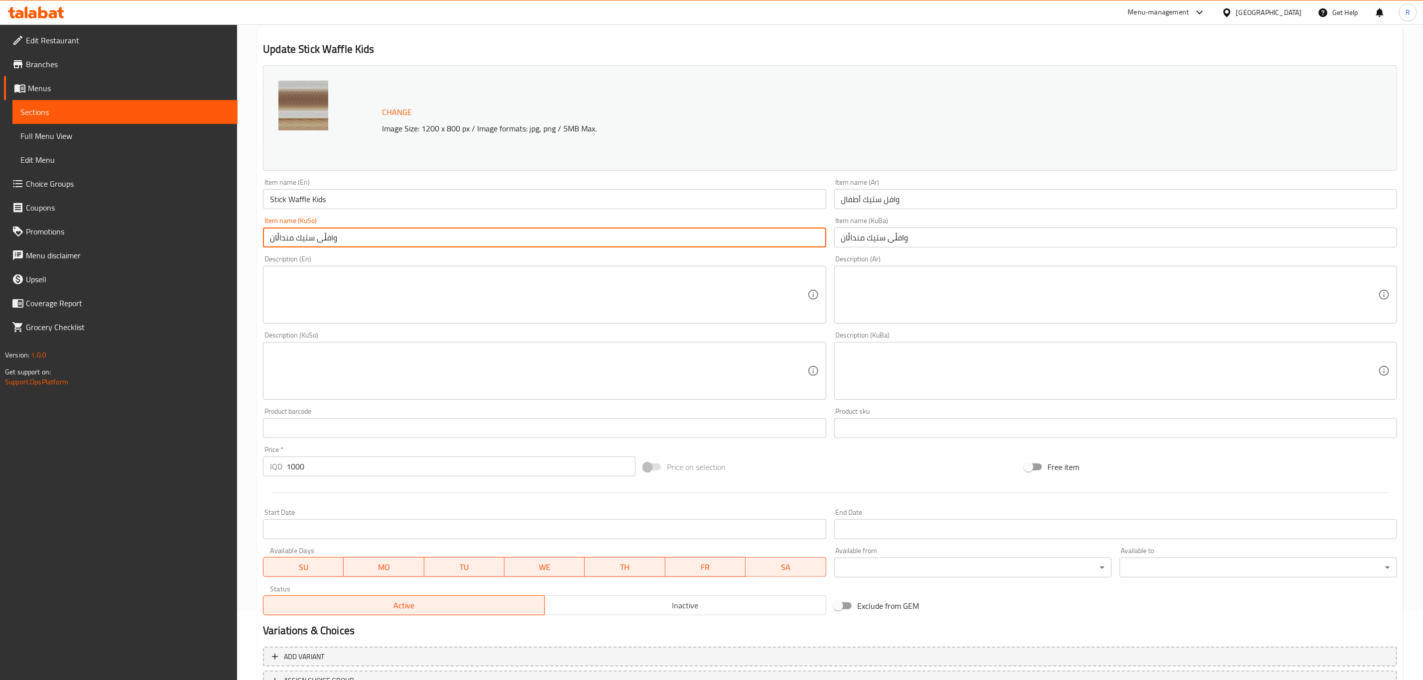
scroll to position [151, 0]
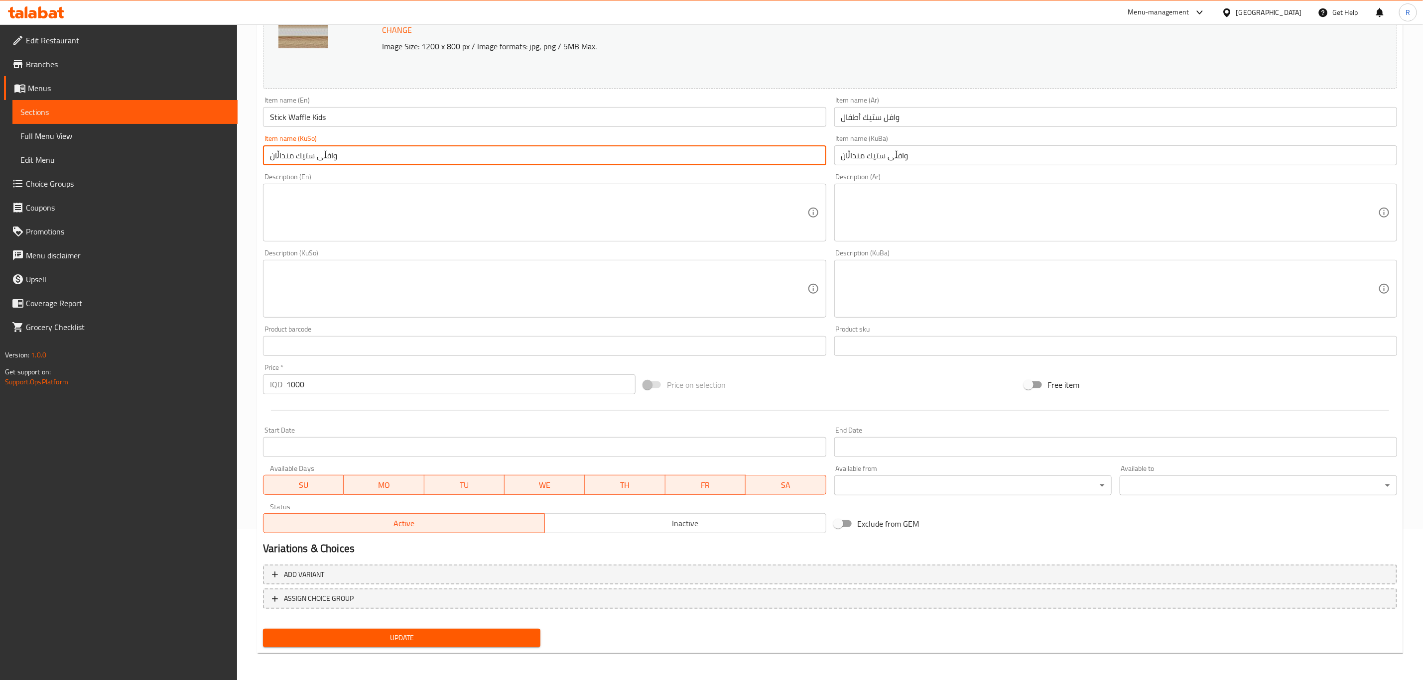
type input "وافڵی ستيك منداڵان"
click at [312, 635] on span "Update" at bounding box center [401, 638] width 261 height 12
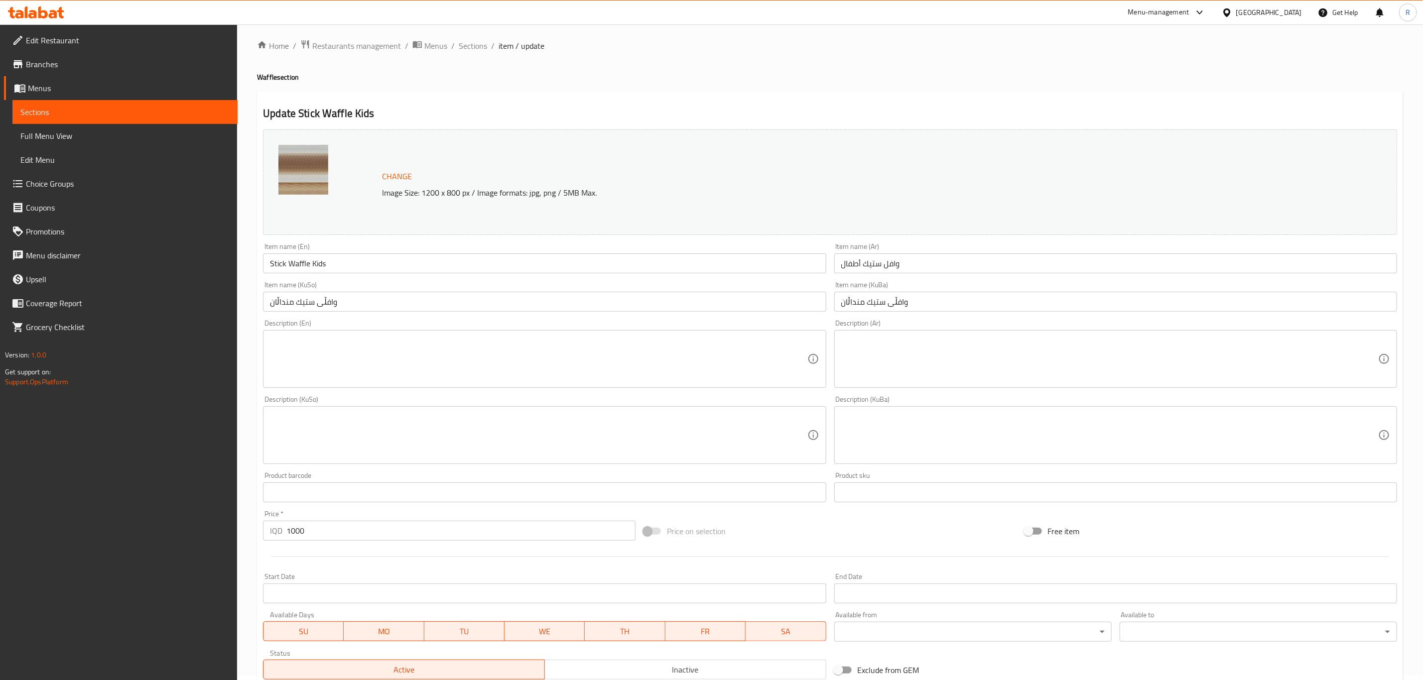
scroll to position [0, 0]
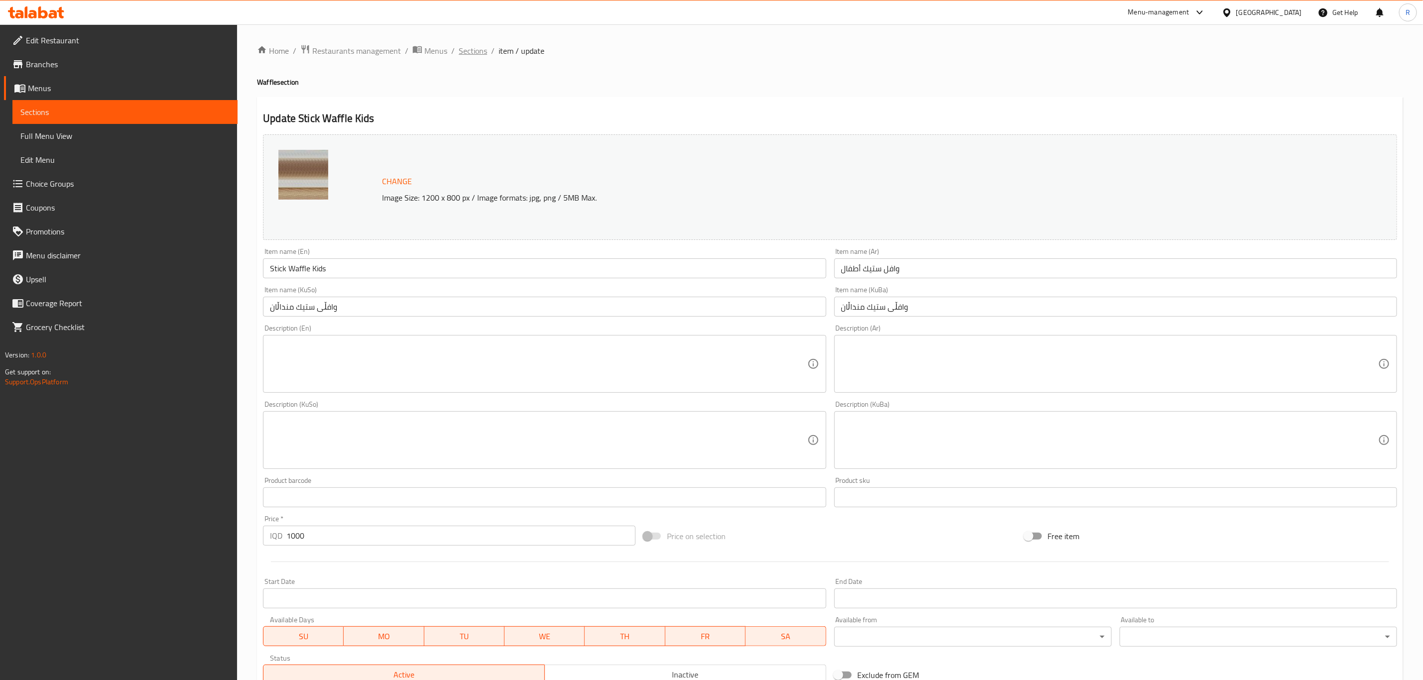
drag, startPoint x: 478, startPoint y: 47, endPoint x: 486, endPoint y: 66, distance: 20.8
click at [478, 47] on span "Sections" at bounding box center [473, 51] width 28 height 12
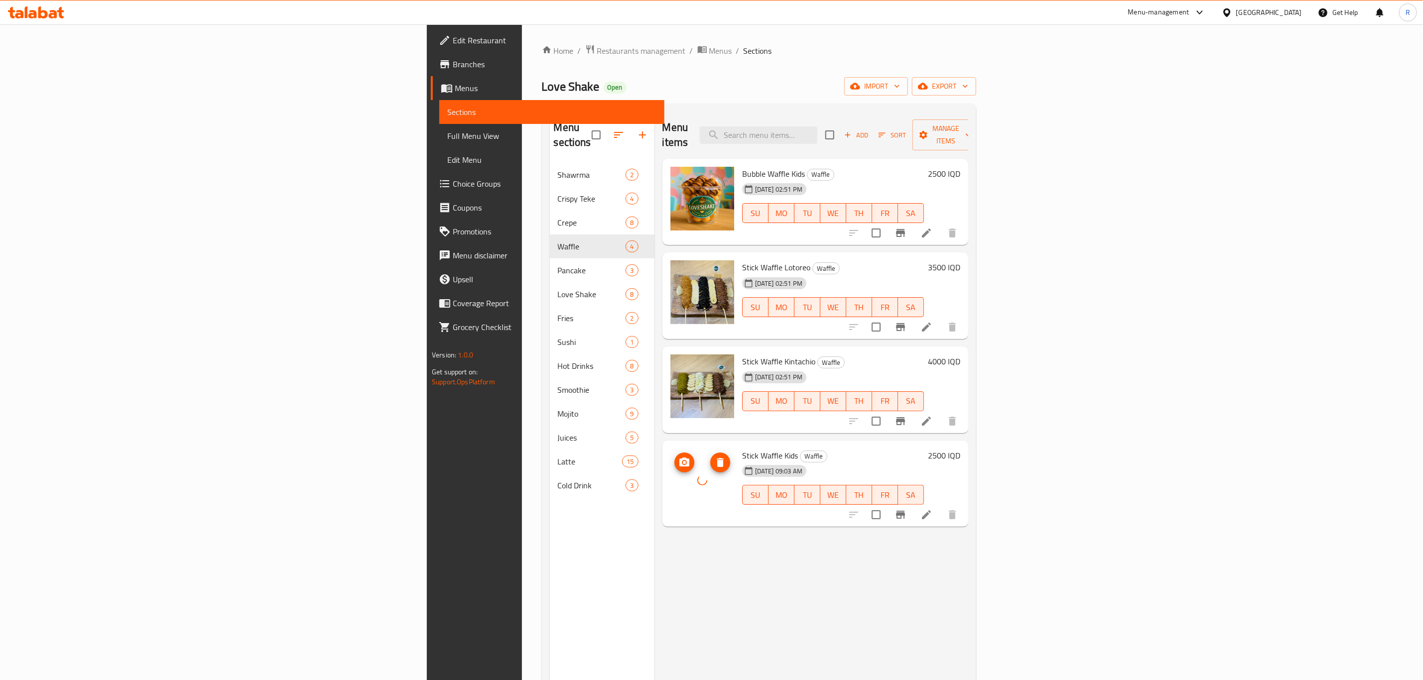
click at [960, 449] on h6 "2500 IQD" at bounding box center [944, 456] width 32 height 14
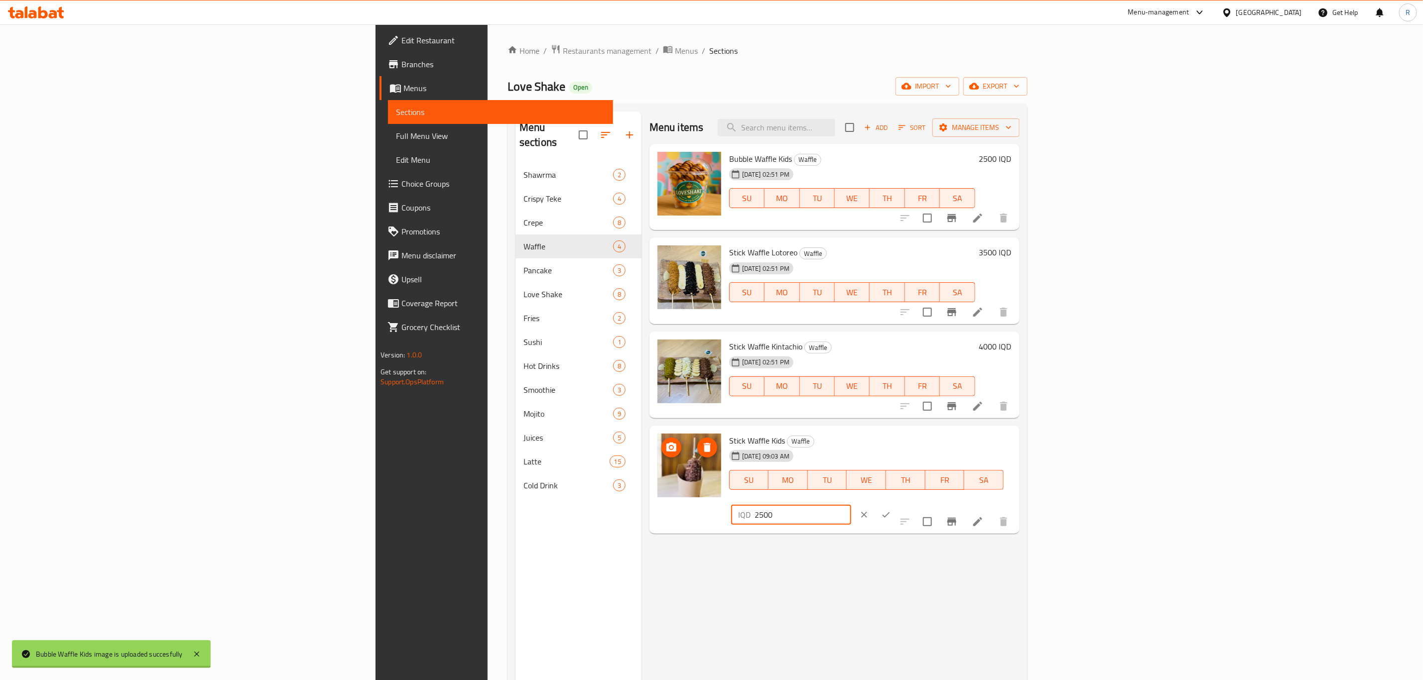
drag, startPoint x: 1115, startPoint y: 459, endPoint x: 1087, endPoint y: 459, distance: 28.4
click at [1016, 459] on div "Stick Waffle Kids Waffle [DATE] 09:03 AM SU MO TU WE TH FR SA IQD 2500 ​" at bounding box center [870, 480] width 290 height 101
type input "1000"
click at [891, 510] on icon "ok" at bounding box center [886, 515] width 10 height 10
